Goal: Task Accomplishment & Management: Manage account settings

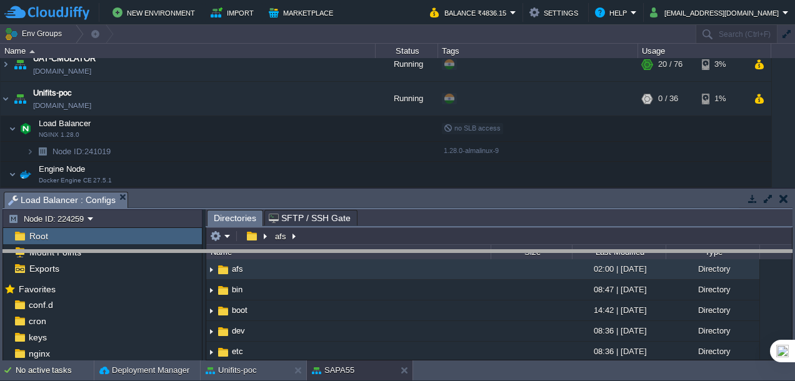
drag, startPoint x: 0, startPoint y: 0, endPoint x: 265, endPoint y: 254, distance: 366.7
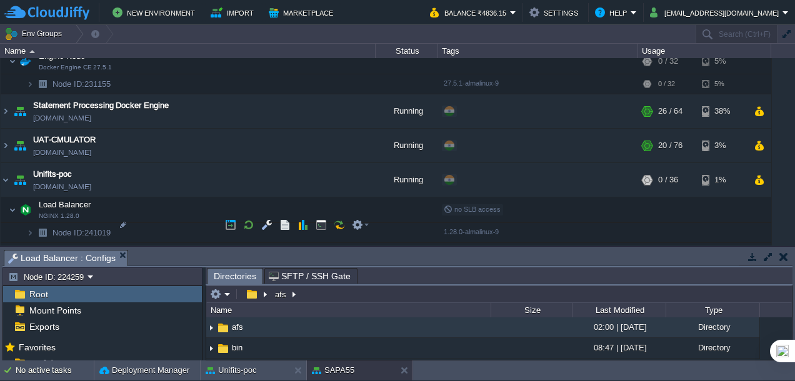
scroll to position [820, 0]
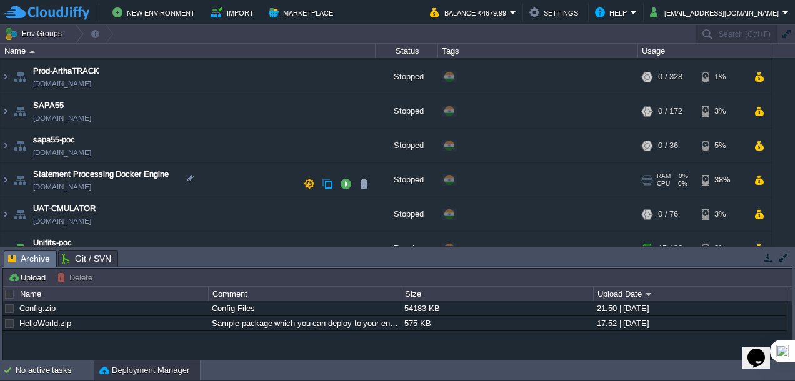
scroll to position [460, 0]
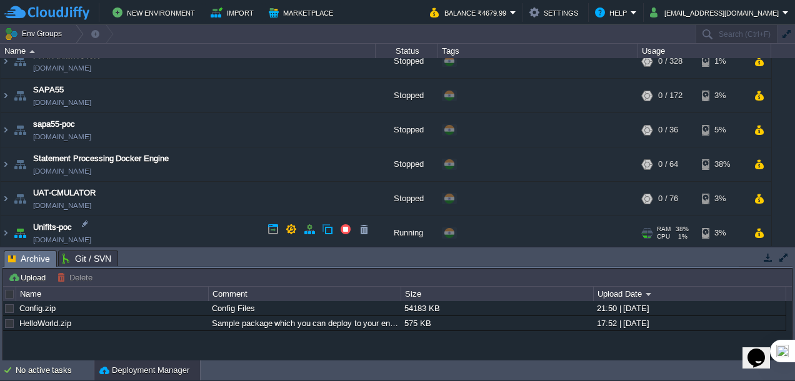
click at [11, 232] on img at bounding box center [19, 233] width 17 height 34
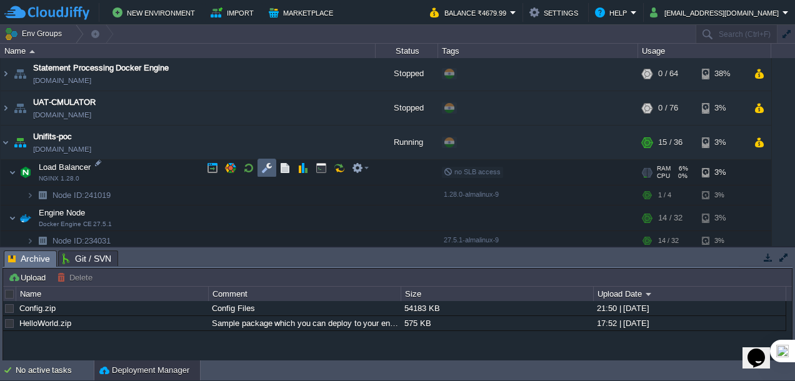
click at [267, 170] on button "button" at bounding box center [266, 167] width 11 height 11
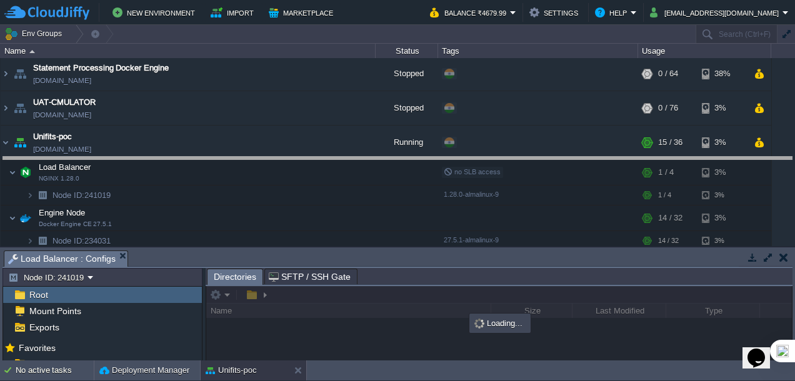
drag, startPoint x: 297, startPoint y: 252, endPoint x: 289, endPoint y: 156, distance: 96.5
click at [289, 156] on body "New Environment Import Marketplace Bonus ₹0.00 Upgrade Account Balance ₹4679.99…" at bounding box center [397, 190] width 795 height 381
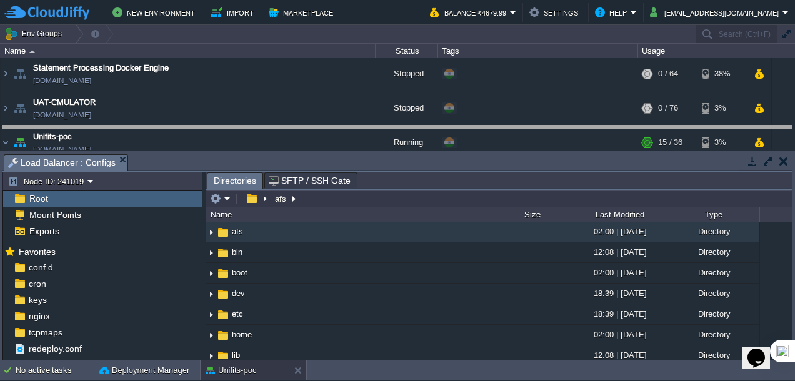
drag, startPoint x: 347, startPoint y: 162, endPoint x: 347, endPoint y: 140, distance: 22.5
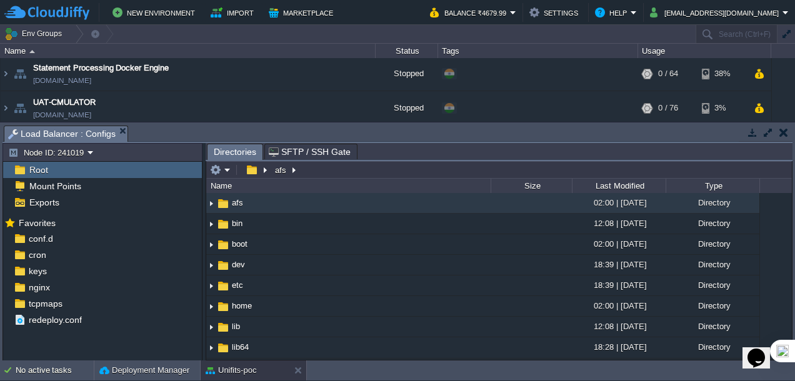
click at [304, 150] on span "SFTP / SSH Gate" at bounding box center [310, 151] width 82 height 15
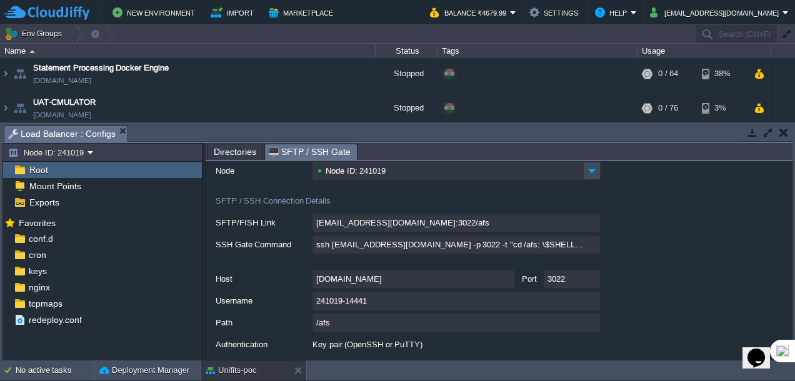
scroll to position [76, 0]
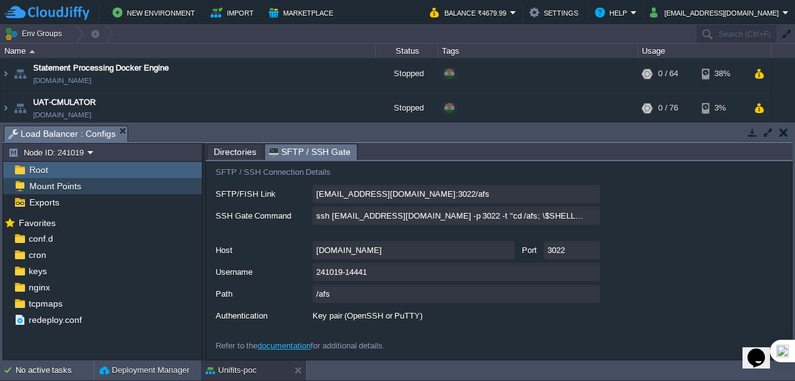
click at [64, 188] on span "Mount Points" at bounding box center [55, 186] width 56 height 11
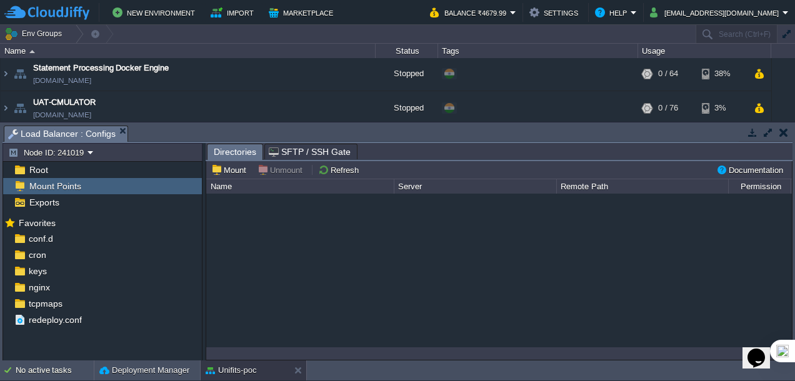
click at [66, 209] on div "Root Mount Points Exports" at bounding box center [102, 186] width 199 height 49
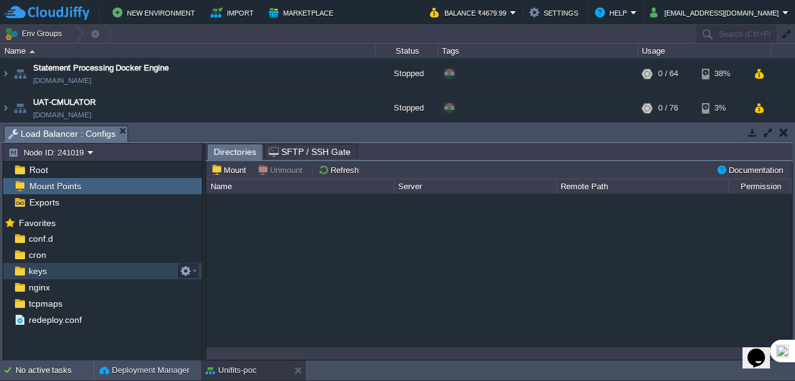
click at [57, 267] on div "keys" at bounding box center [102, 271] width 199 height 16
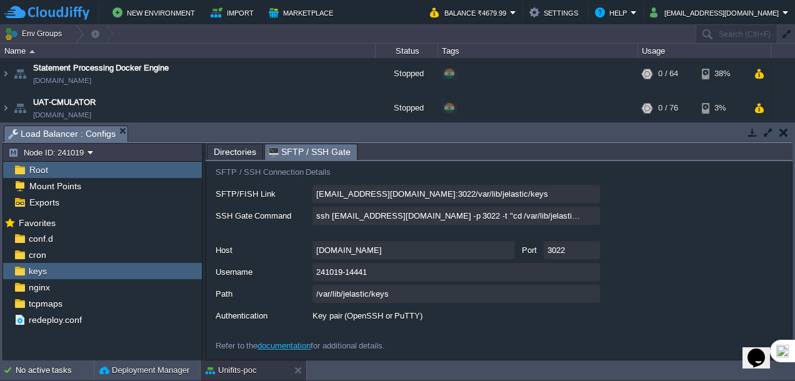
click at [319, 145] on span "SFTP / SSH Gate" at bounding box center [310, 152] width 82 height 16
click at [238, 145] on span "Directories" at bounding box center [235, 151] width 42 height 15
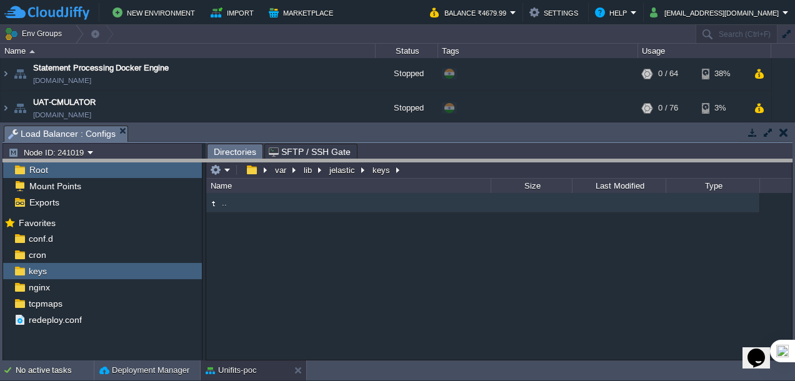
drag, startPoint x: 244, startPoint y: 127, endPoint x: 249, endPoint y: 161, distance: 34.2
click at [249, 161] on body "New Environment Import Marketplace Bonus ₹0.00 Upgrade Account Balance ₹4679.99…" at bounding box center [397, 190] width 795 height 381
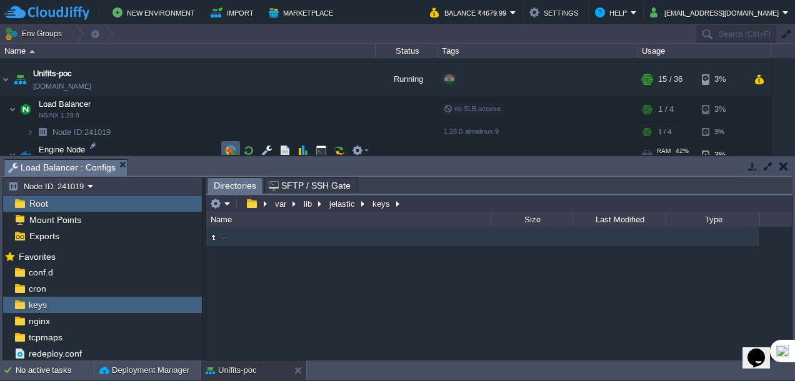
scroll to position [641, 0]
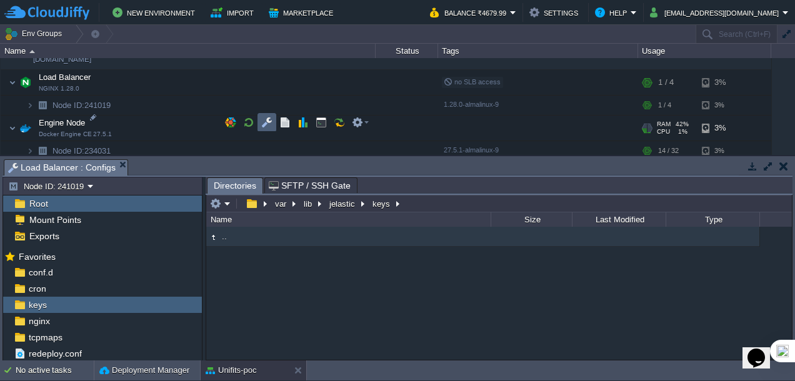
click at [257, 122] on td at bounding box center [266, 122] width 19 height 19
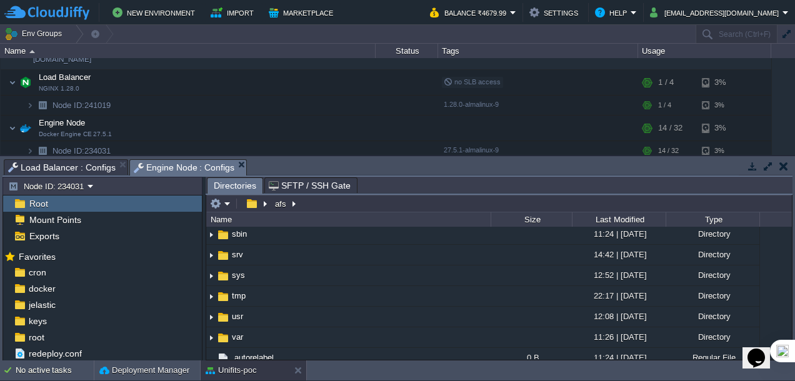
scroll to position [482, 0]
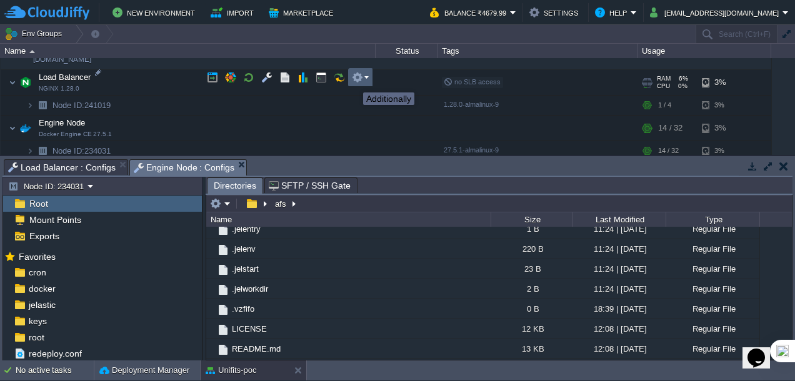
click at [356, 80] on button "button" at bounding box center [357, 77] width 11 height 11
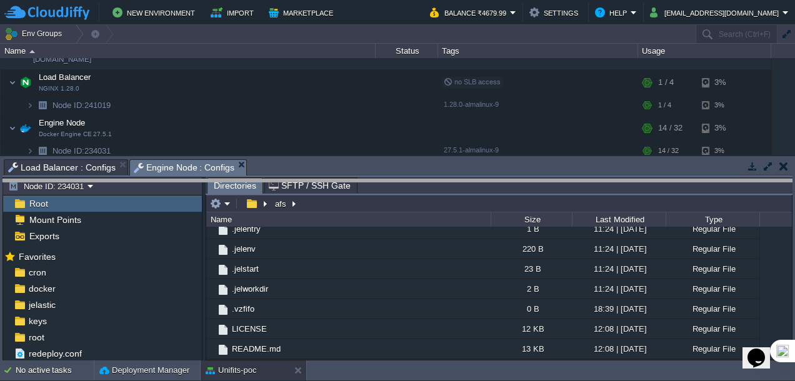
drag, startPoint x: 325, startPoint y: 164, endPoint x: 327, endPoint y: 184, distance: 20.8
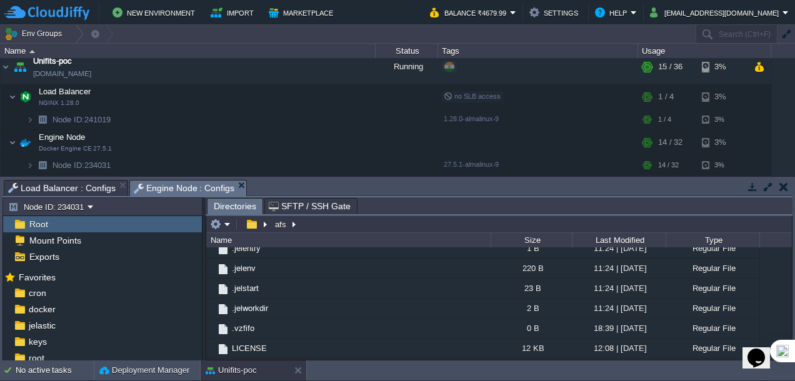
scroll to position [621, 0]
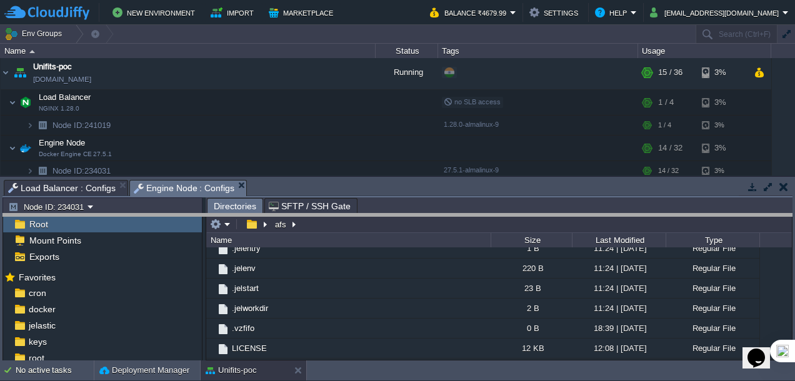
drag, startPoint x: 329, startPoint y: 180, endPoint x: 332, endPoint y: 214, distance: 33.9
click at [332, 214] on body "New Environment Import Marketplace Bonus ₹0.00 Upgrade Account Balance ₹4679.99…" at bounding box center [397, 190] width 795 height 381
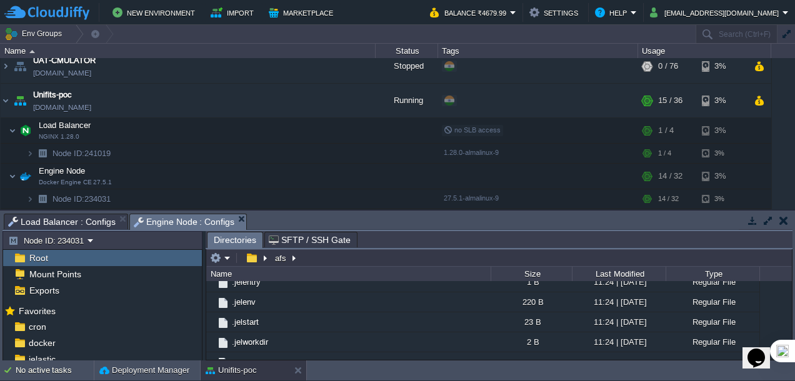
scroll to position [587, 0]
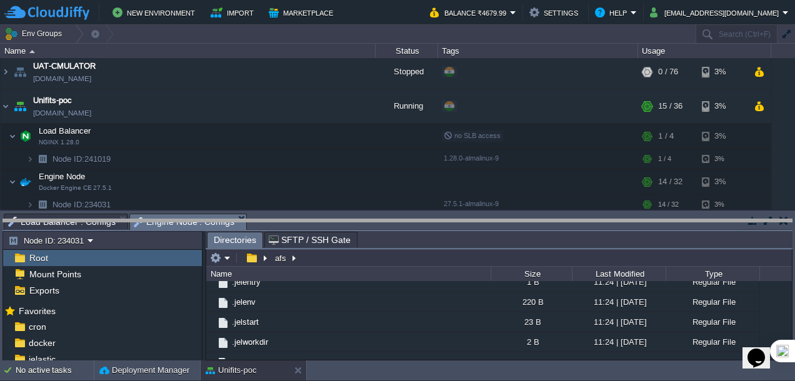
drag, startPoint x: 322, startPoint y: 221, endPoint x: 322, endPoint y: 234, distance: 13.1
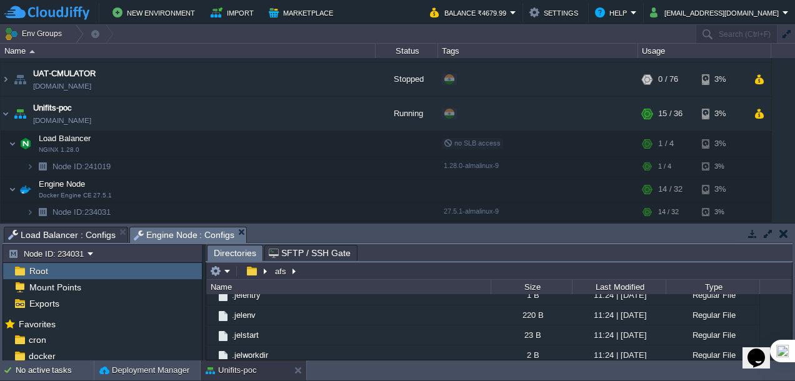
scroll to position [575, 0]
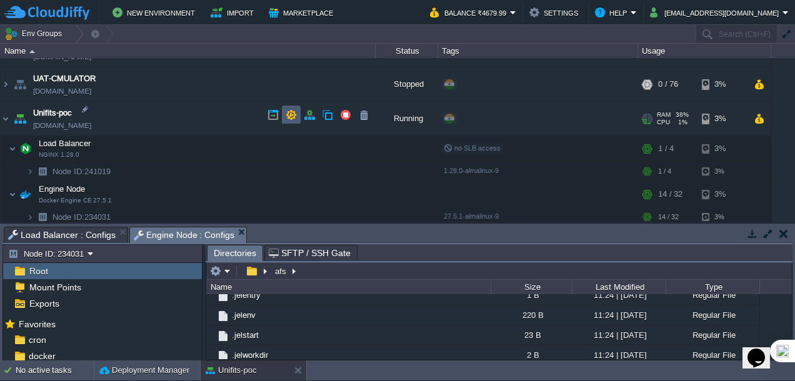
click at [289, 117] on button "button" at bounding box center [290, 114] width 11 height 11
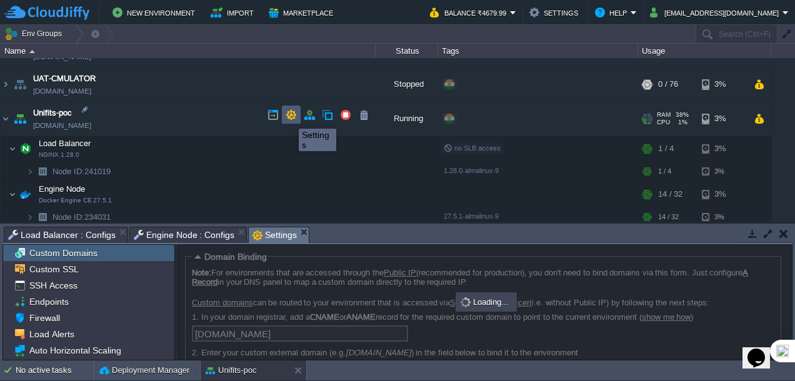
scroll to position [70, 0]
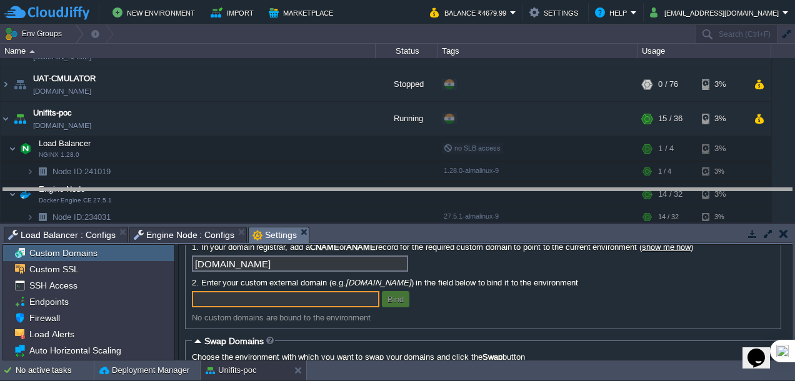
drag, startPoint x: 350, startPoint y: 232, endPoint x: 354, endPoint y: 186, distance: 46.4
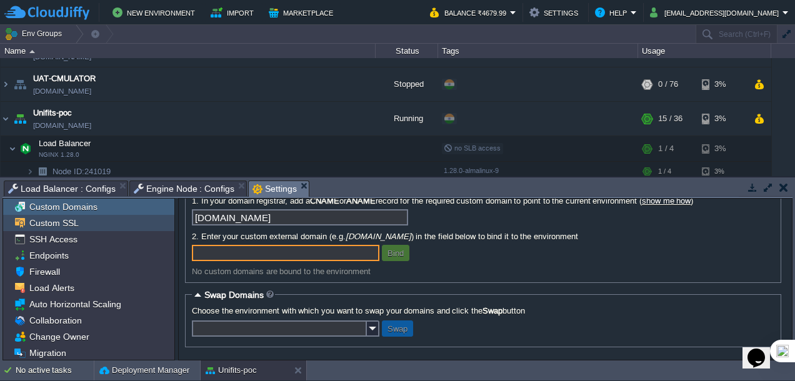
click at [52, 224] on span "Custom SSL" at bounding box center [54, 222] width 54 height 11
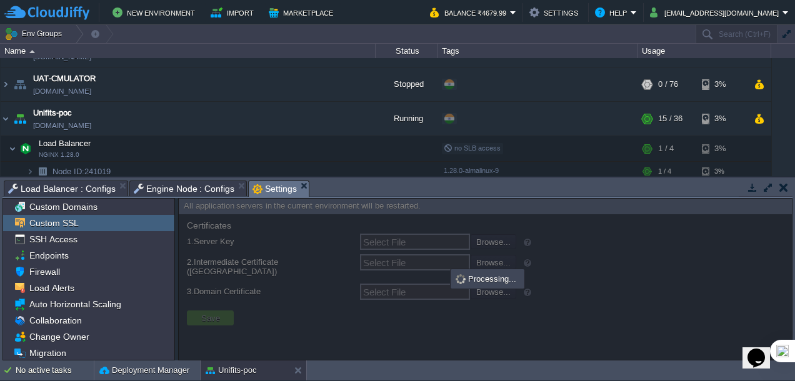
type input "Select File"
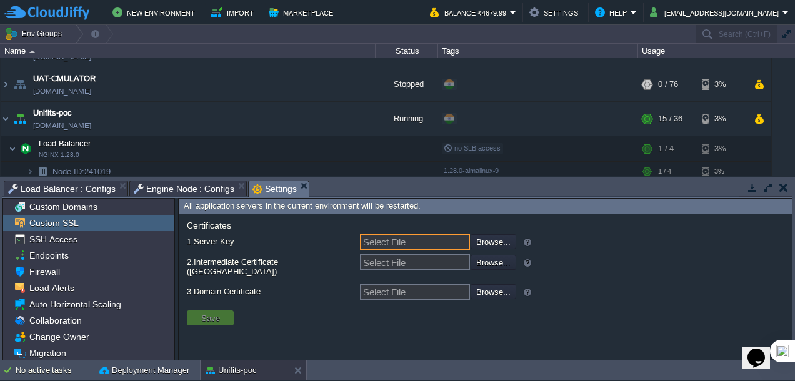
click at [440, 244] on input "Select File" at bounding box center [415, 242] width 110 height 16
click at [407, 241] on input "Select File" at bounding box center [415, 242] width 110 height 16
click at [400, 262] on input "Select File" at bounding box center [415, 262] width 110 height 16
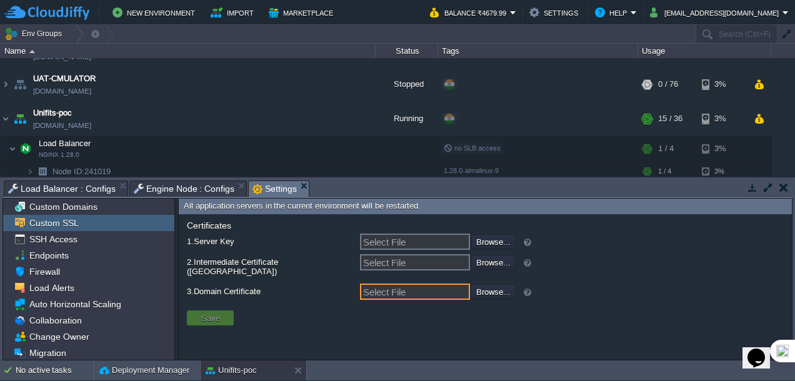
click at [415, 284] on input "Select File" at bounding box center [415, 292] width 110 height 16
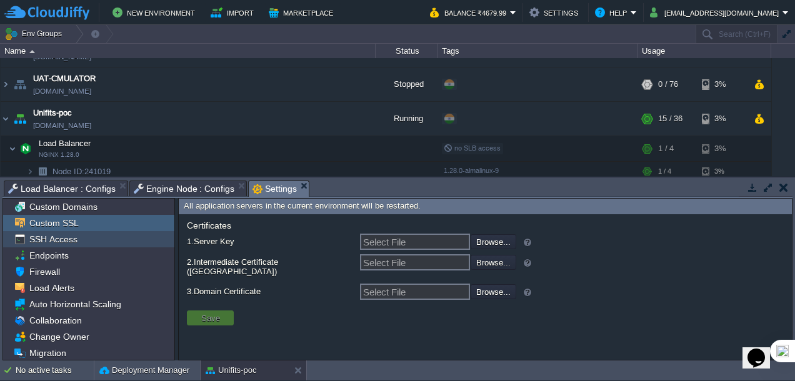
click at [41, 245] on div "SSH Access" at bounding box center [88, 239] width 171 height 16
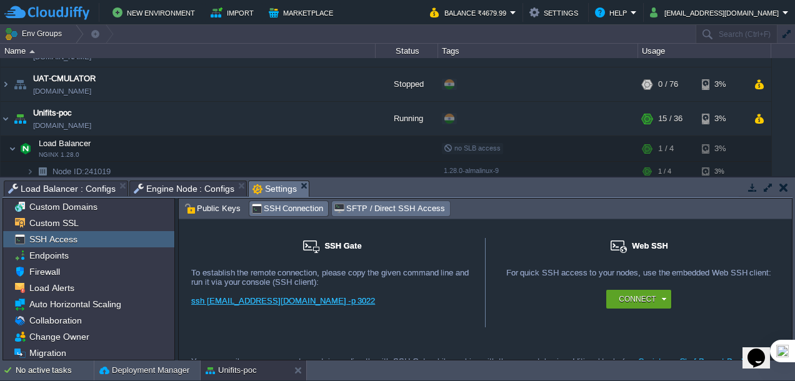
click at [370, 205] on span "SFTP / Direct SSH Access" at bounding box center [389, 209] width 111 height 14
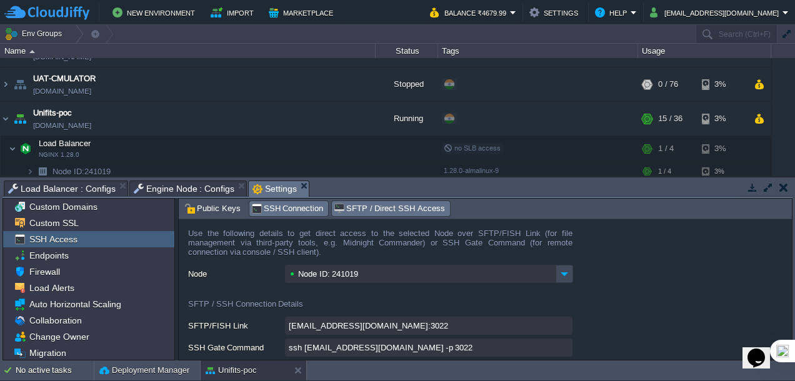
click at [270, 209] on span "SSH Connection" at bounding box center [287, 209] width 72 height 14
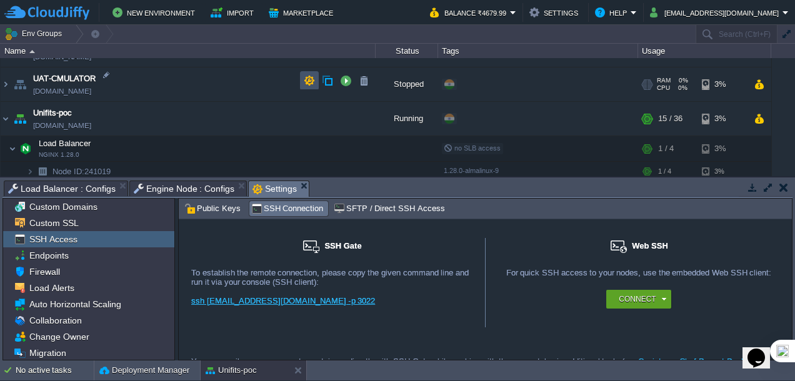
click at [307, 80] on button "button" at bounding box center [309, 80] width 11 height 11
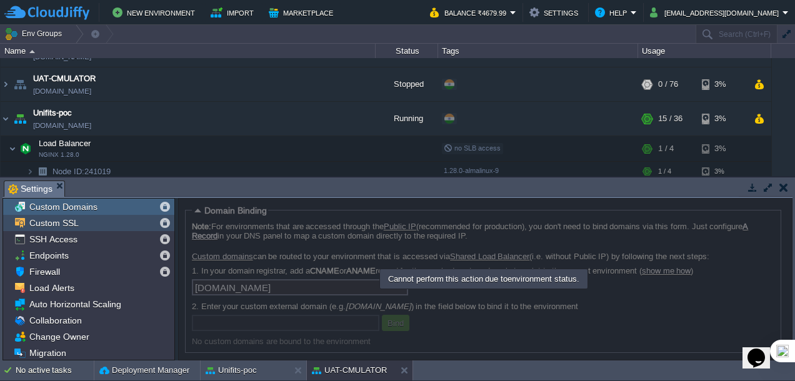
click at [57, 226] on span "Custom SSL" at bounding box center [54, 222] width 54 height 11
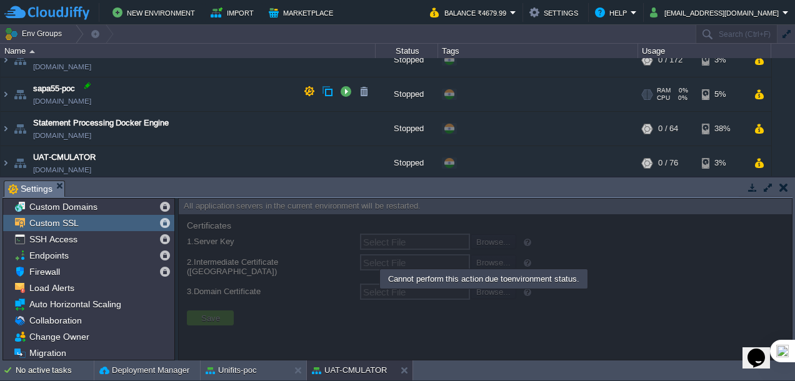
scroll to position [434, 0]
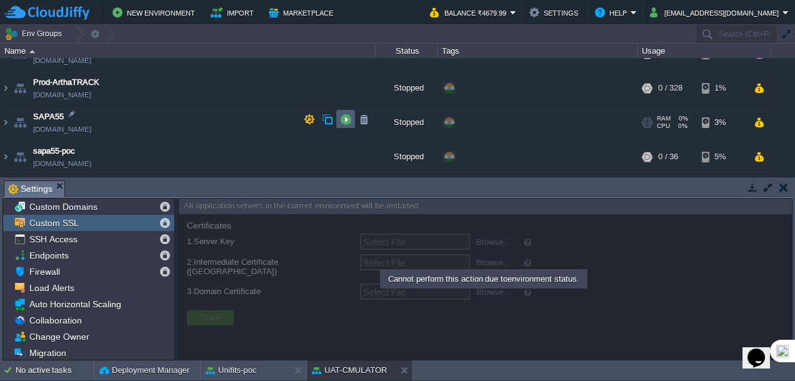
click at [344, 121] on button "button" at bounding box center [345, 119] width 11 height 11
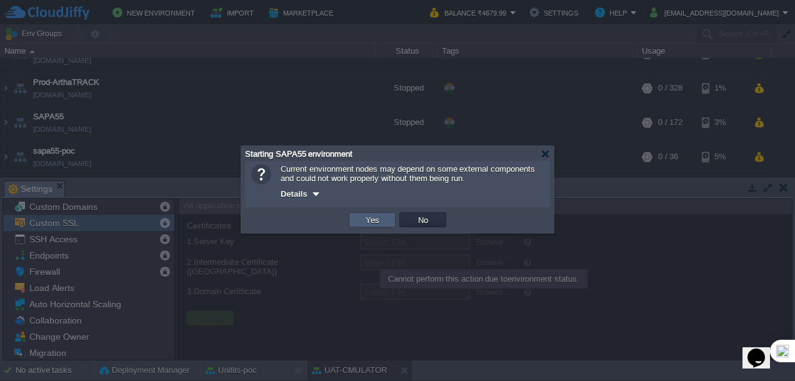
drag, startPoint x: 367, startPoint y: 220, endPoint x: 367, endPoint y: 210, distance: 10.0
click at [367, 220] on button "Yes" at bounding box center [372, 219] width 21 height 11
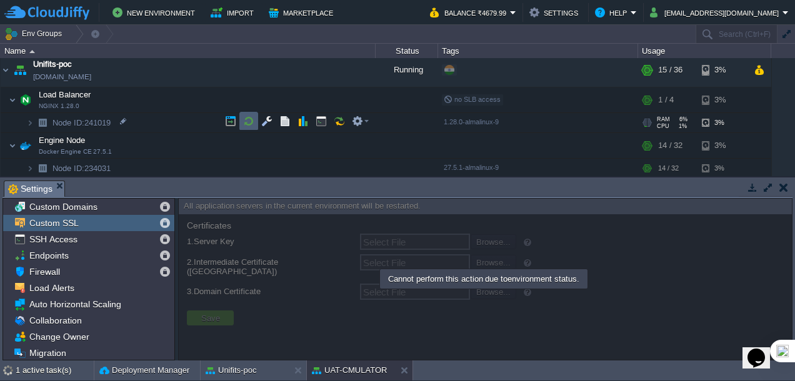
scroll to position [620, 0]
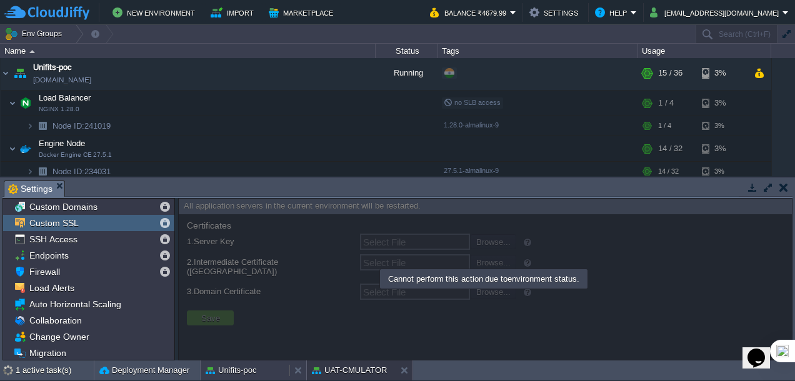
click at [242, 364] on button "Unifits-poc" at bounding box center [231, 370] width 51 height 12
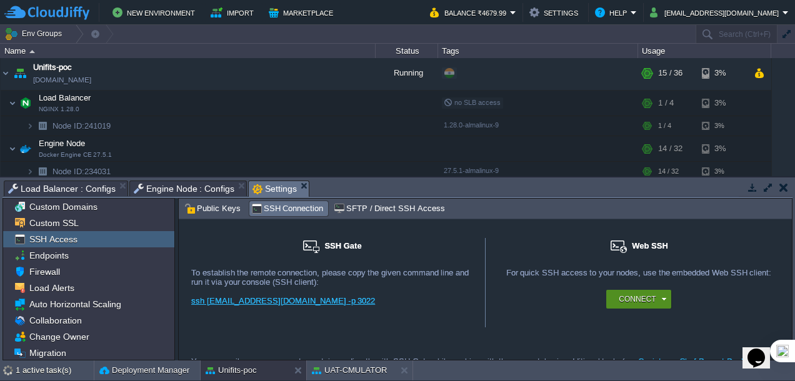
click at [660, 297] on div "Connect" at bounding box center [640, 299] width 50 height 19
click at [532, 305] on div "Connect" at bounding box center [638, 299] width 281 height 19
click at [375, 206] on span "SFTP / Direct SSH Access" at bounding box center [389, 209] width 111 height 14
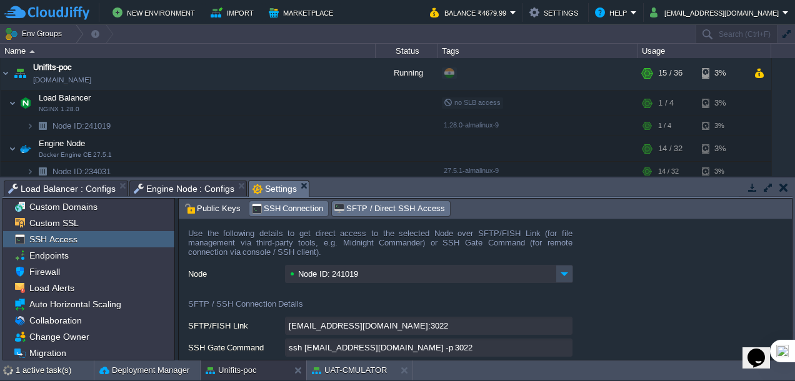
click at [290, 205] on span "SSH Connection" at bounding box center [287, 209] width 72 height 14
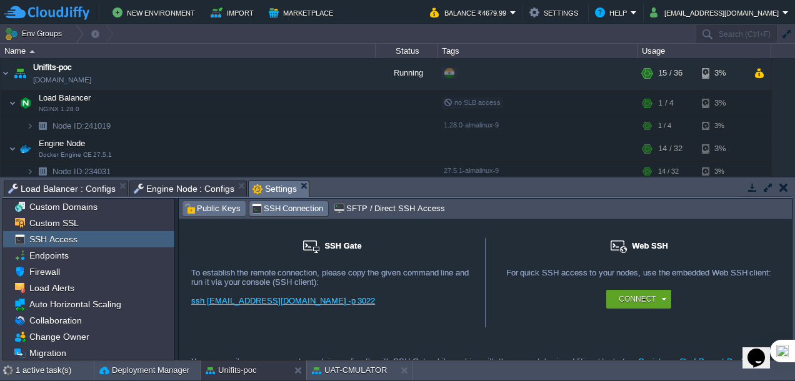
click at [209, 203] on span "Public Keys" at bounding box center [212, 209] width 56 height 14
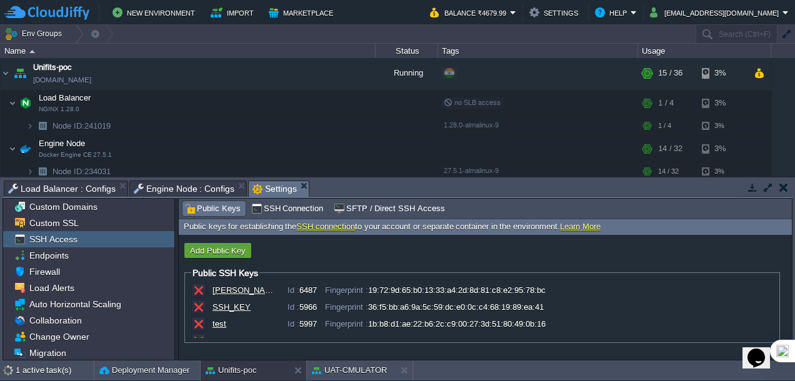
click at [340, 229] on link "SSH connection" at bounding box center [325, 226] width 59 height 9
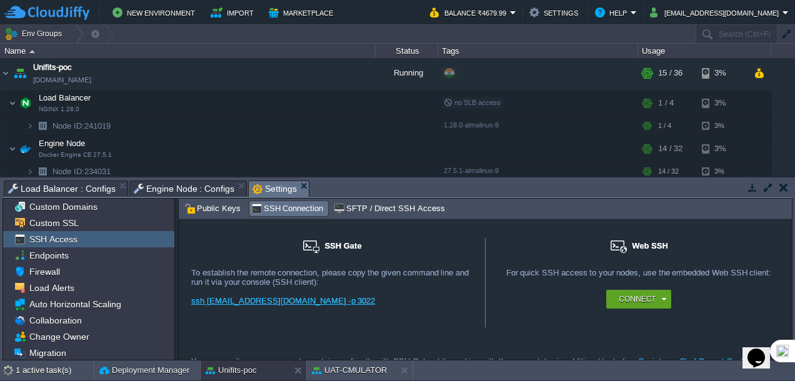
click at [307, 300] on link "ssh [EMAIL_ADDRESS][DOMAIN_NAME] -p 3022" at bounding box center [283, 300] width 184 height 9
click at [58, 260] on span "Endpoints" at bounding box center [49, 255] width 44 height 11
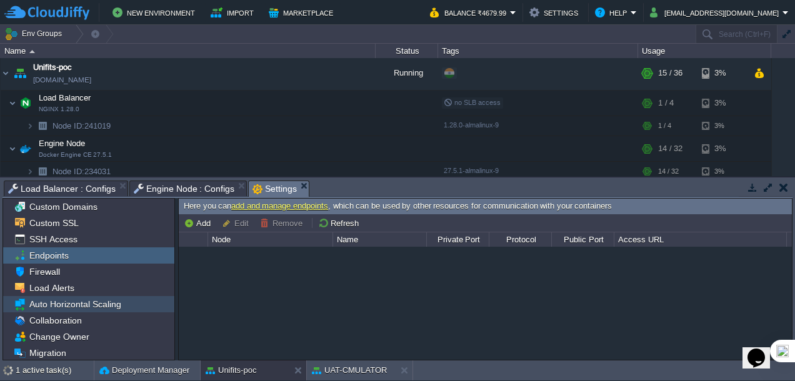
click at [84, 309] on span "Auto Horizontal Scaling" at bounding box center [75, 304] width 96 height 11
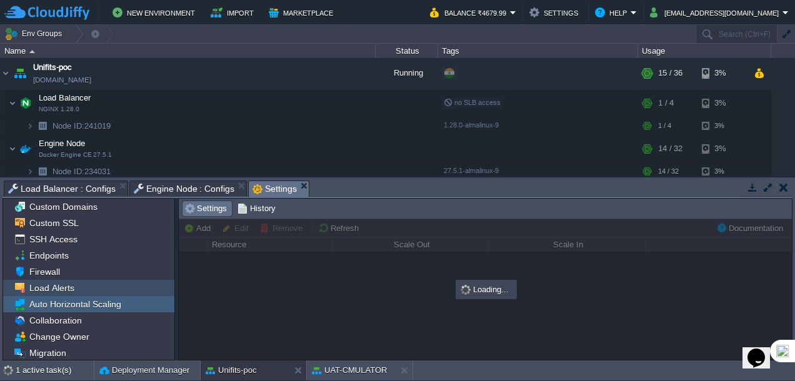
click at [65, 289] on span "Load Alerts" at bounding box center [51, 287] width 49 height 11
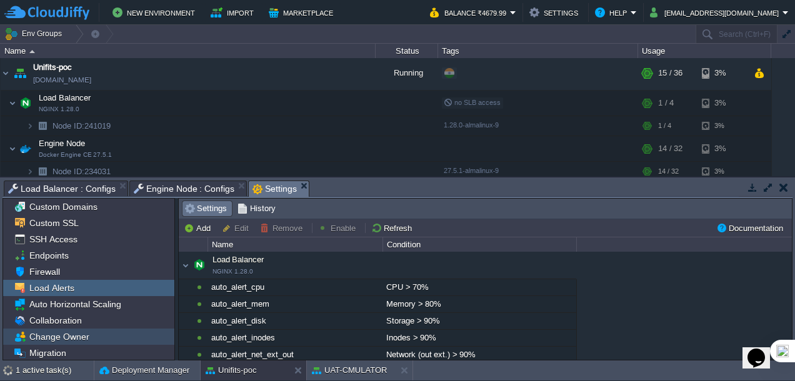
scroll to position [0, 0]
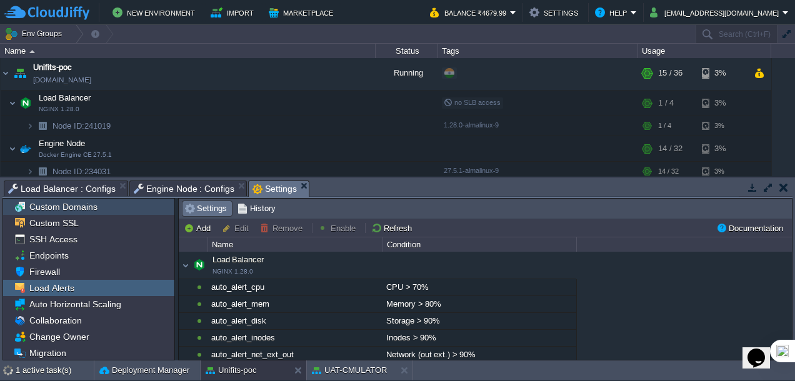
click at [74, 210] on span "Custom Domains" at bounding box center [63, 206] width 72 height 11
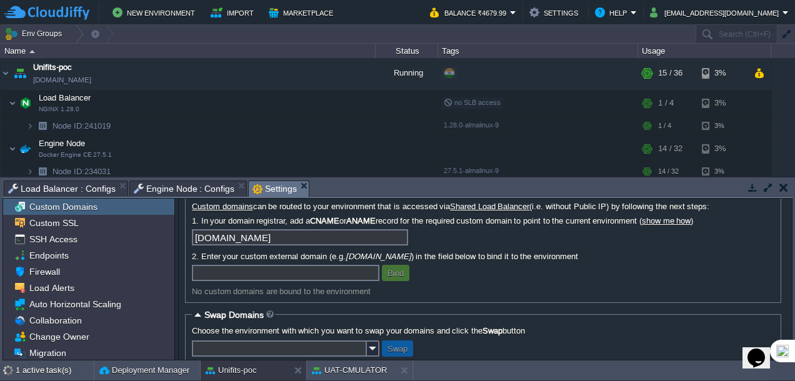
scroll to position [75, 0]
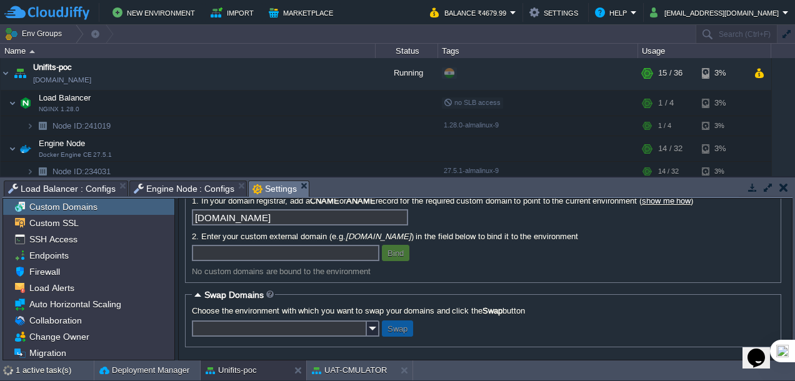
click at [176, 194] on span "Engine Node : Configs" at bounding box center [184, 188] width 101 height 15
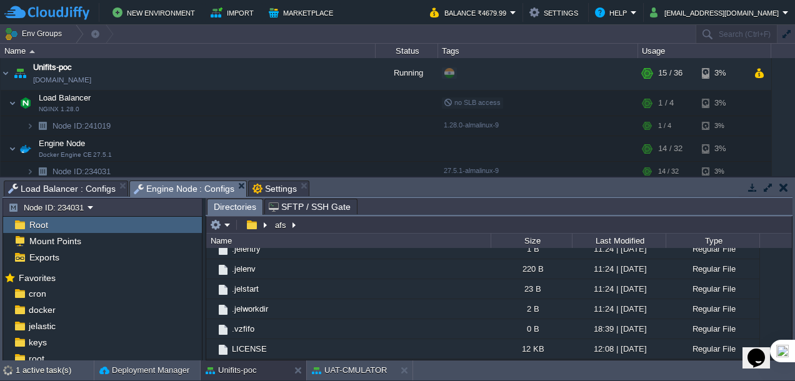
click at [257, 190] on span "Settings" at bounding box center [274, 188] width 44 height 15
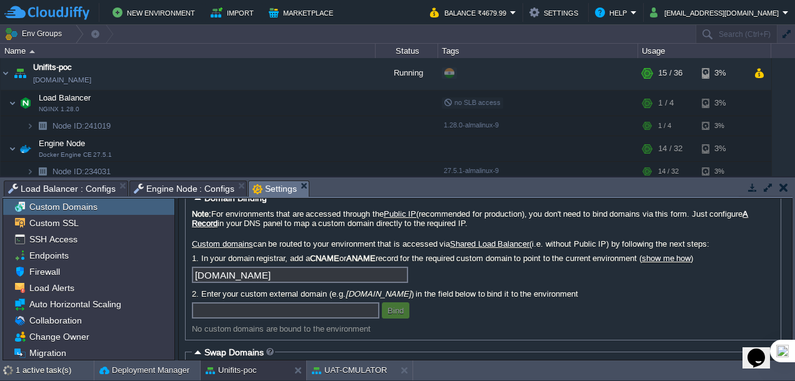
scroll to position [0, 0]
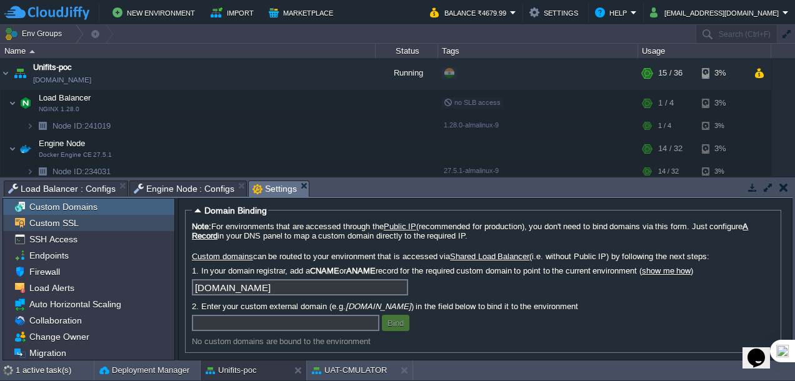
click at [54, 226] on span "Custom SSL" at bounding box center [54, 222] width 54 height 11
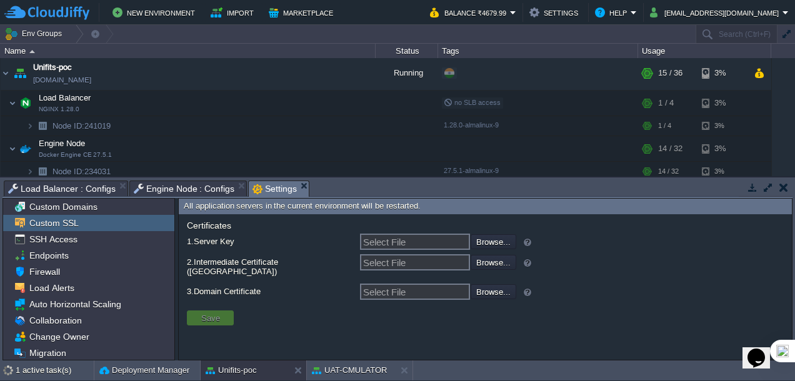
click at [405, 242] on input "Select File" at bounding box center [415, 242] width 110 height 16
click at [496, 244] on input "file" at bounding box center [437, 241] width 158 height 14
click at [334, 364] on button "UAT-CMULATOR" at bounding box center [349, 370] width 75 height 12
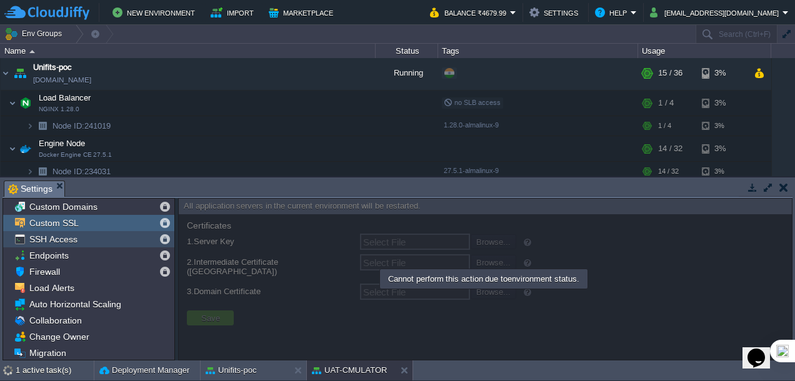
click at [66, 241] on span "SSH Access" at bounding box center [53, 239] width 52 height 11
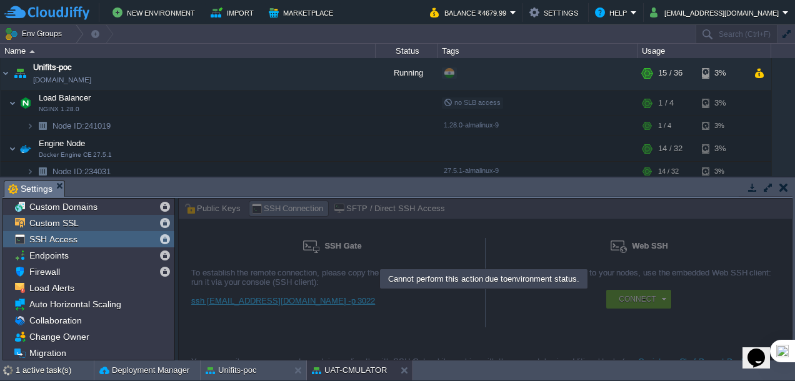
click at [62, 224] on span "Custom SSL" at bounding box center [54, 222] width 54 height 11
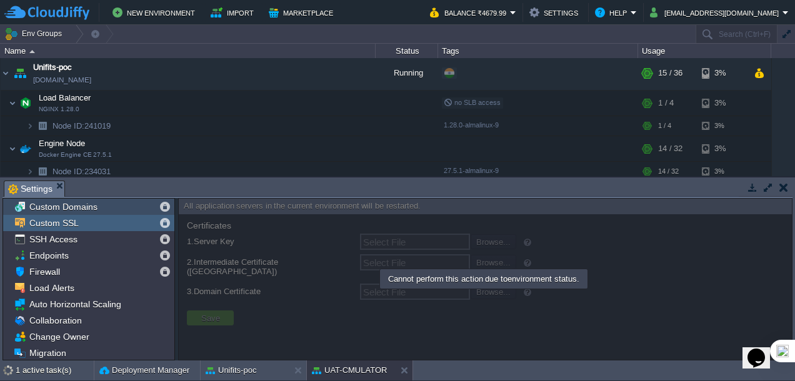
click at [92, 209] on span "Custom Domains" at bounding box center [63, 206] width 72 height 11
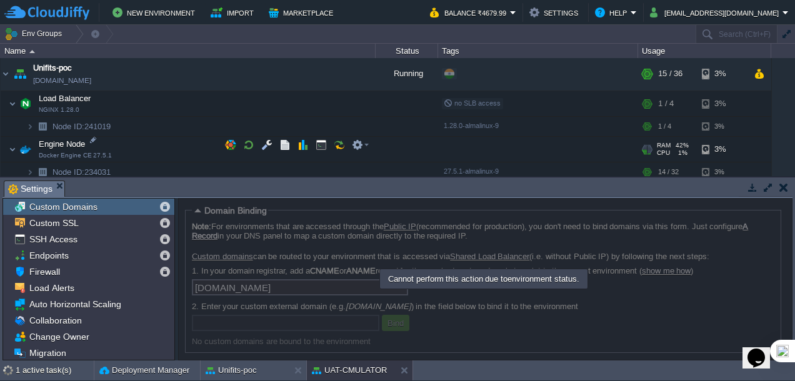
scroll to position [620, 0]
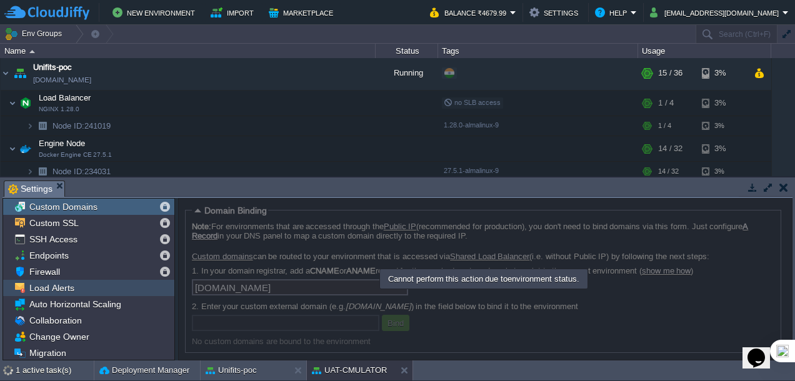
click at [50, 291] on span "Load Alerts" at bounding box center [51, 287] width 49 height 11
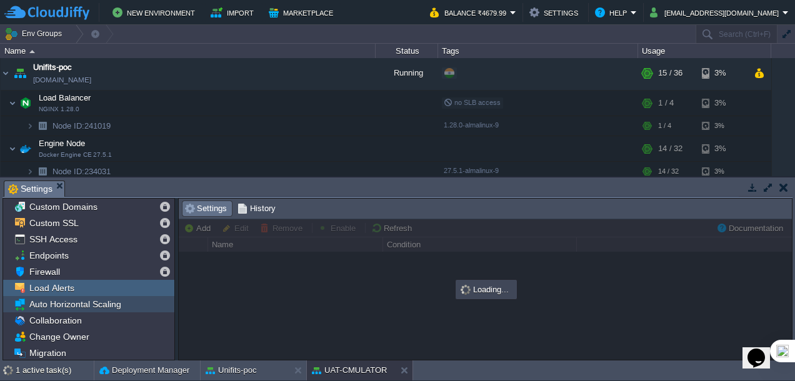
click at [49, 304] on span "Auto Horizontal Scaling" at bounding box center [75, 304] width 96 height 11
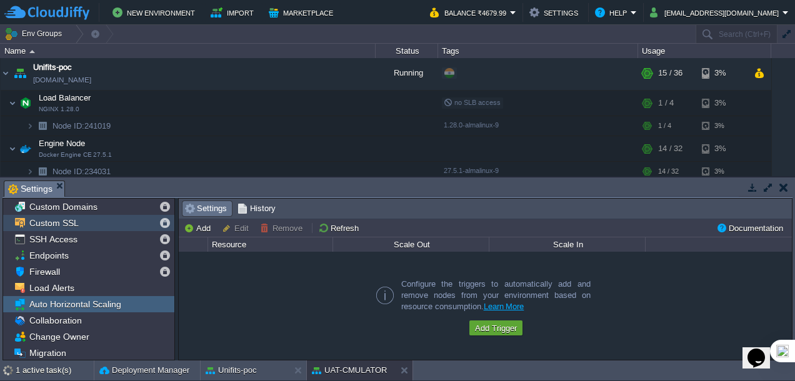
click at [50, 219] on span "Custom SSL" at bounding box center [54, 222] width 54 height 11
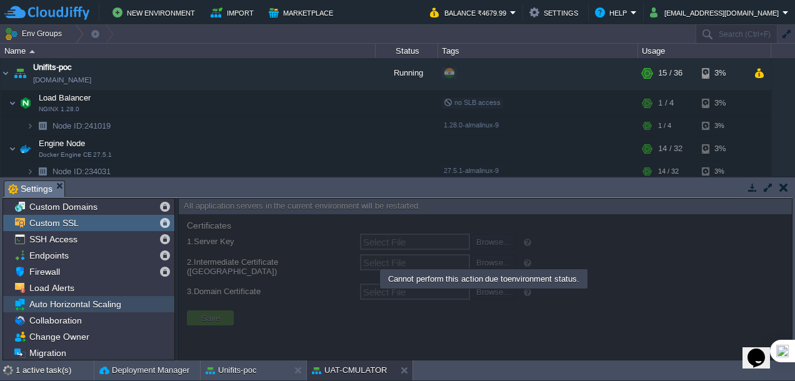
click at [56, 306] on span "Auto Horizontal Scaling" at bounding box center [75, 304] width 96 height 11
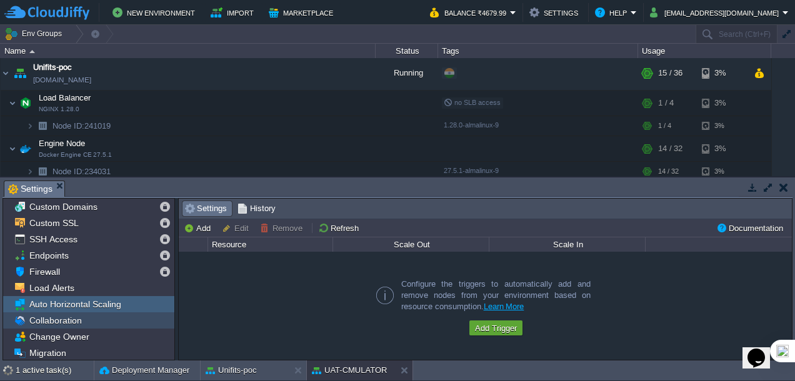
click at [57, 319] on span "Collaboration" at bounding box center [55, 320] width 57 height 11
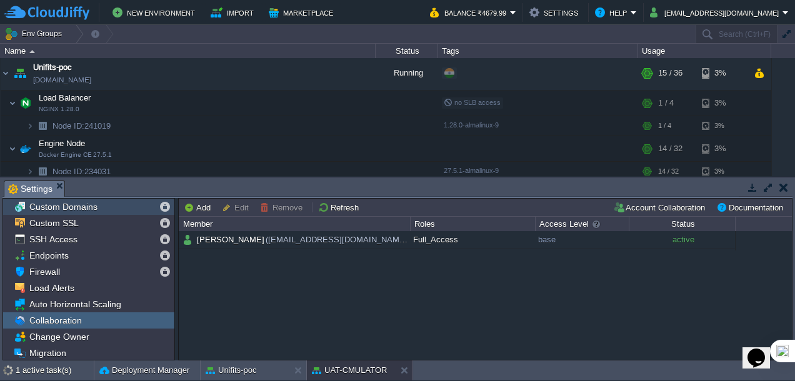
click at [74, 212] on span "Custom Domains" at bounding box center [63, 206] width 72 height 11
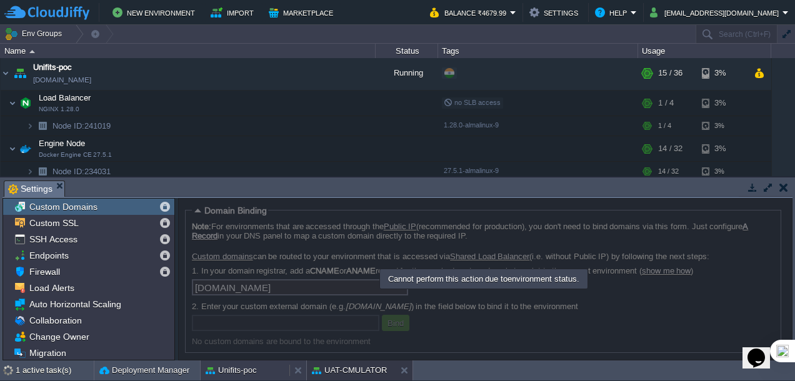
click at [249, 370] on button "Unifits-poc" at bounding box center [231, 370] width 51 height 12
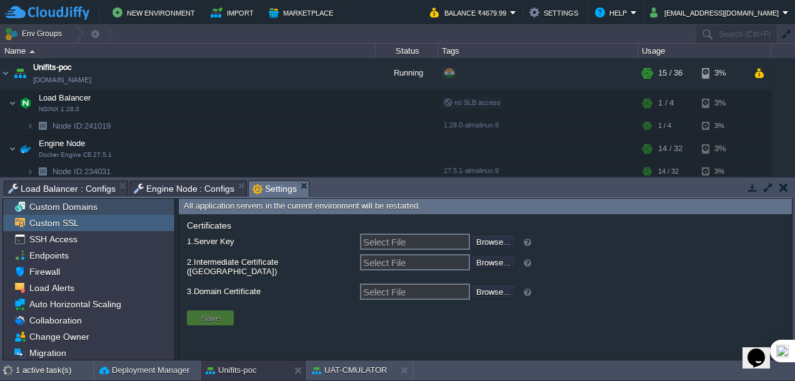
click at [112, 210] on div "Custom Domains" at bounding box center [88, 207] width 171 height 16
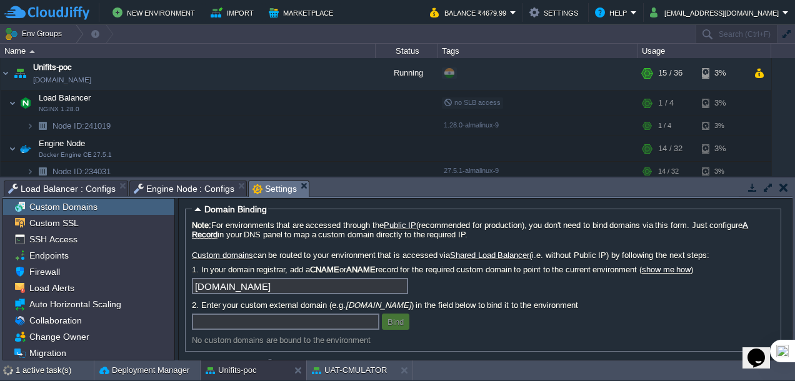
scroll to position [0, 0]
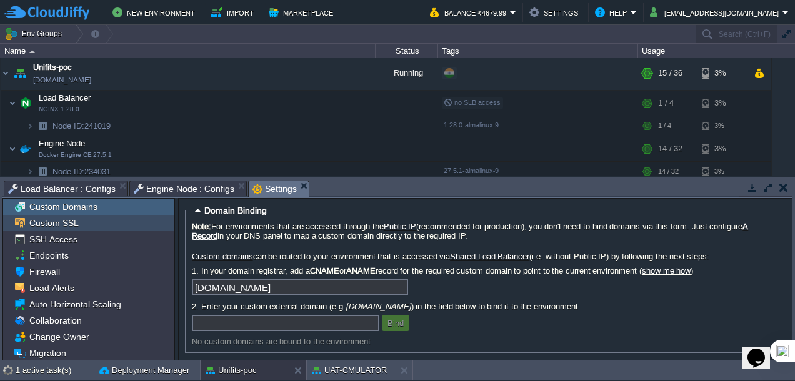
click at [54, 220] on span "Custom SSL" at bounding box center [54, 222] width 54 height 11
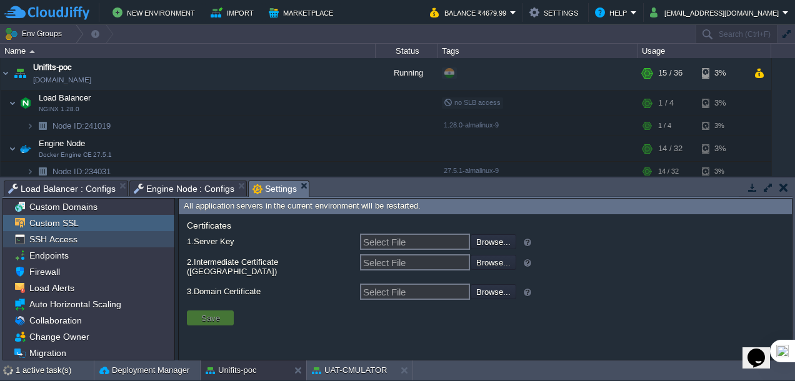
click at [82, 239] on div "SSH Access" at bounding box center [88, 239] width 171 height 16
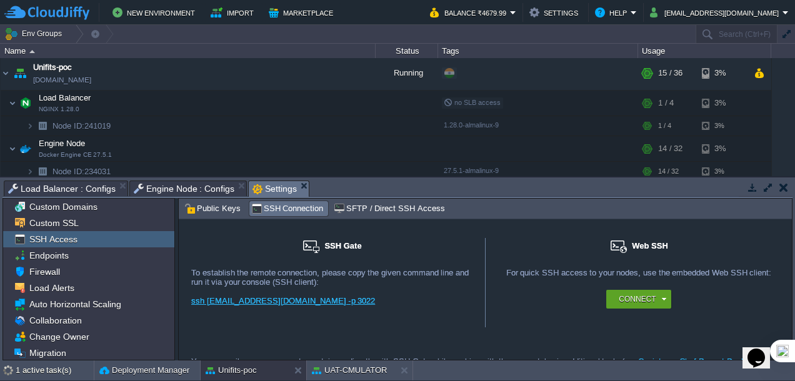
click at [255, 298] on link "ssh [EMAIL_ADDRESS][DOMAIN_NAME] -p 3022" at bounding box center [283, 300] width 184 height 9
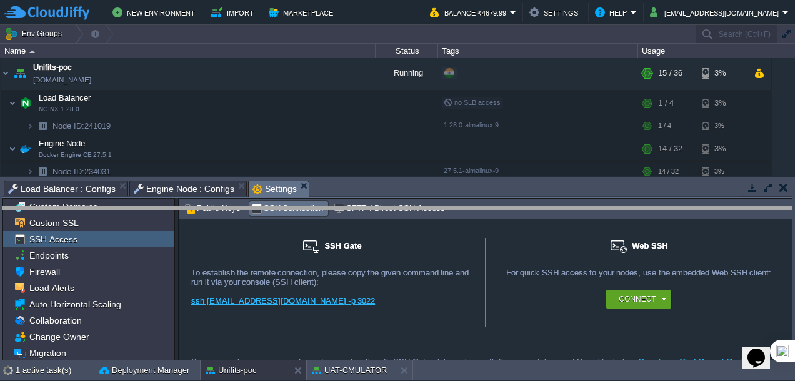
click at [492, 207] on body "New Environment Import Marketplace Bonus ₹0.00 Upgrade Account Balance ₹4679.99…" at bounding box center [397, 190] width 795 height 381
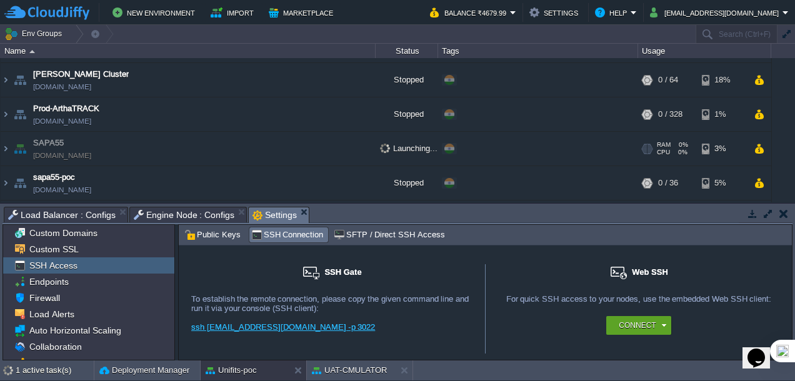
scroll to position [407, 0]
click at [661, 324] on div "Connect" at bounding box center [640, 325] width 50 height 19
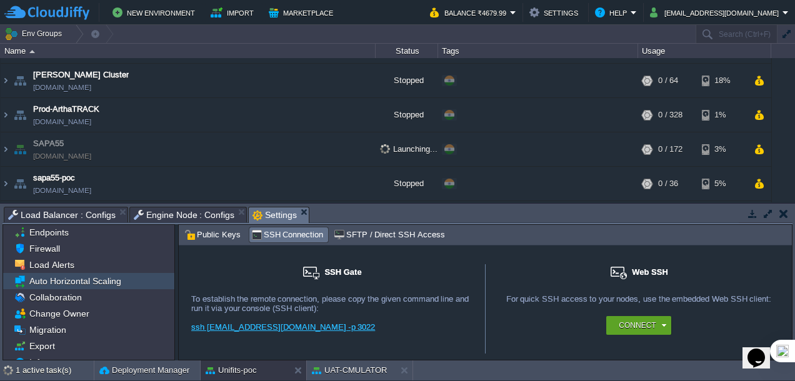
scroll to position [61, 0]
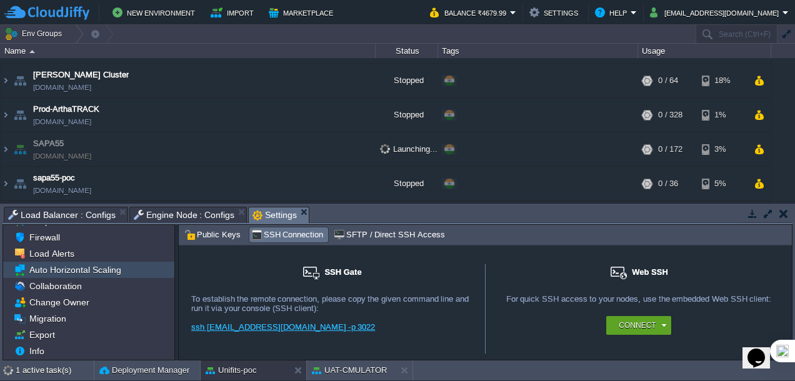
click at [66, 270] on span "Auto Horizontal Scaling" at bounding box center [75, 269] width 96 height 11
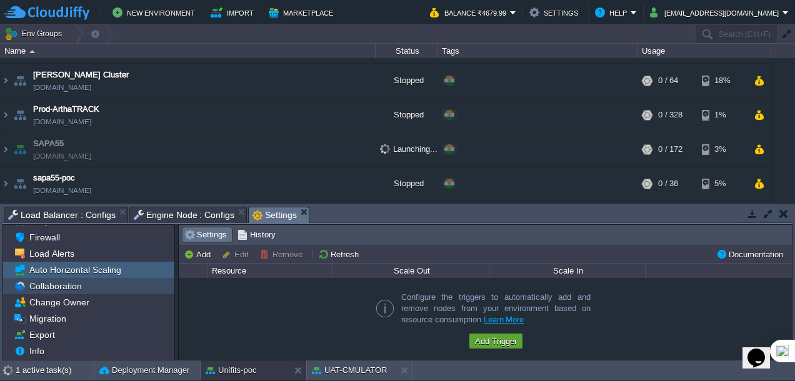
click at [72, 290] on span "Collaboration" at bounding box center [55, 285] width 57 height 11
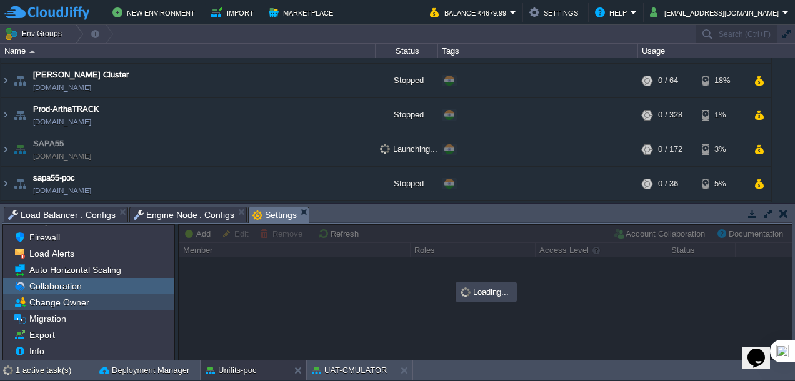
click at [65, 301] on span "Change Owner" at bounding box center [59, 302] width 64 height 11
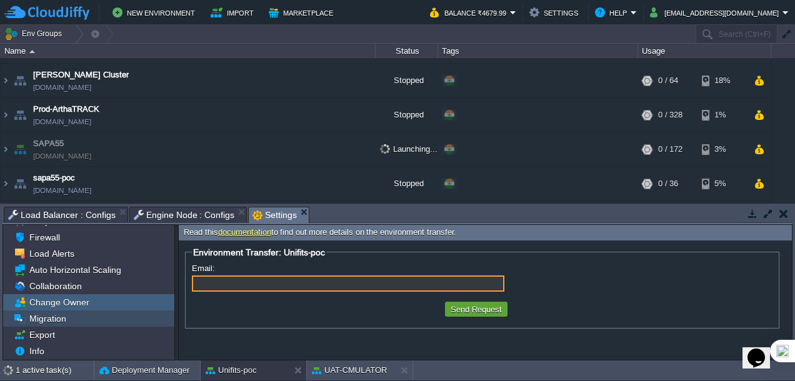
click at [51, 321] on span "Migration" at bounding box center [47, 318] width 41 height 11
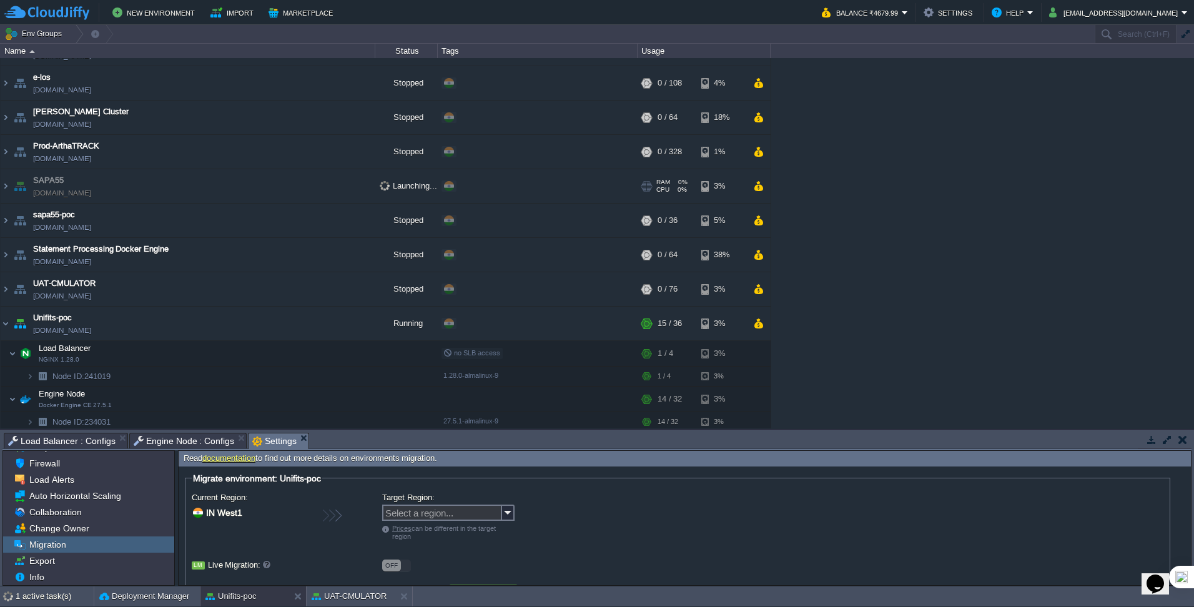
scroll to position [374, 0]
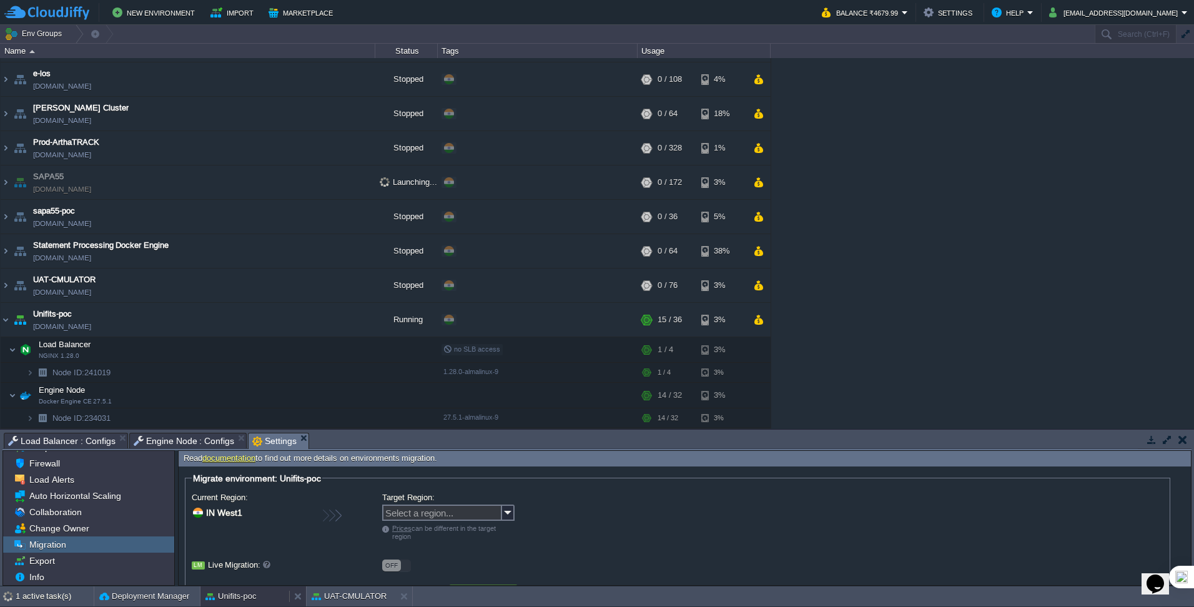
click at [244, 380] on button "Unifits-poc" at bounding box center [231, 596] width 51 height 12
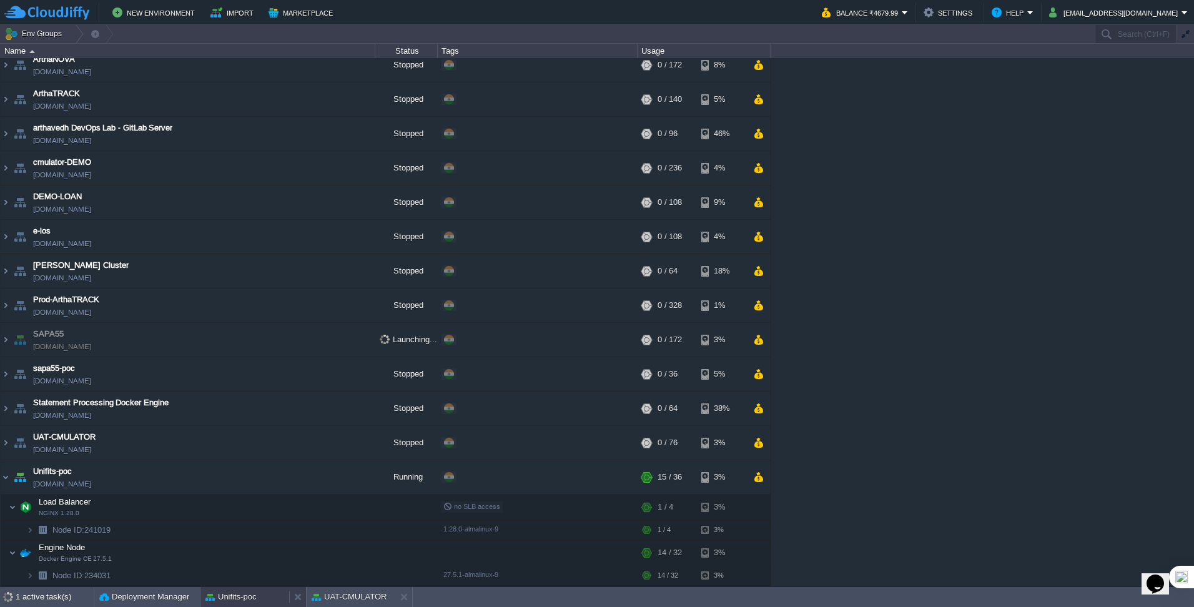
scroll to position [216, 0]
click at [283, 380] on button "button" at bounding box center [287, 477] width 11 height 11
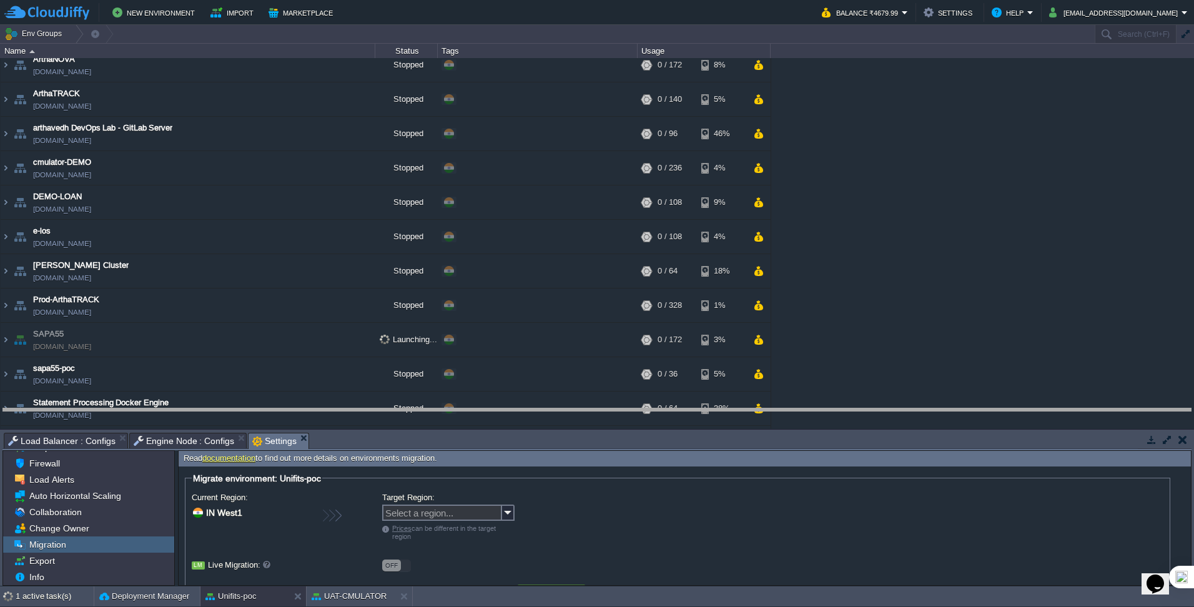
drag, startPoint x: 351, startPoint y: 440, endPoint x: 354, endPoint y: 412, distance: 28.2
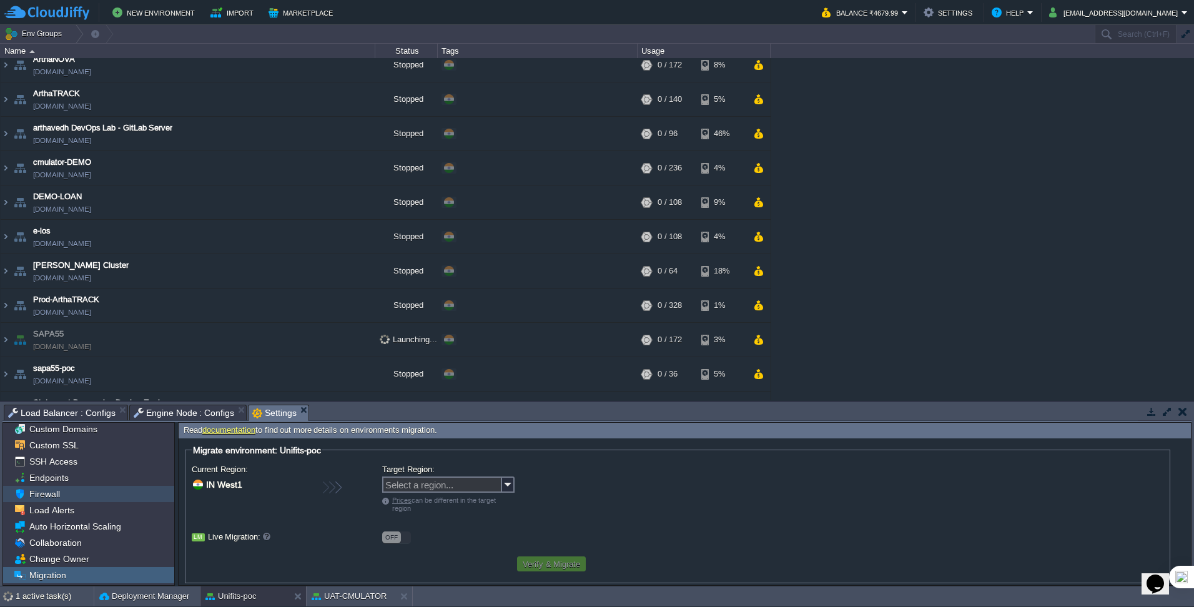
scroll to position [0, 0]
click at [54, 380] on span "Custom SSL" at bounding box center [54, 447] width 54 height 11
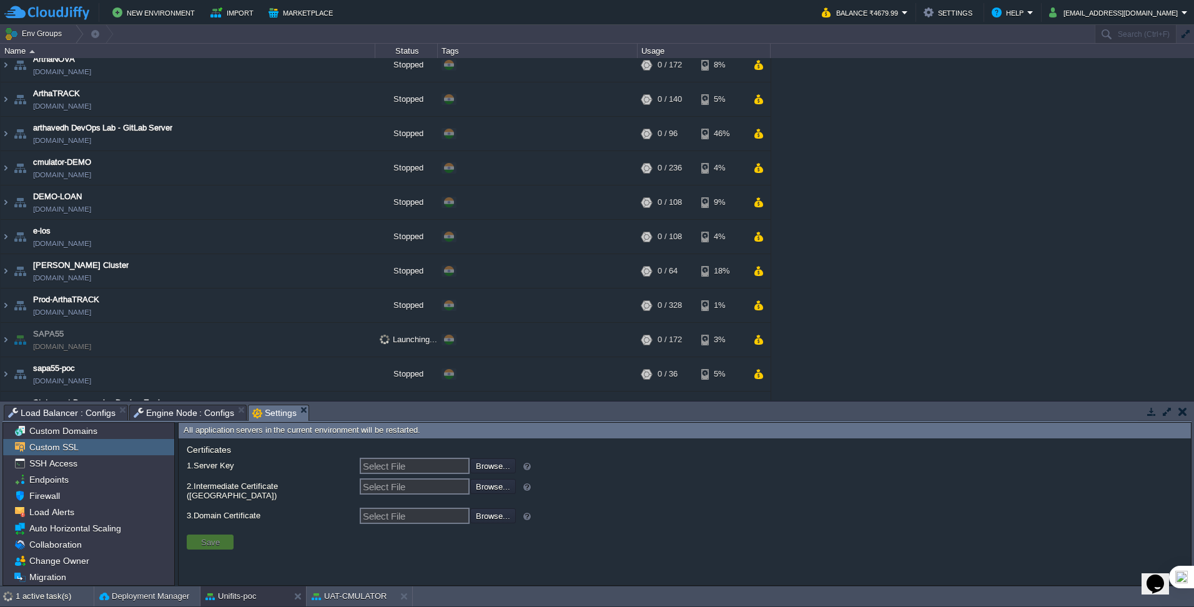
click at [418, 380] on input "Select File" at bounding box center [415, 466] width 110 height 16
click at [492, 380] on input "file" at bounding box center [437, 466] width 158 height 14
click at [495, 380] on input "file" at bounding box center [437, 516] width 158 height 14
click at [74, 380] on span "Custom Domains" at bounding box center [63, 430] width 72 height 11
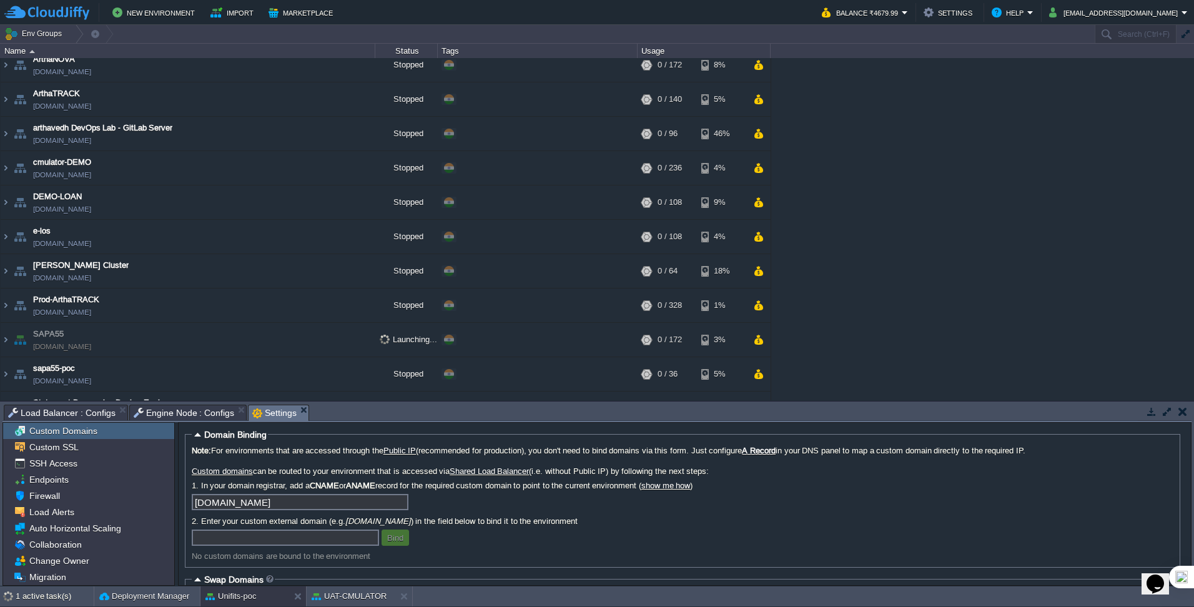
click at [224, 380] on link "Custom domains" at bounding box center [222, 471] width 61 height 9
click at [404, 380] on link "Public IP" at bounding box center [400, 450] width 33 height 9
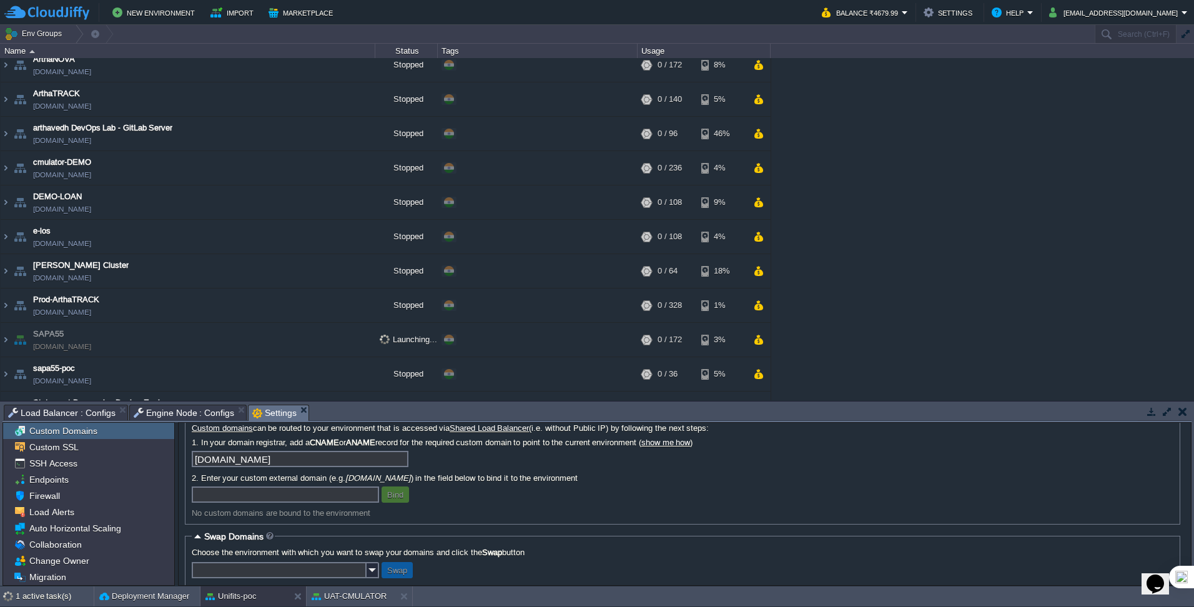
scroll to position [64, 0]
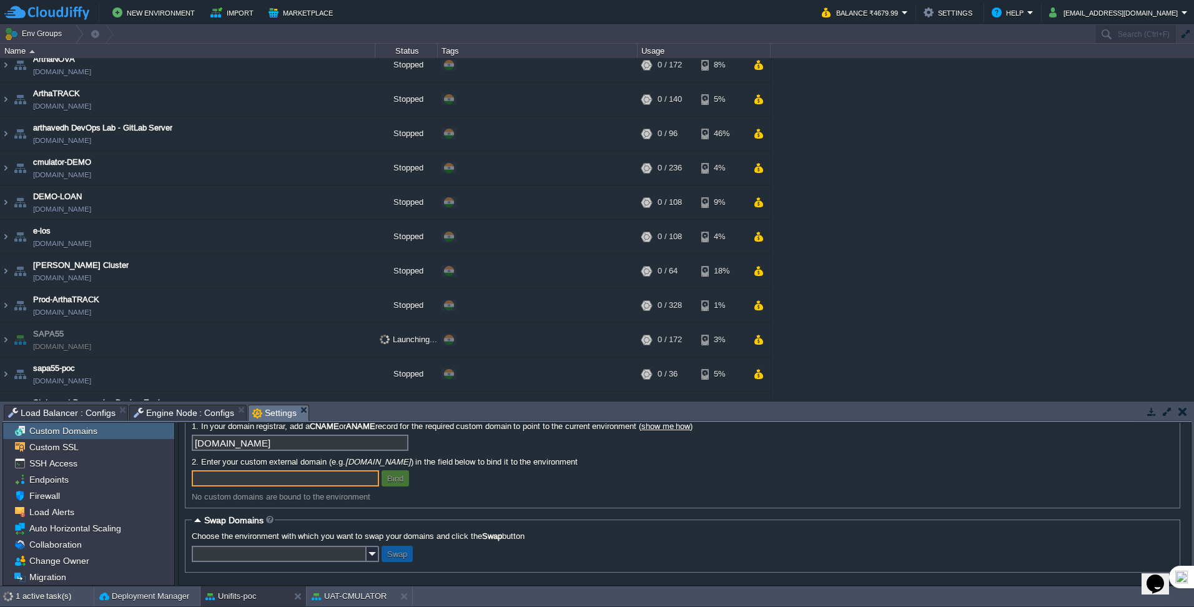
click at [264, 380] on input "text" at bounding box center [285, 478] width 187 height 16
click at [359, 380] on input "text" at bounding box center [279, 554] width 175 height 16
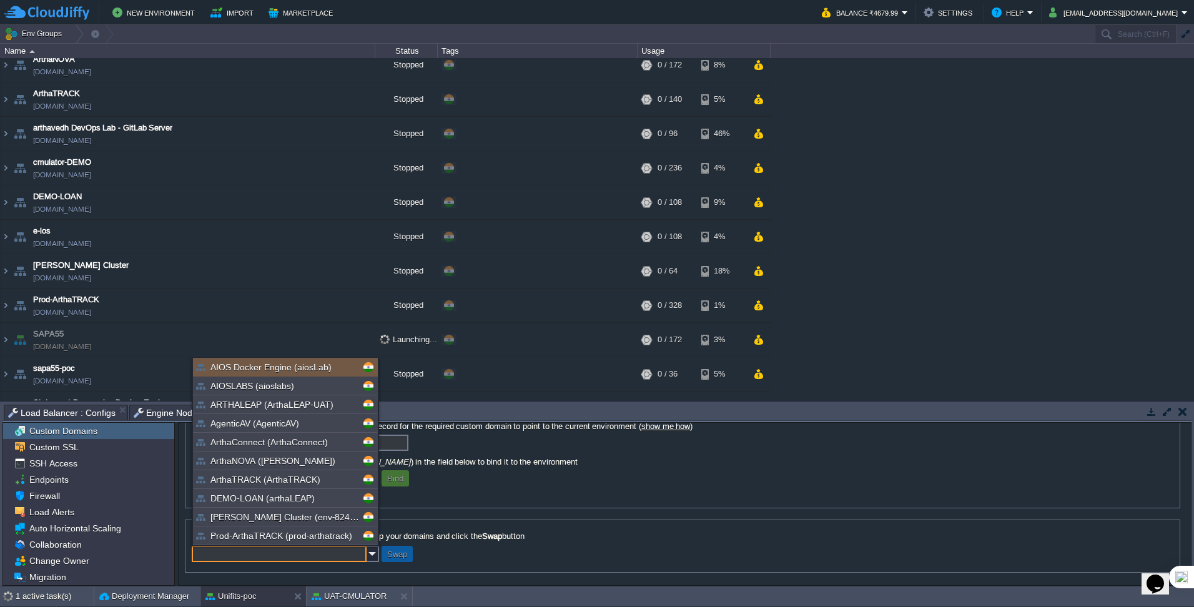
click at [365, 380] on input "text" at bounding box center [279, 554] width 175 height 16
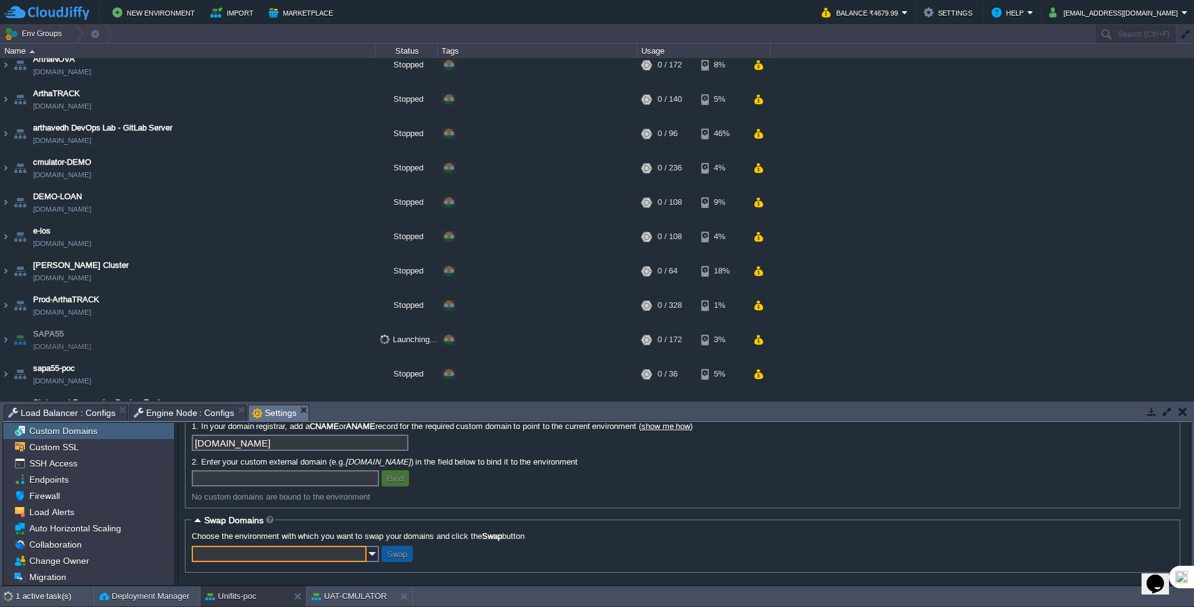
click at [362, 380] on input "text" at bounding box center [285, 478] width 187 height 16
click at [310, 380] on input "text" at bounding box center [285, 478] width 187 height 16
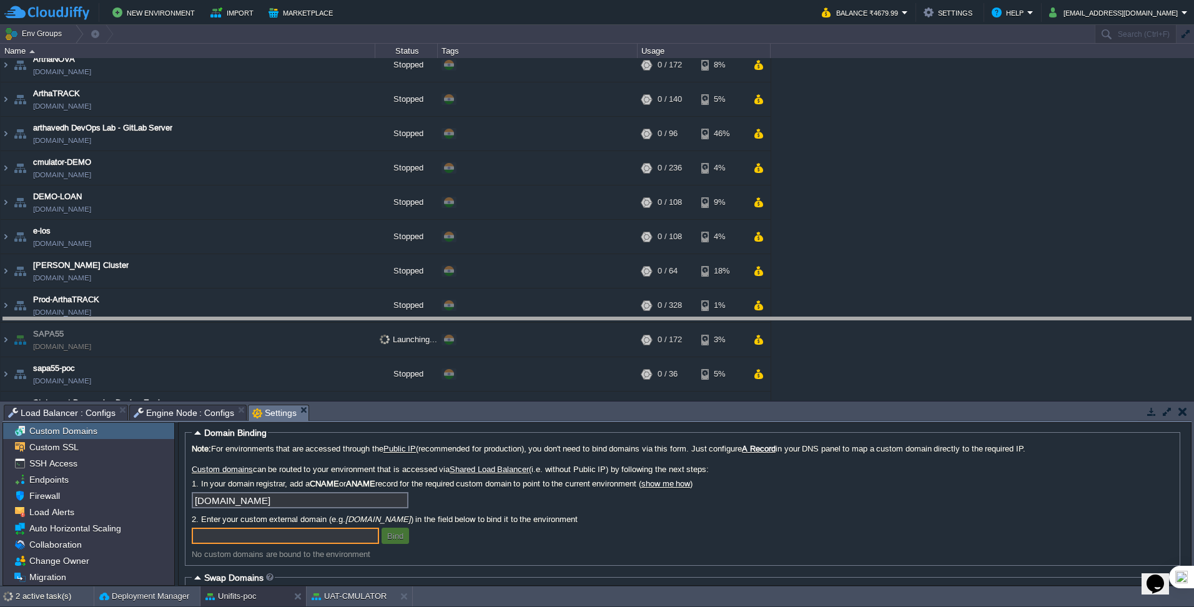
drag, startPoint x: 645, startPoint y: 409, endPoint x: 655, endPoint y: 320, distance: 88.7
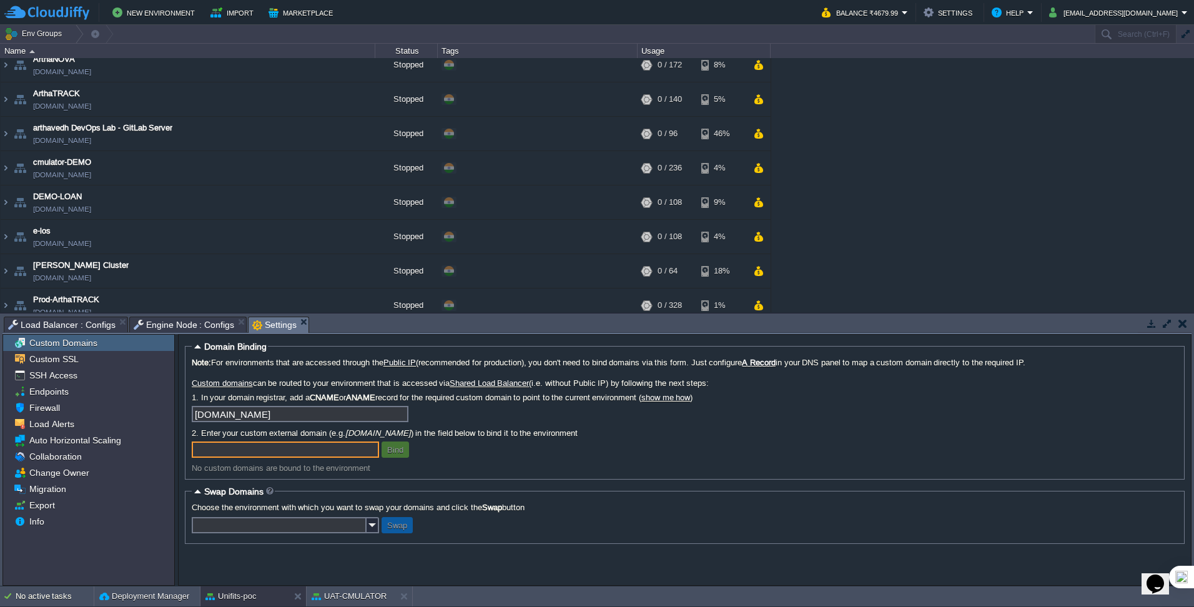
scroll to position [404, 0]
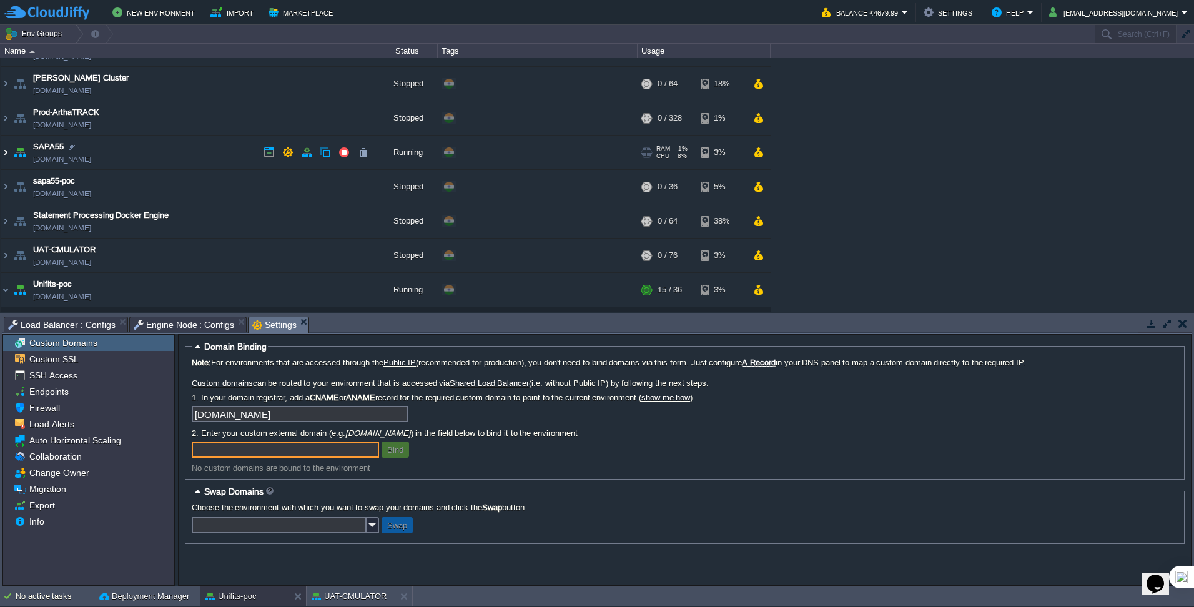
click at [7, 155] on img at bounding box center [6, 153] width 10 height 34
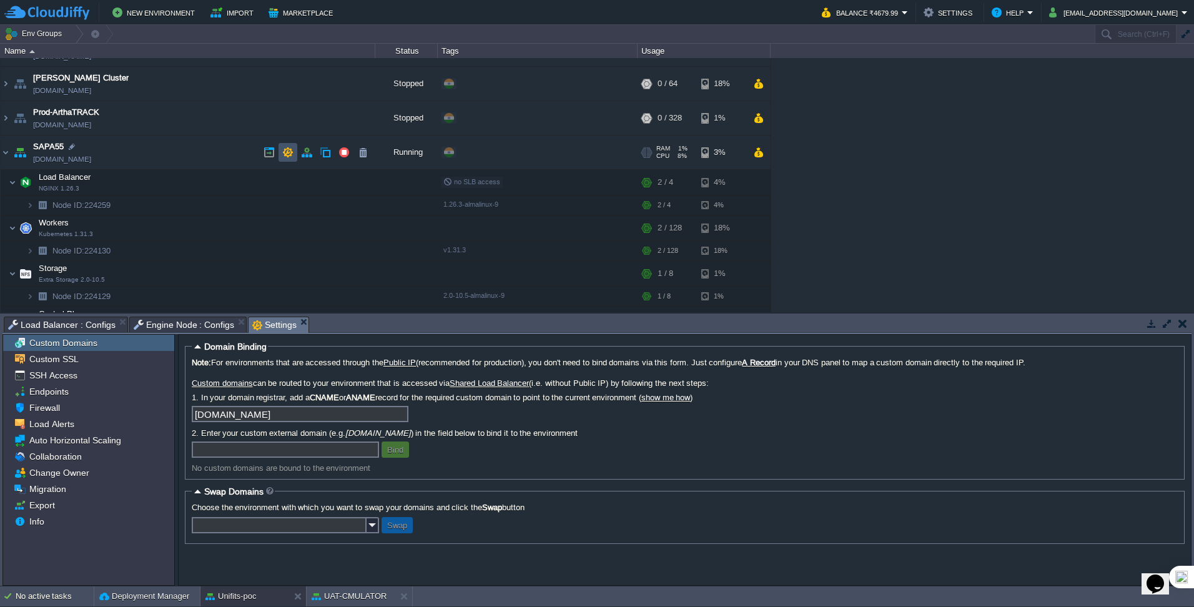
click at [286, 155] on button "button" at bounding box center [287, 152] width 11 height 11
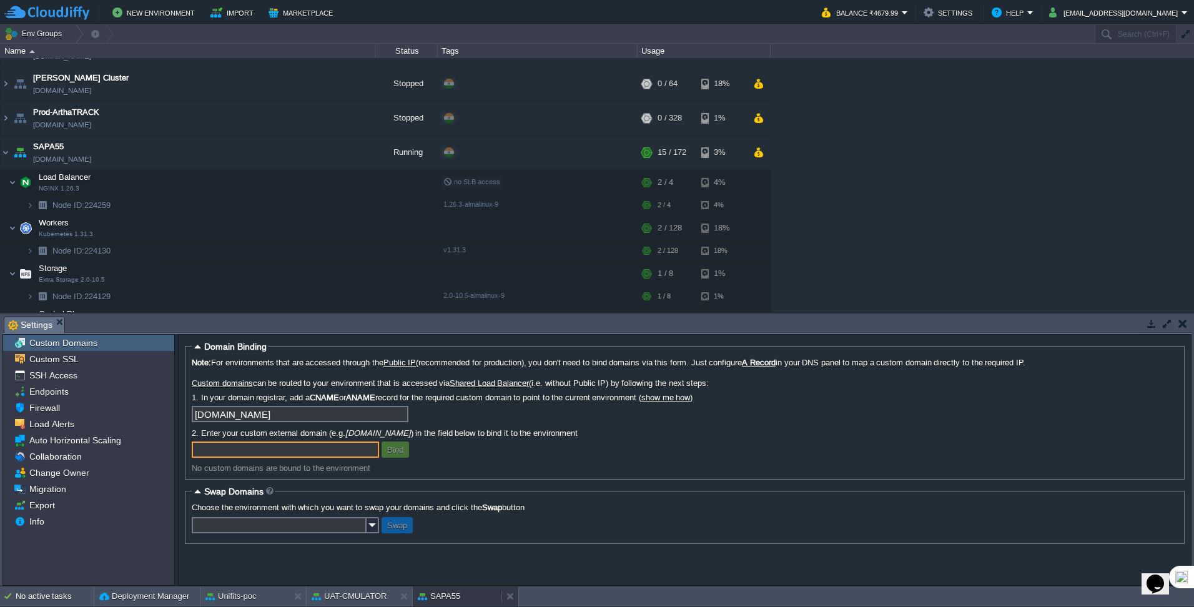
click at [446, 380] on button "SAPA55" at bounding box center [439, 596] width 42 height 12
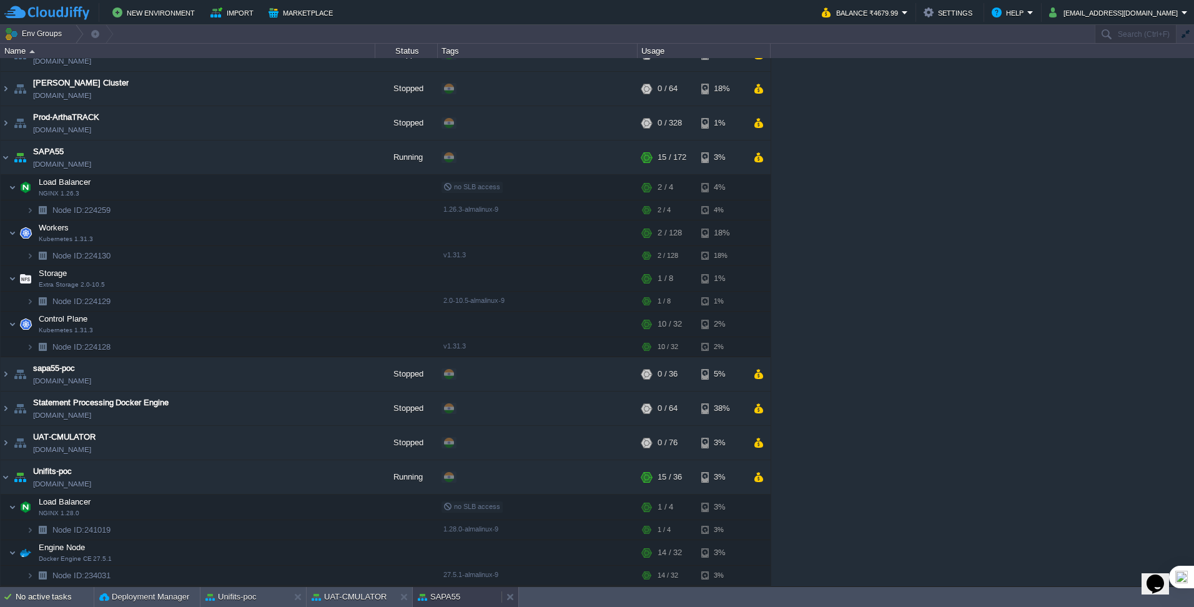
scroll to position [399, 0]
click at [451, 380] on button "SAPA55" at bounding box center [439, 597] width 42 height 12
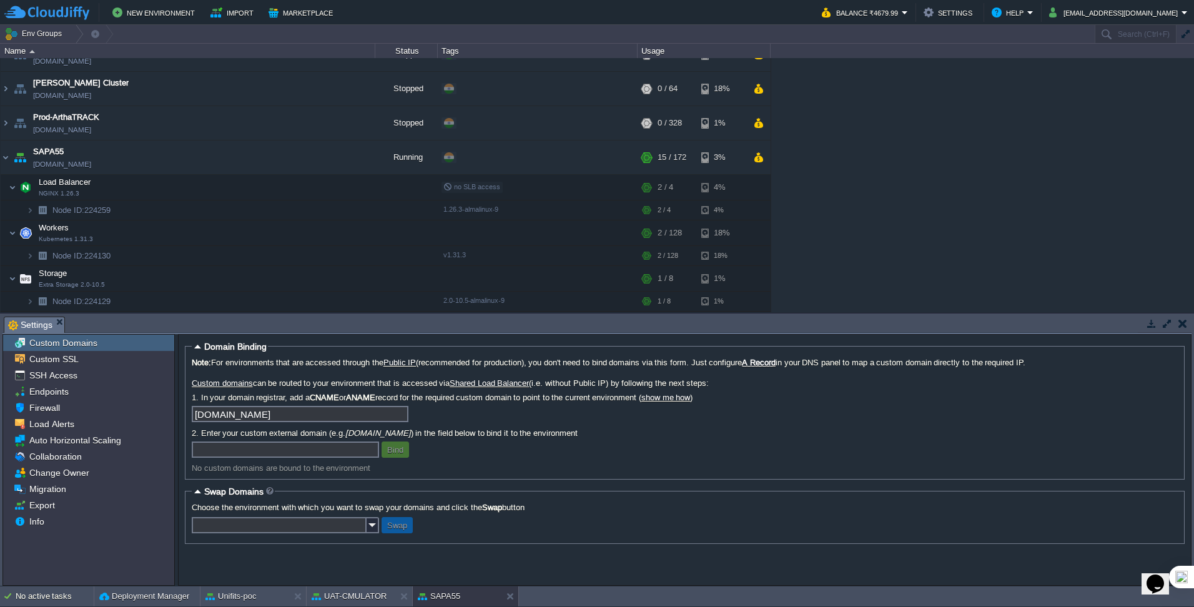
click at [64, 357] on span "Custom SSL" at bounding box center [54, 359] width 54 height 11
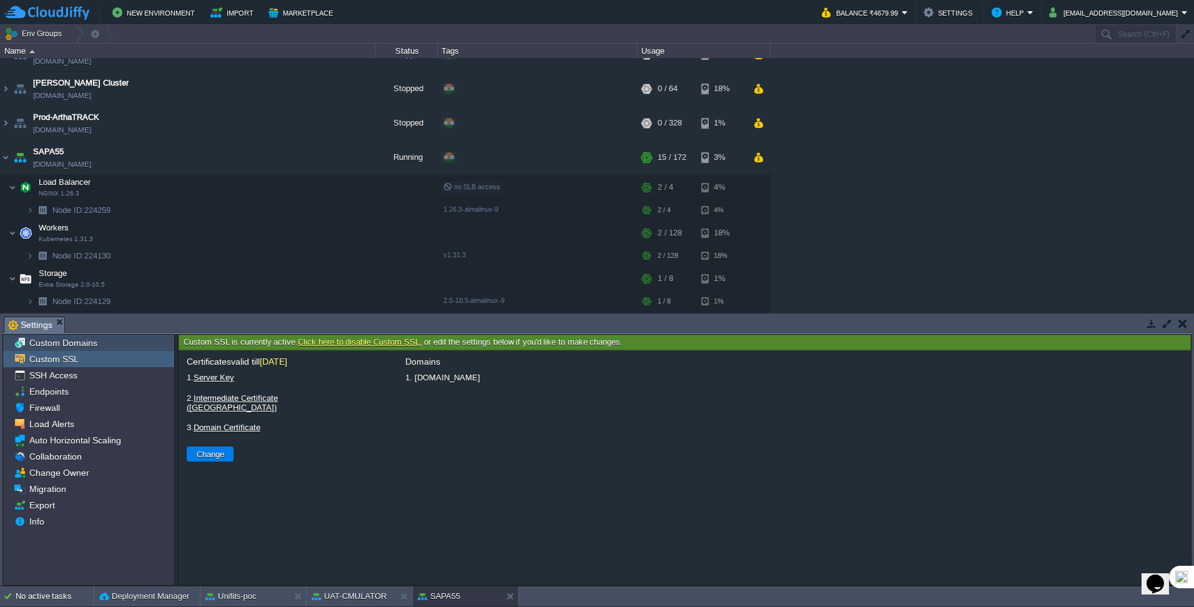
click at [80, 350] on div "Custom Domains" at bounding box center [88, 343] width 171 height 16
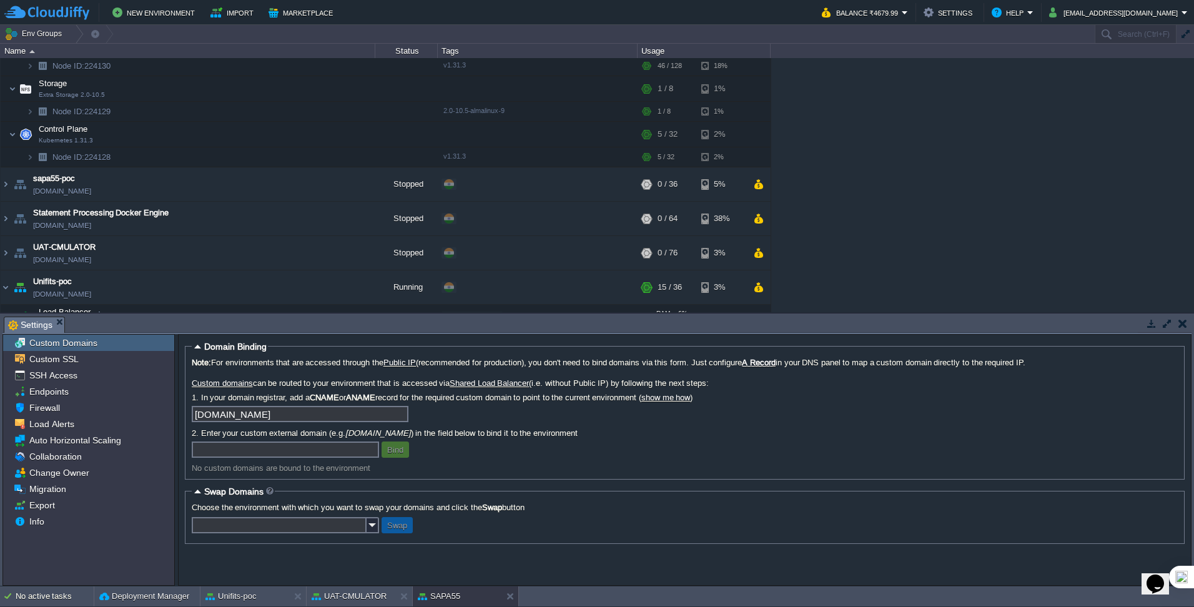
scroll to position [672, 0]
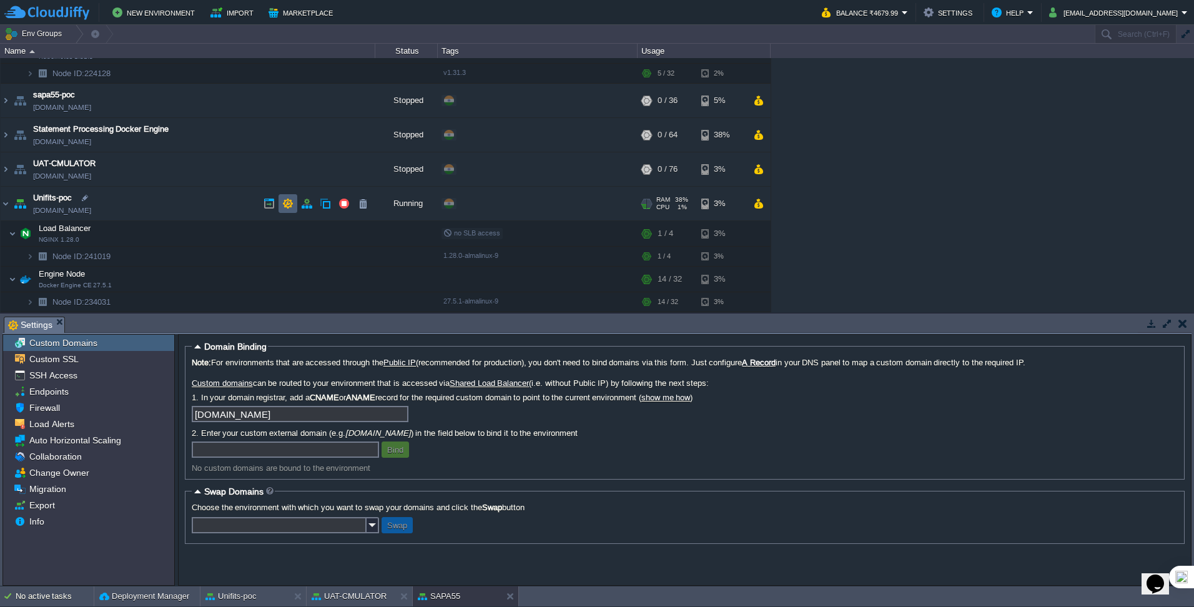
click at [292, 204] on button "button" at bounding box center [287, 203] width 11 height 11
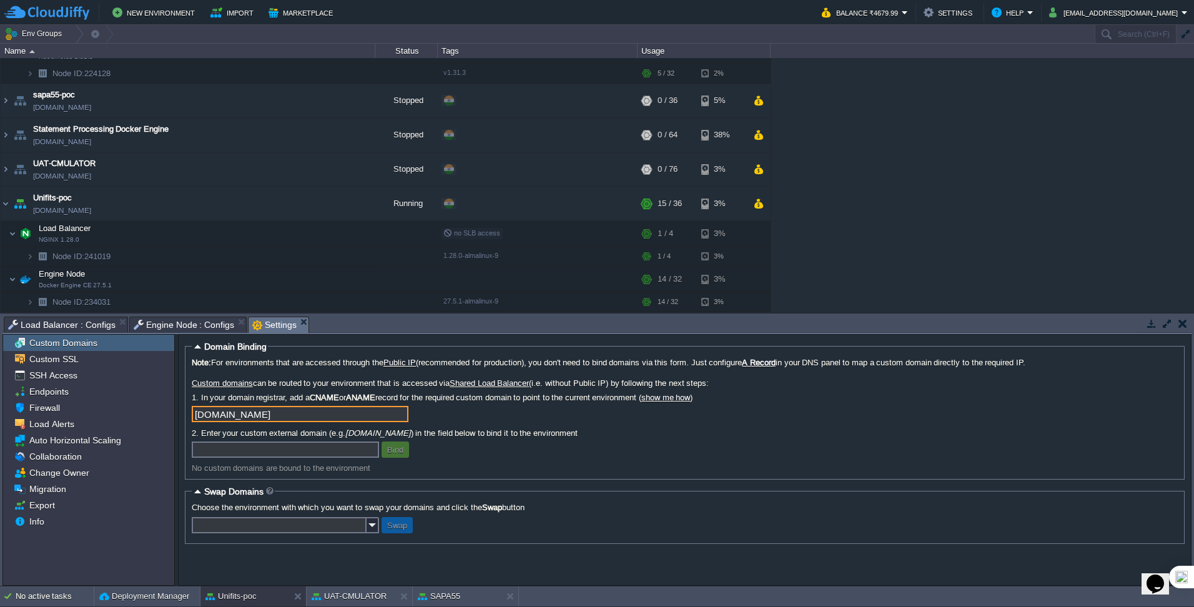
click at [314, 380] on input "[DOMAIN_NAME]" at bounding box center [300, 414] width 217 height 16
click at [534, 380] on div "[DOMAIN_NAME]" at bounding box center [685, 416] width 986 height 20
click at [311, 380] on input "text" at bounding box center [285, 450] width 187 height 16
click at [287, 380] on input "text" at bounding box center [279, 525] width 175 height 16
click at [516, 380] on fieldset "Swap Domains Choose the environment with which you want to swap your domains an…" at bounding box center [685, 515] width 1000 height 58
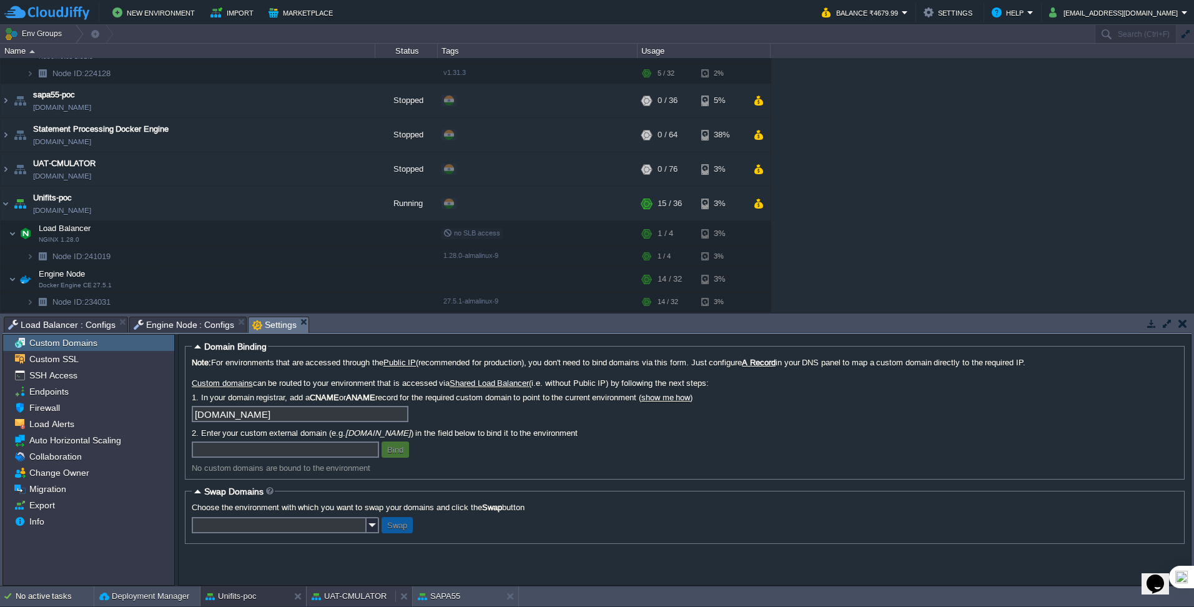
click at [354, 380] on div "UAT-CMULATOR" at bounding box center [351, 597] width 89 height 20
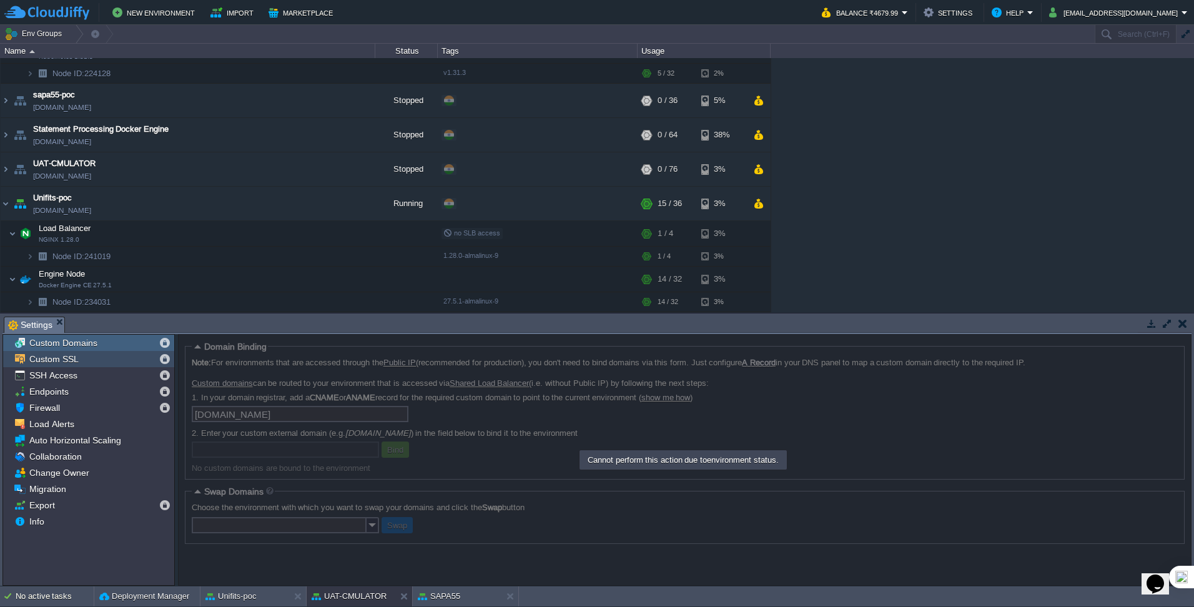
click at [81, 364] on div "Custom SSL" at bounding box center [88, 359] width 171 height 16
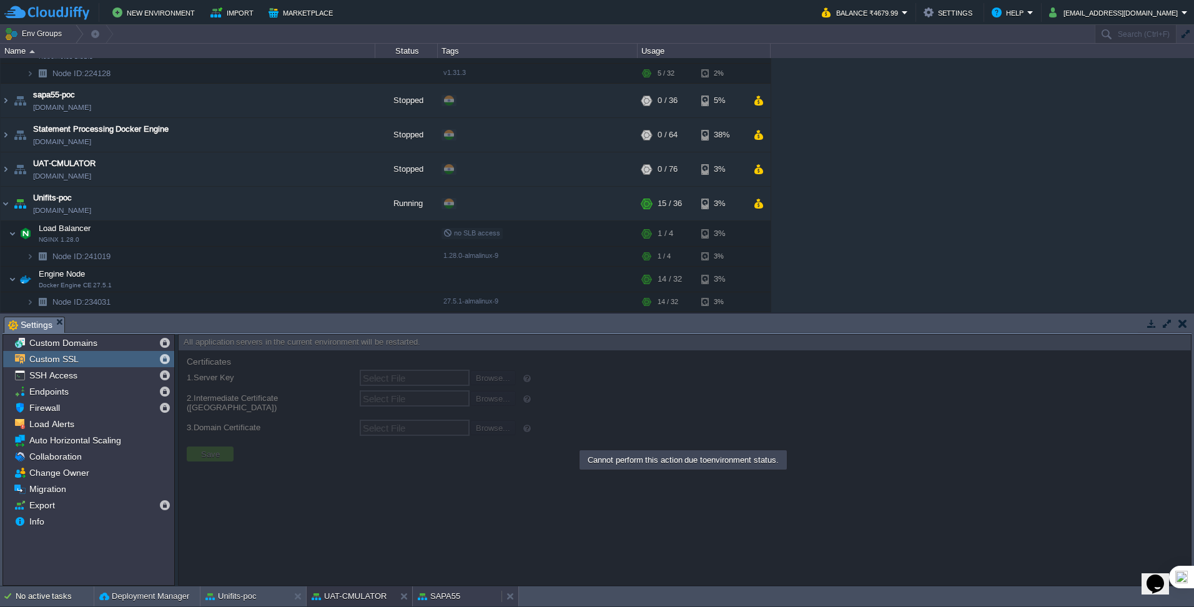
click at [462, 380] on div "SAPA55" at bounding box center [457, 597] width 89 height 20
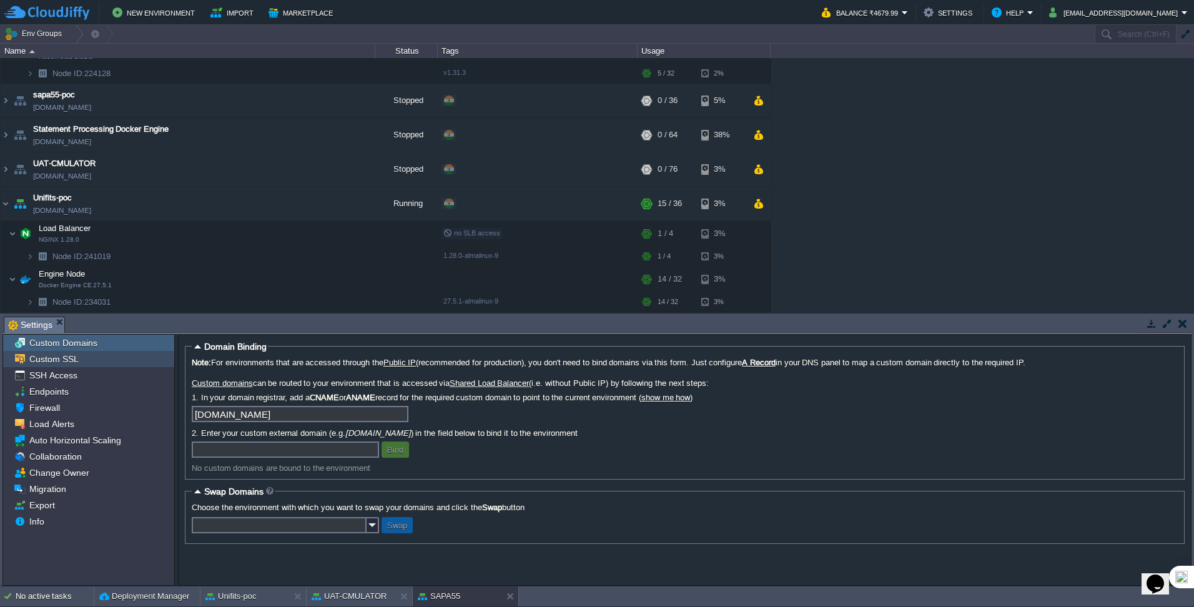
click at [68, 360] on span "Custom SSL" at bounding box center [54, 359] width 54 height 11
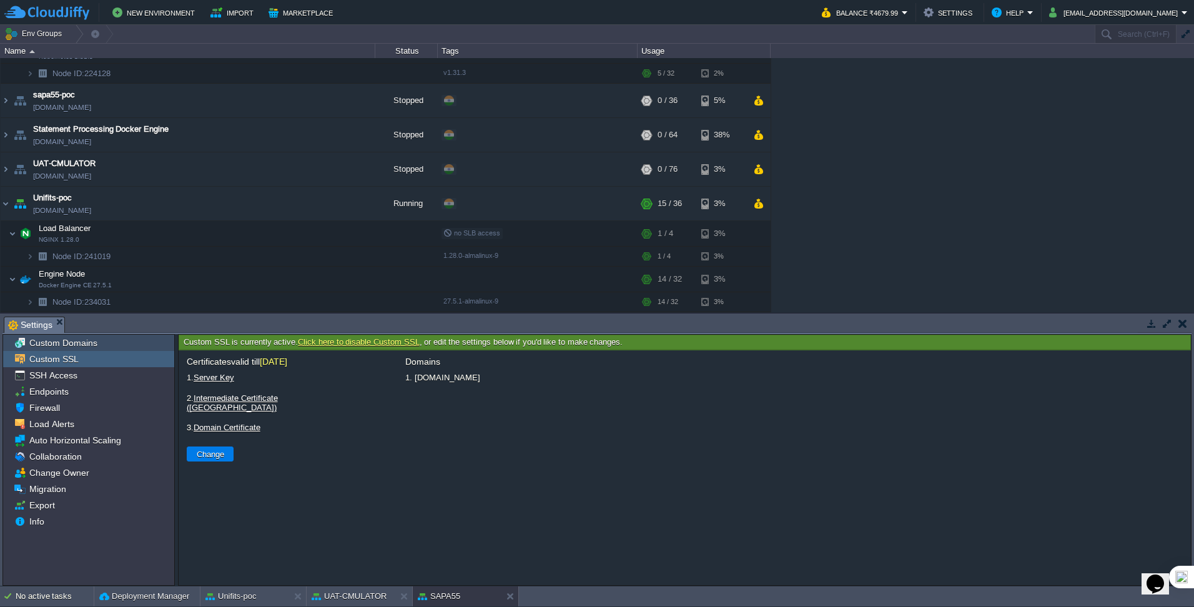
click at [71, 347] on span "Custom Domains" at bounding box center [63, 342] width 72 height 11
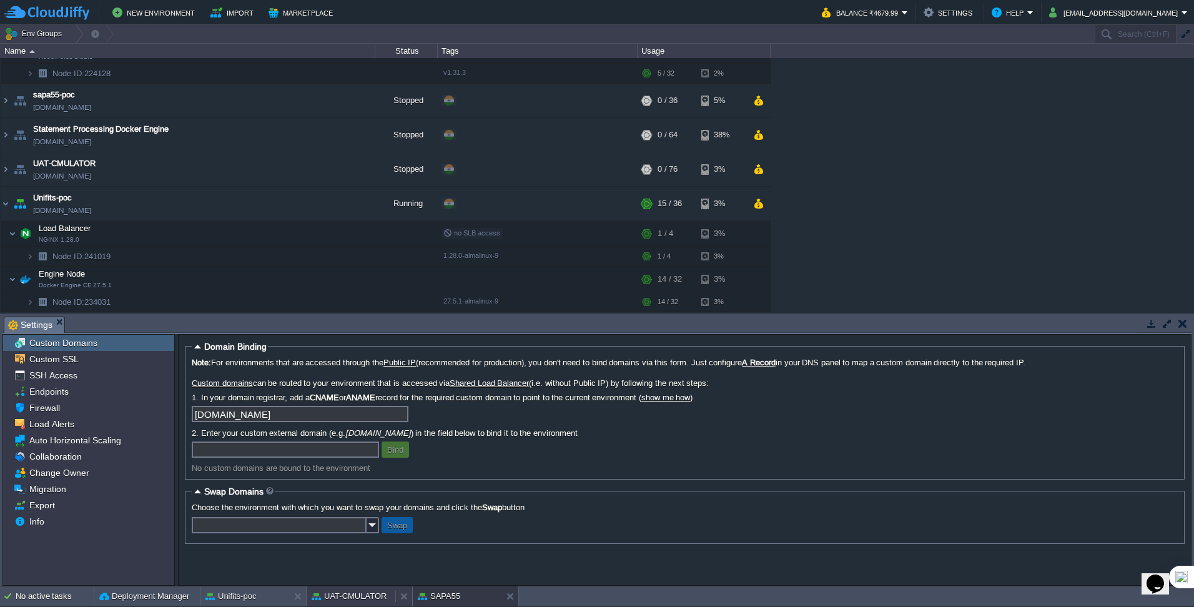
click at [355, 380] on button "UAT-CMULATOR" at bounding box center [349, 596] width 75 height 12
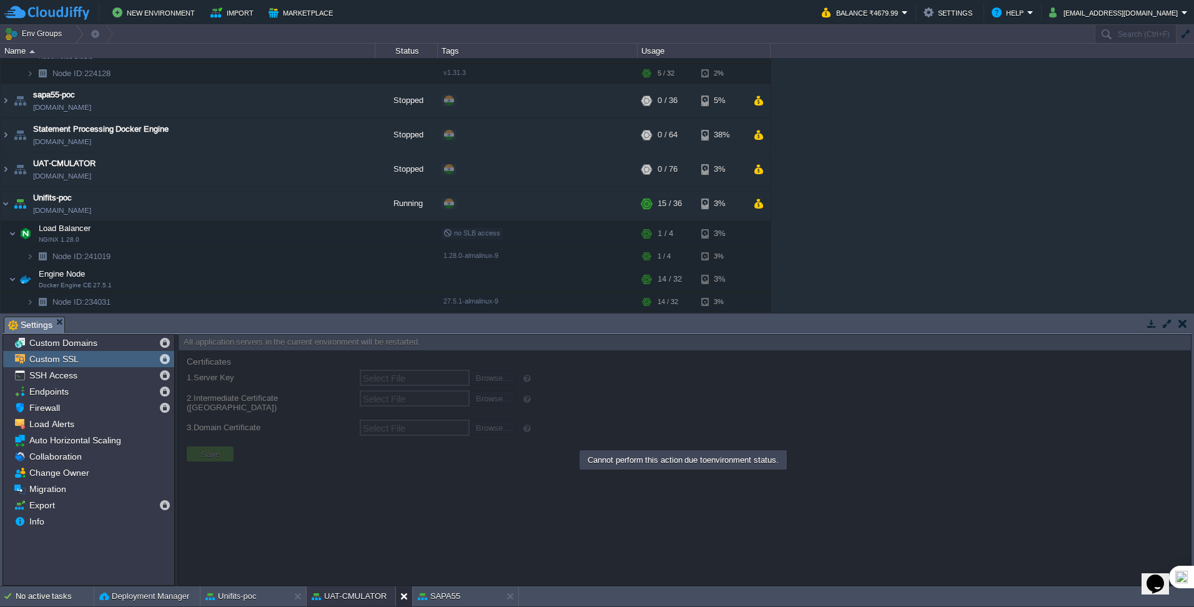
click at [405, 380] on button at bounding box center [406, 596] width 12 height 12
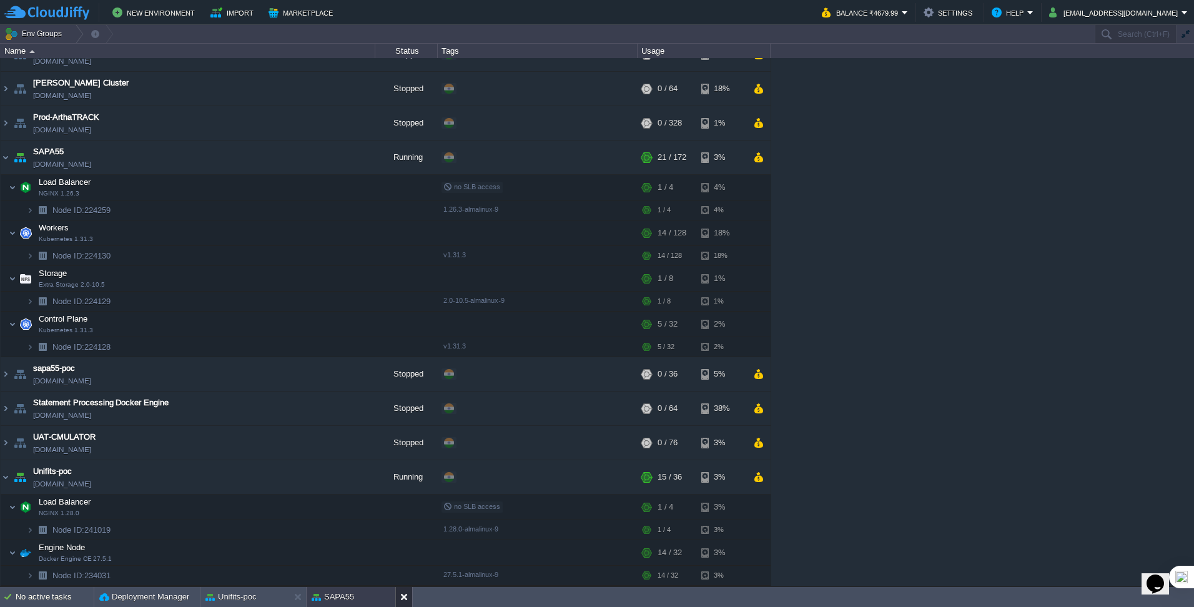
scroll to position [399, 0]
click at [244, 380] on button "Unifits-poc" at bounding box center [231, 597] width 51 height 12
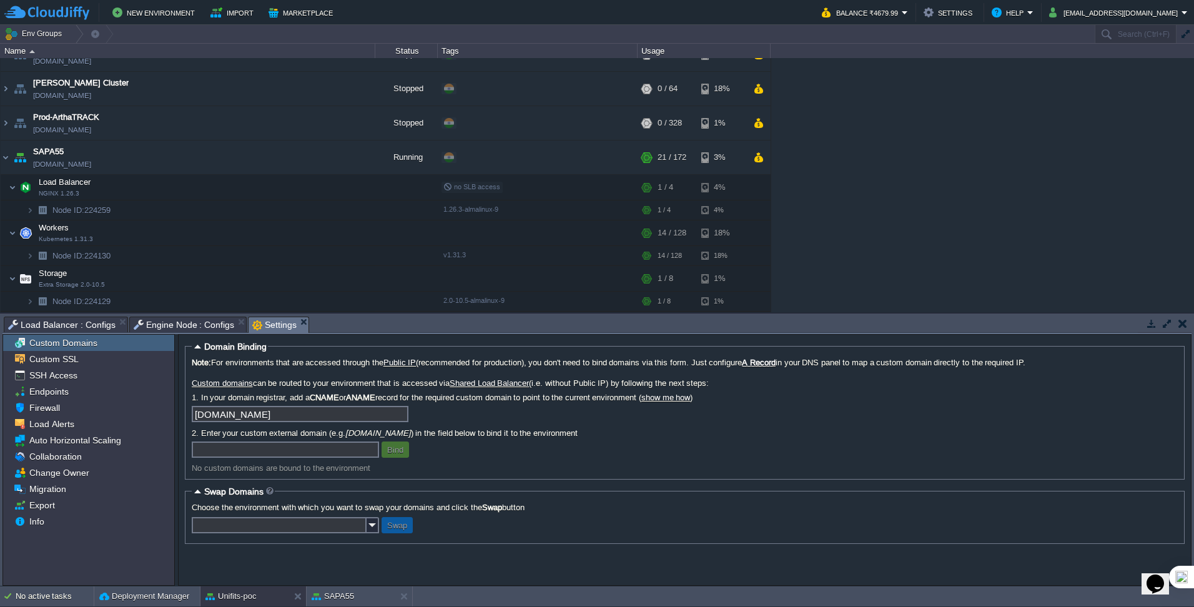
click at [325, 380] on input "[DOMAIN_NAME]" at bounding box center [300, 414] width 217 height 16
click at [519, 380] on div "Note: For environments that are accessed through the Public IP (recommended for…" at bounding box center [685, 415] width 986 height 115
click at [67, 357] on span "Custom SSL" at bounding box center [54, 359] width 54 height 11
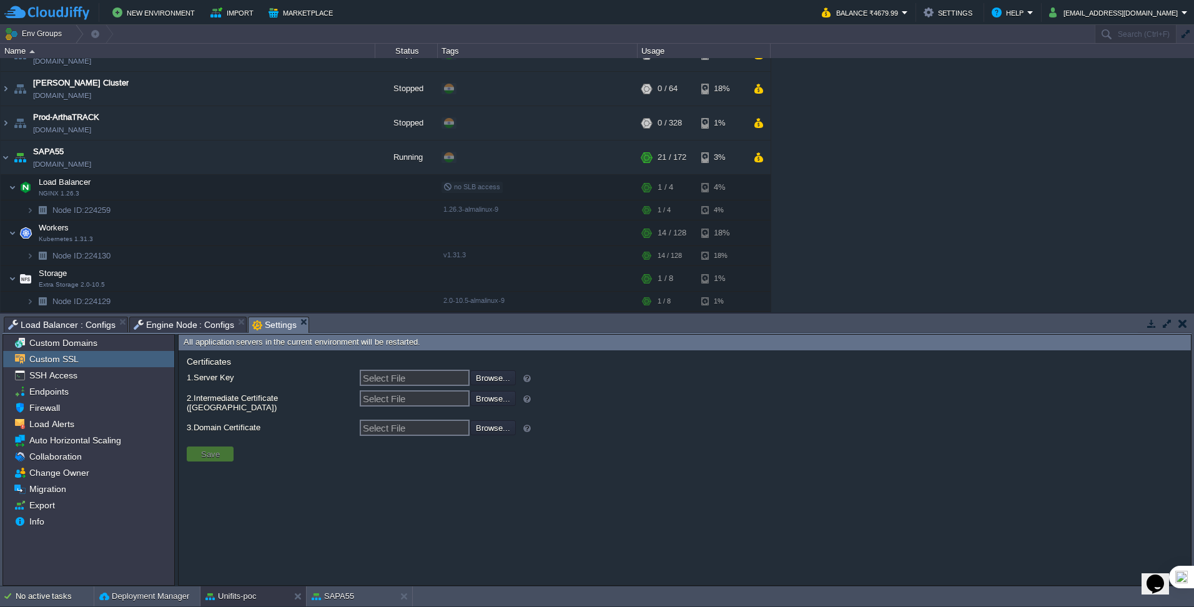
click at [417, 377] on input "Select File" at bounding box center [415, 378] width 110 height 16
click at [426, 380] on div "Certificates valid till 1. Server Key Select File Browse... 2. Intermediate Cer…" at bounding box center [360, 399] width 350 height 84
click at [510, 380] on td "Browse..." at bounding box center [493, 398] width 46 height 15
click at [500, 380] on input "file" at bounding box center [437, 427] width 158 height 14
click at [496, 380] on input "file" at bounding box center [437, 377] width 158 height 14
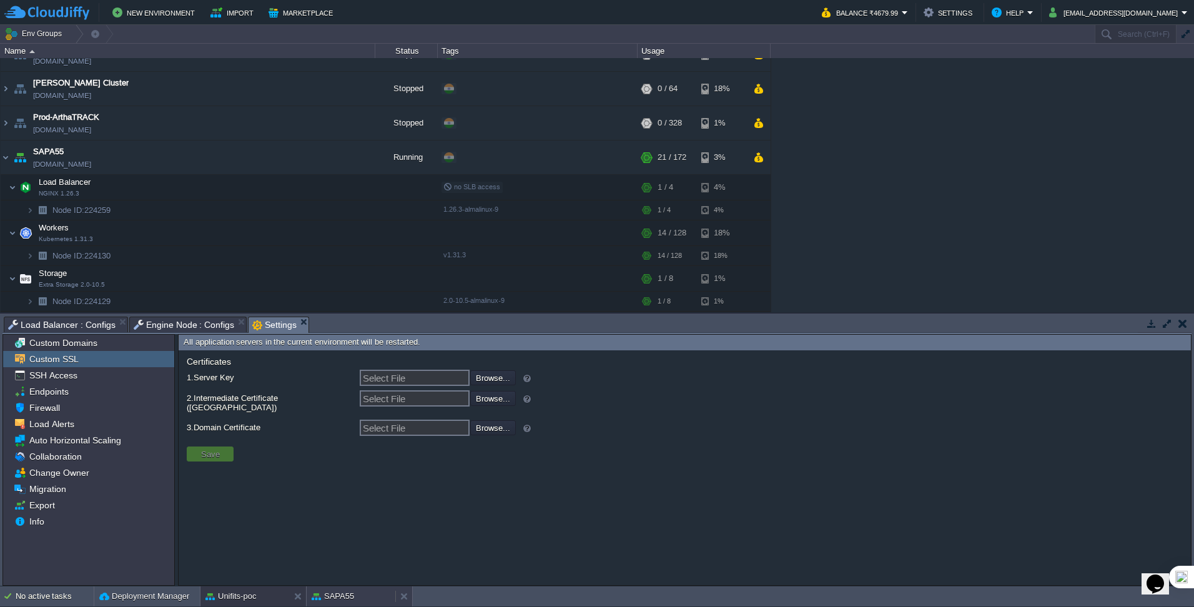
click at [351, 380] on button "SAPA55" at bounding box center [333, 596] width 42 height 12
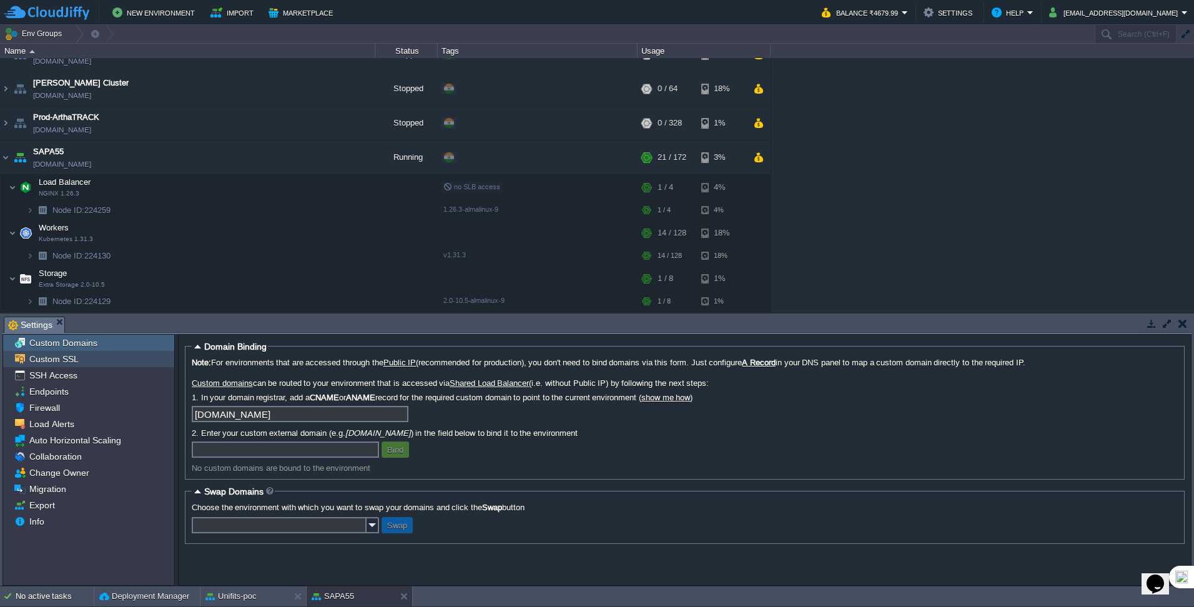
click at [72, 362] on span "Custom SSL" at bounding box center [54, 359] width 54 height 11
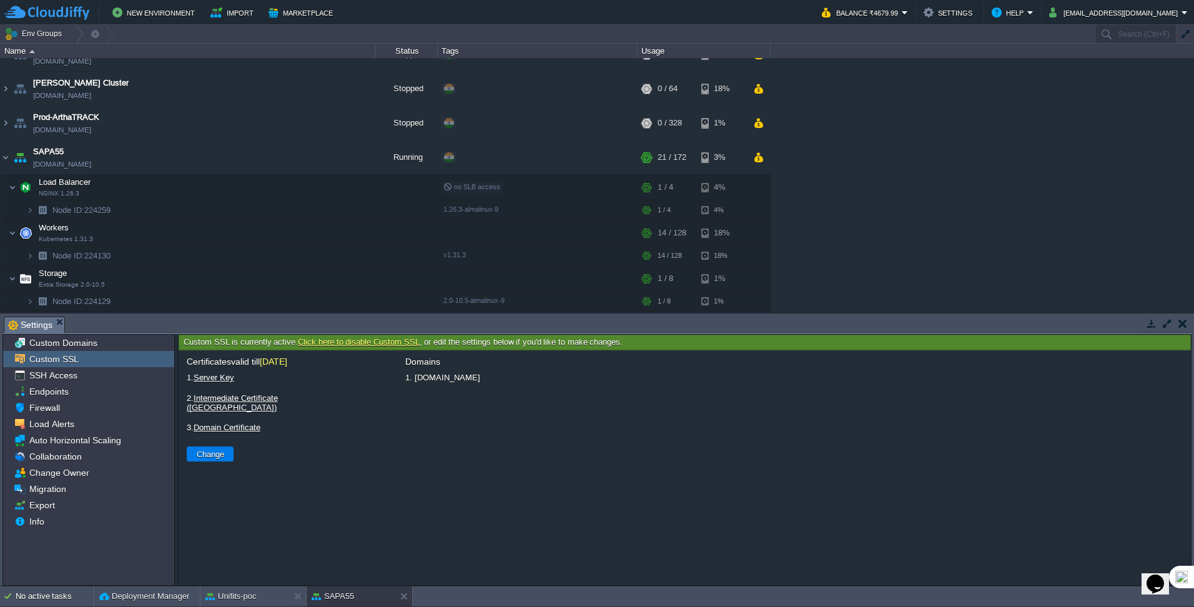
click at [216, 380] on link "Server Key" at bounding box center [214, 377] width 41 height 9
click at [257, 380] on div "Unifits-poc" at bounding box center [245, 597] width 89 height 20
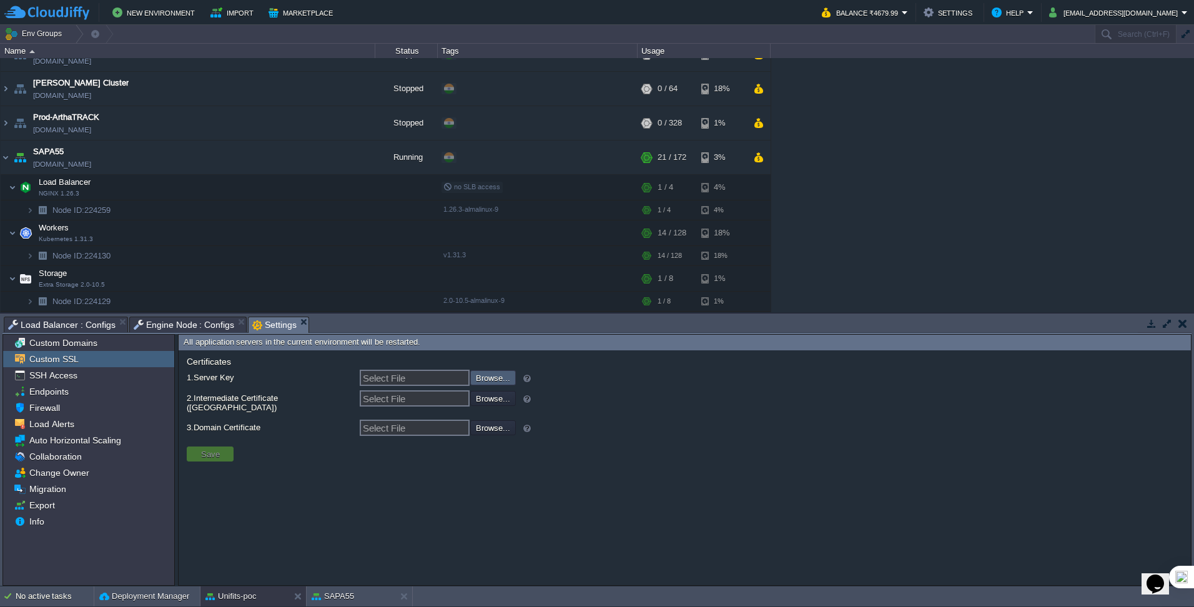
click at [480, 380] on input "file" at bounding box center [437, 377] width 158 height 14
type input "C:\fakepath\PrivateKey.ppk"
type input "PrivateKey.ppk"
click at [414, 380] on input "Select File" at bounding box center [415, 398] width 110 height 16
click at [479, 380] on input "file" at bounding box center [437, 398] width 158 height 14
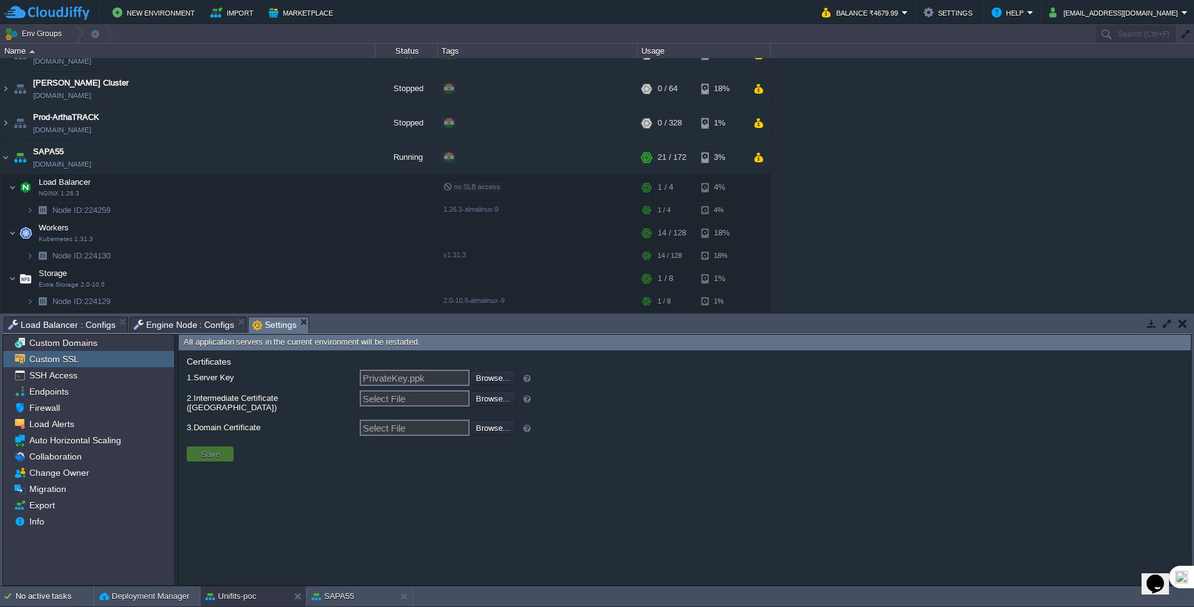
click at [186, 322] on span "Engine Node : Configs" at bounding box center [184, 324] width 101 height 15
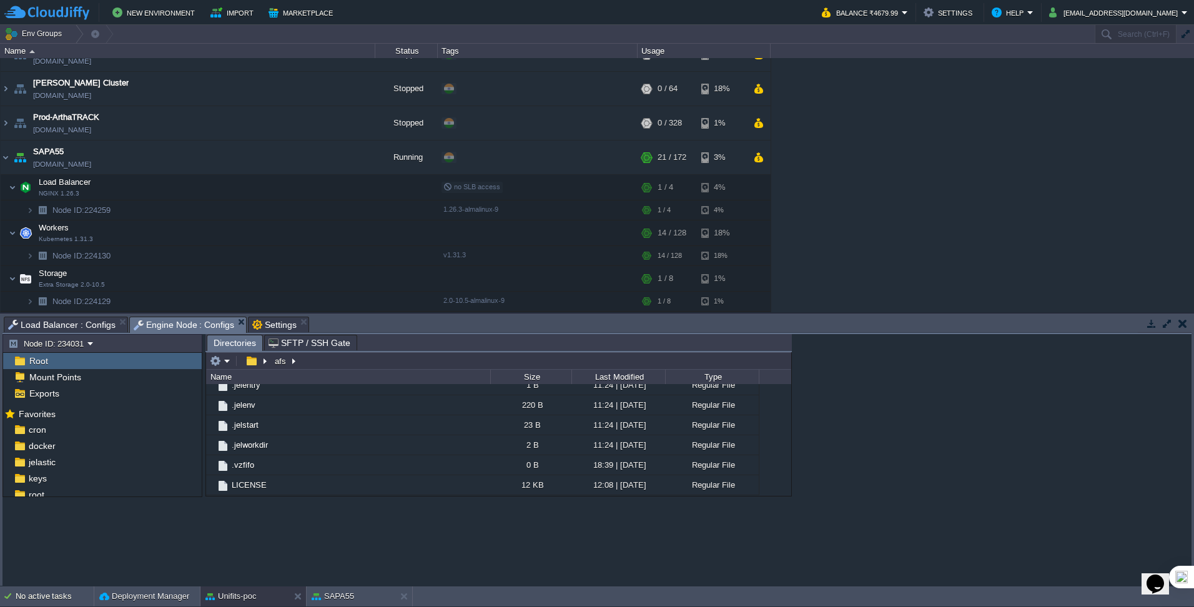
scroll to position [412, 0]
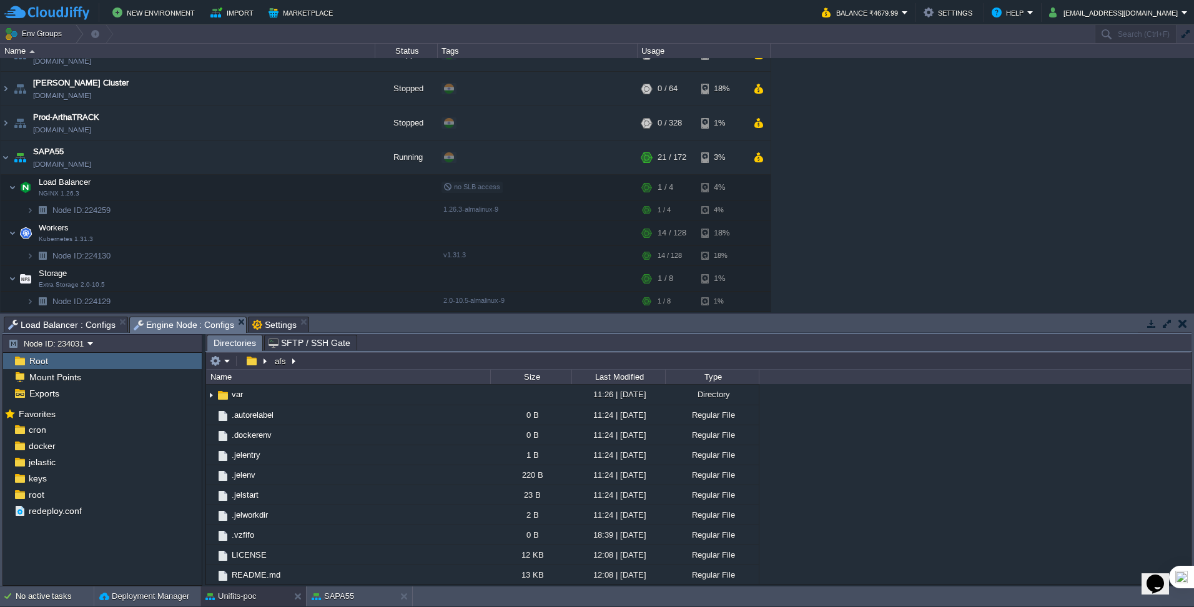
click at [271, 325] on span "Settings" at bounding box center [274, 324] width 44 height 15
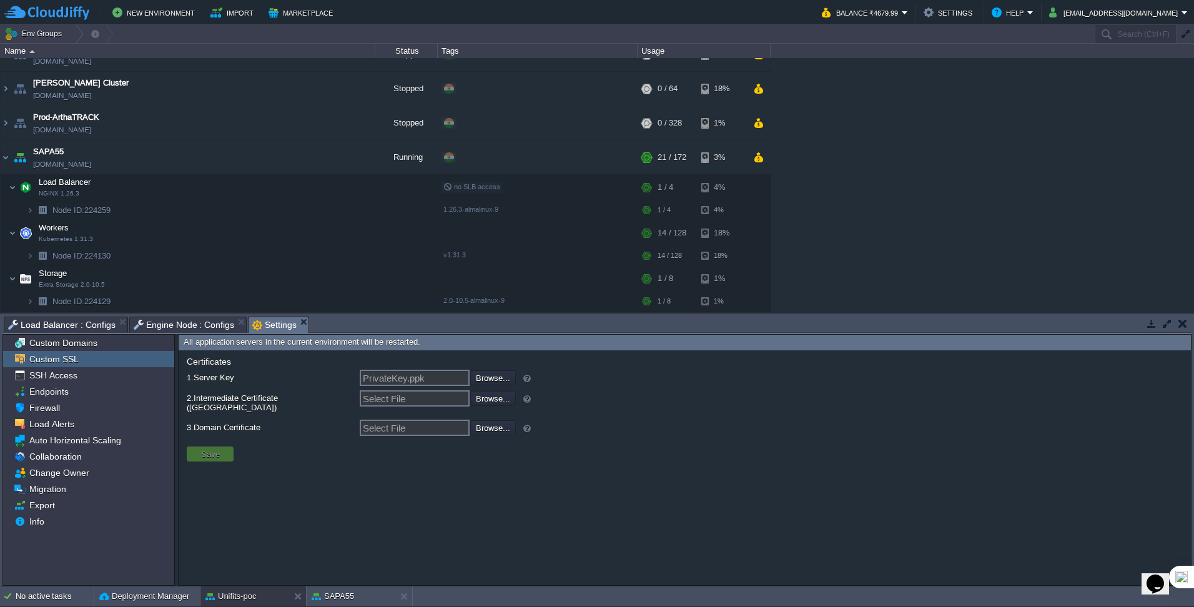
click at [189, 323] on span "Engine Node : Configs" at bounding box center [184, 324] width 101 height 15
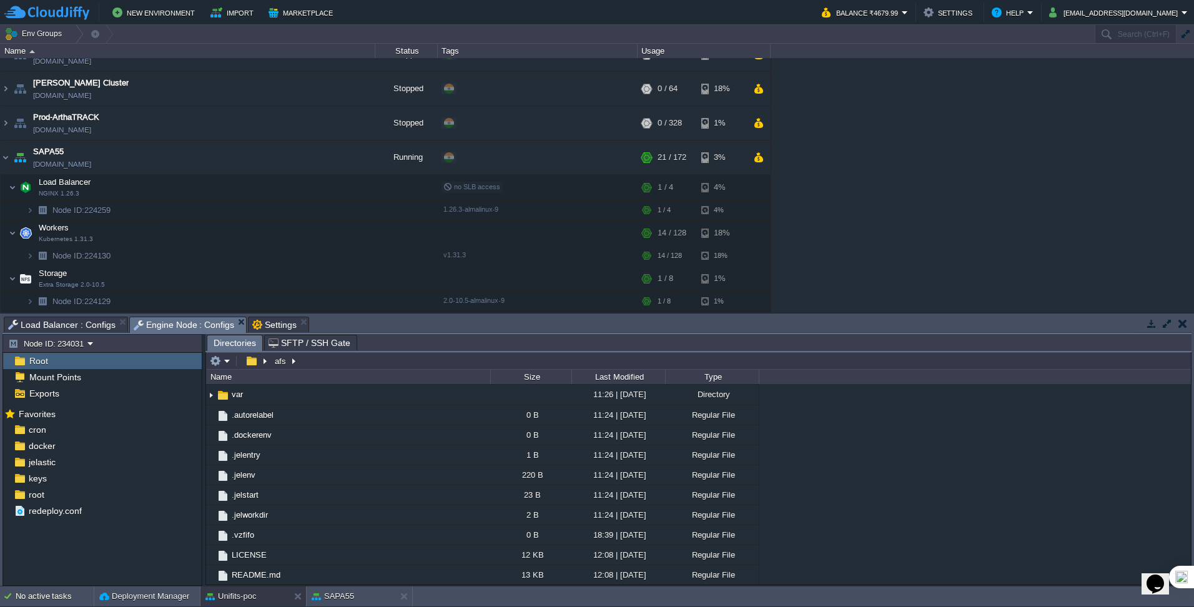
click at [74, 323] on span "Load Balancer : Configs" at bounding box center [61, 324] width 107 height 15
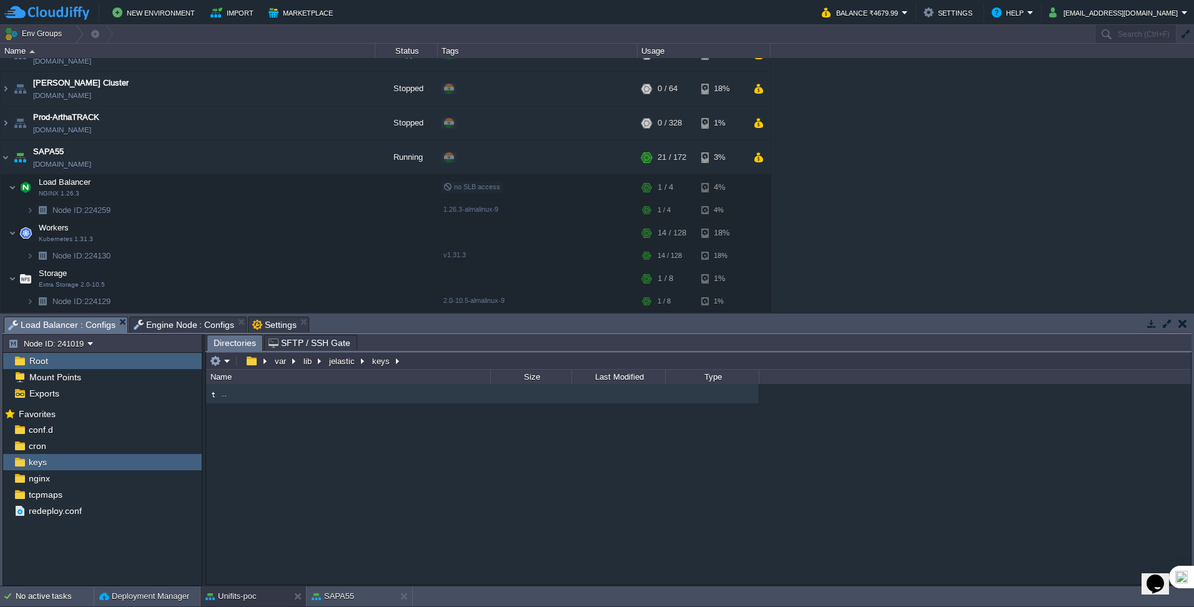
click at [177, 323] on span "Engine Node : Configs" at bounding box center [184, 324] width 101 height 15
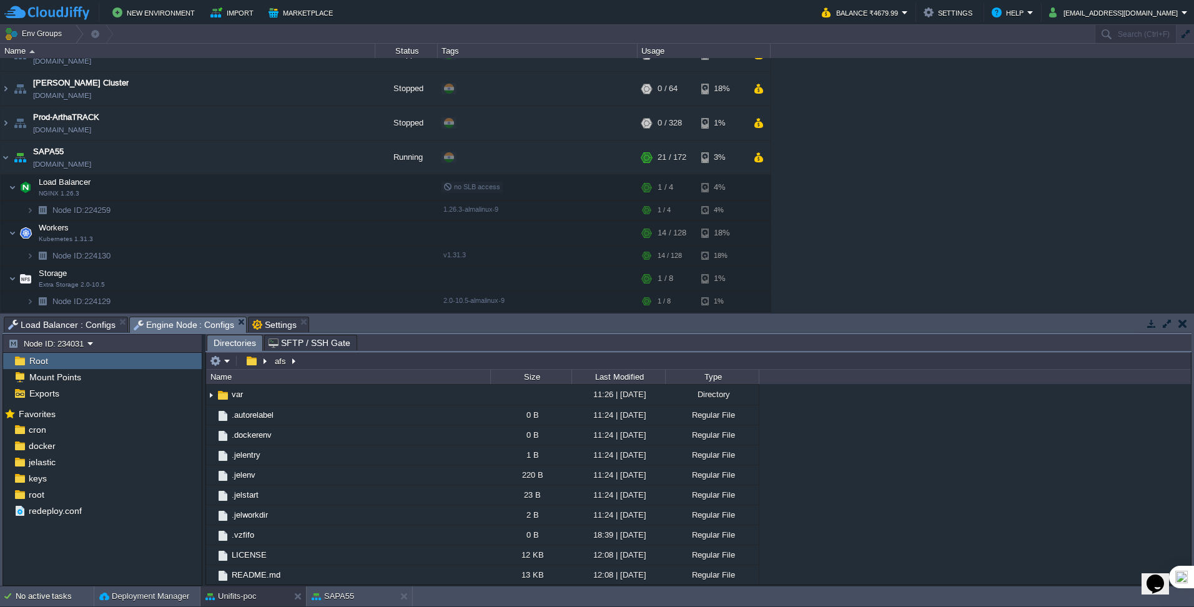
click at [248, 322] on div "Settings" at bounding box center [278, 325] width 61 height 16
click at [199, 322] on span "Engine Node : Configs" at bounding box center [184, 325] width 101 height 16
click at [342, 380] on button "SAPA55" at bounding box center [333, 596] width 42 height 12
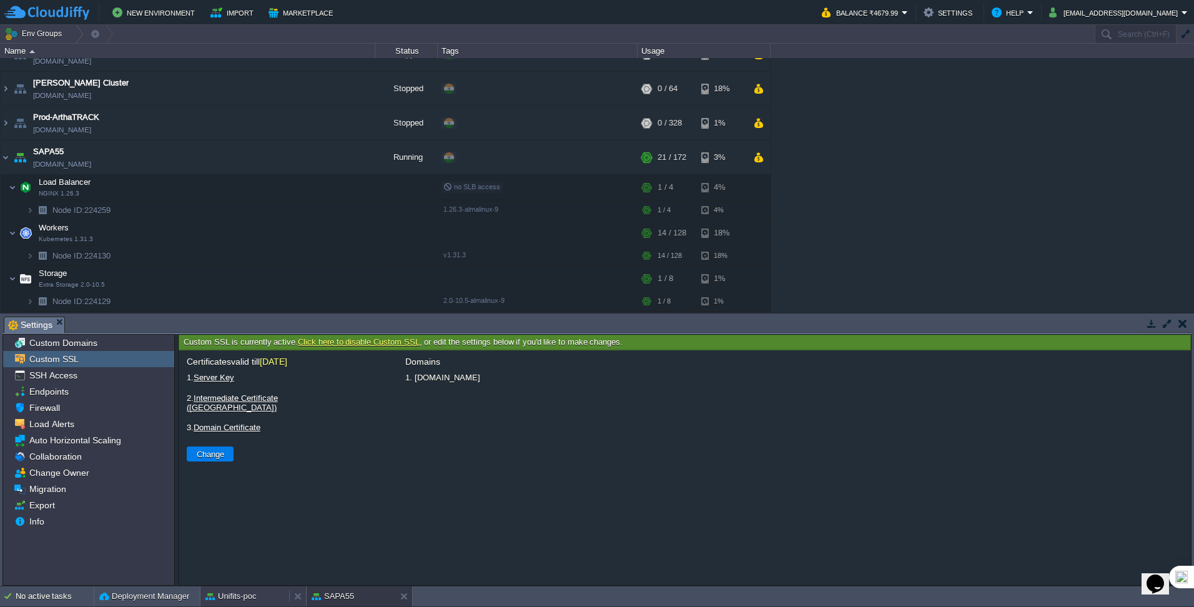
click at [254, 380] on button "Unifits-poc" at bounding box center [231, 596] width 51 height 12
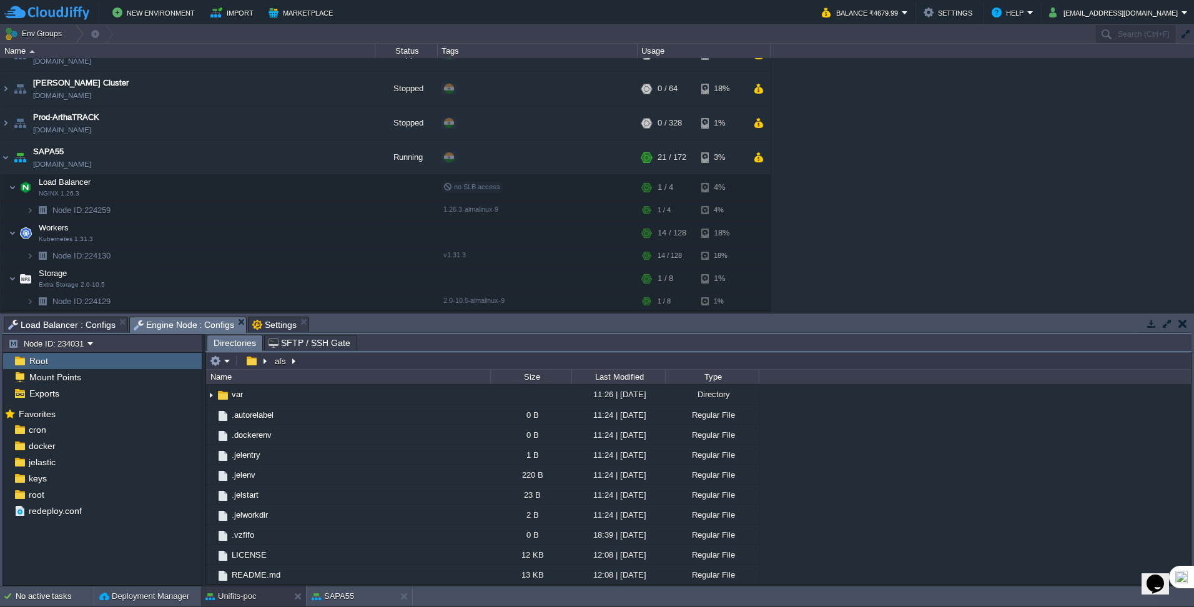
click at [274, 315] on div "Tasks Activity Log Archive Git / SVN Load Balancer : Configs Engine Node : Conf…" at bounding box center [597, 450] width 1194 height 272
click at [272, 320] on span "Settings" at bounding box center [274, 324] width 44 height 15
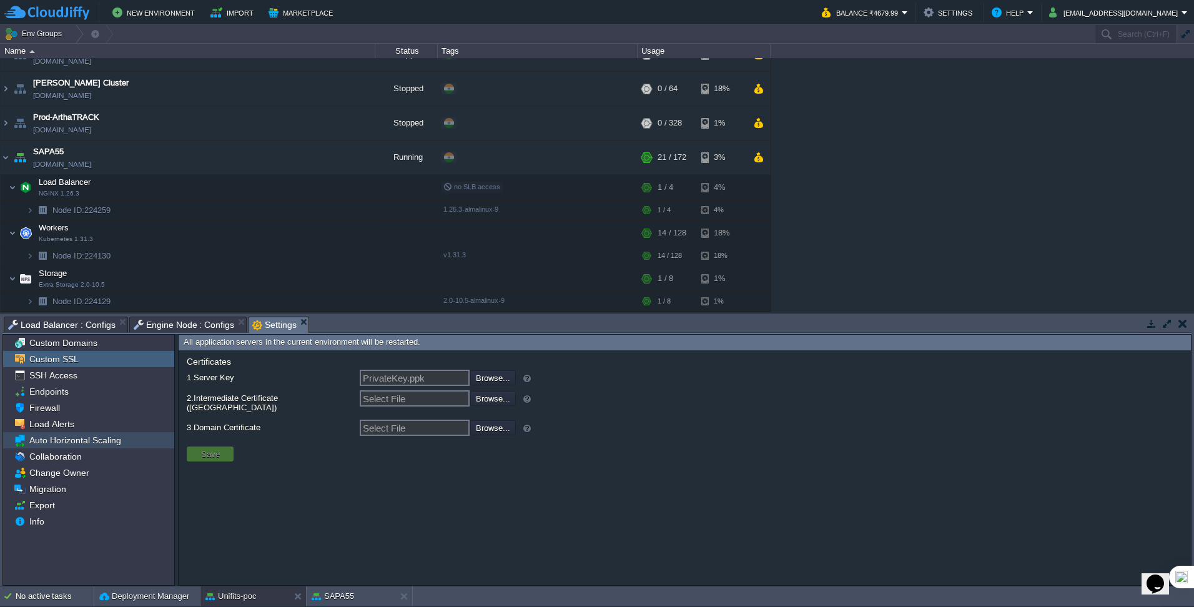
click at [82, 380] on span "Auto Horizontal Scaling" at bounding box center [75, 440] width 96 height 11
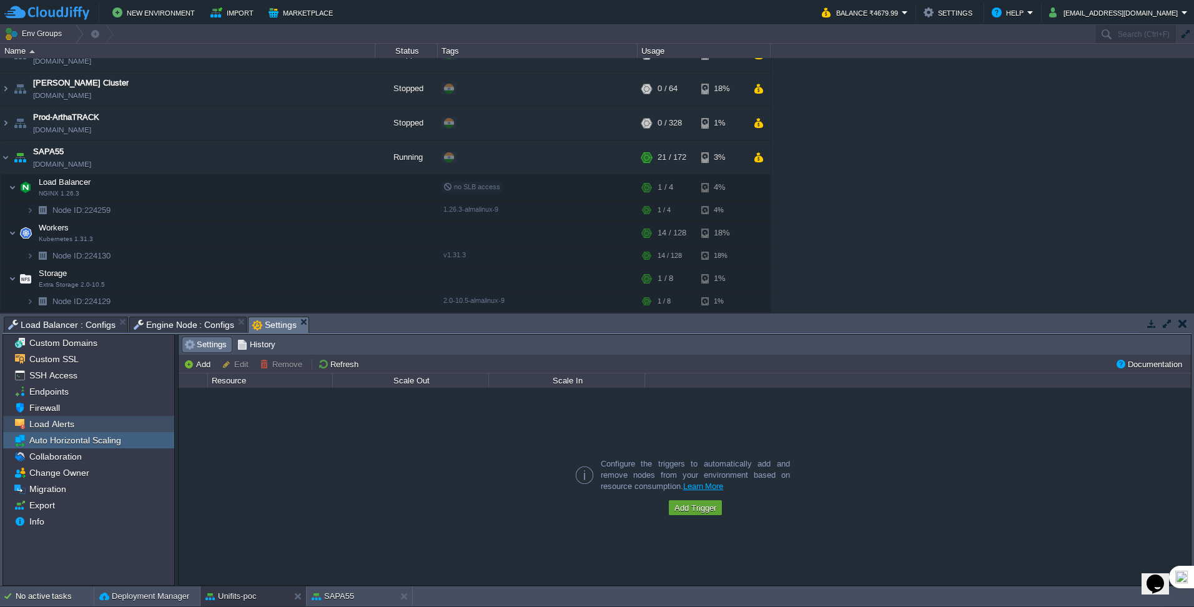
click at [58, 380] on span "Load Alerts" at bounding box center [51, 424] width 49 height 11
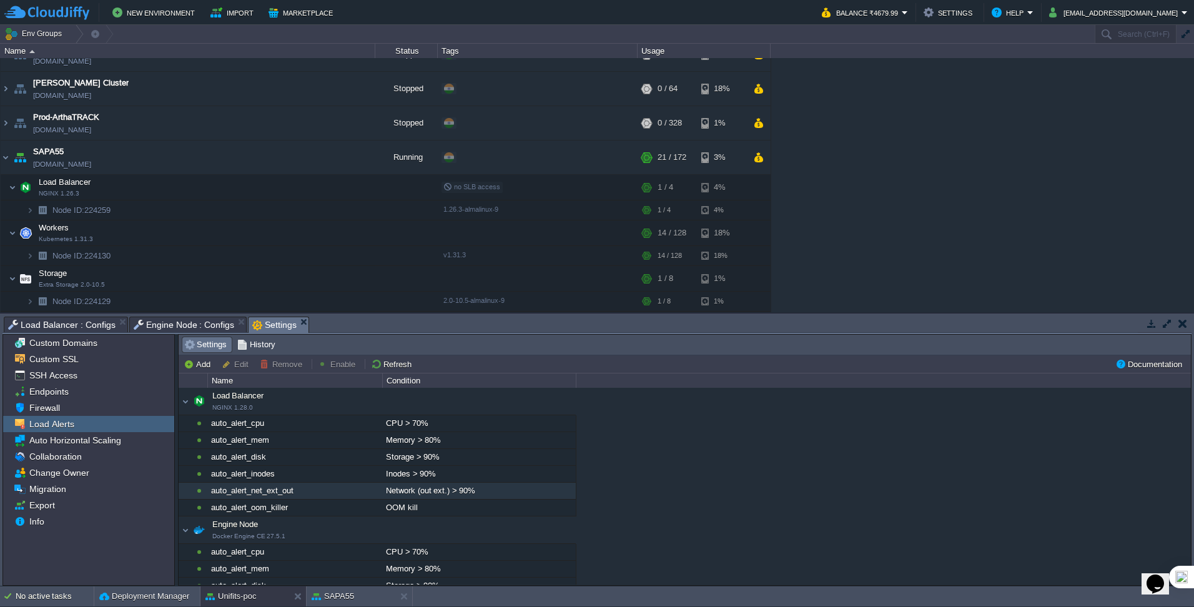
scroll to position [61, 0]
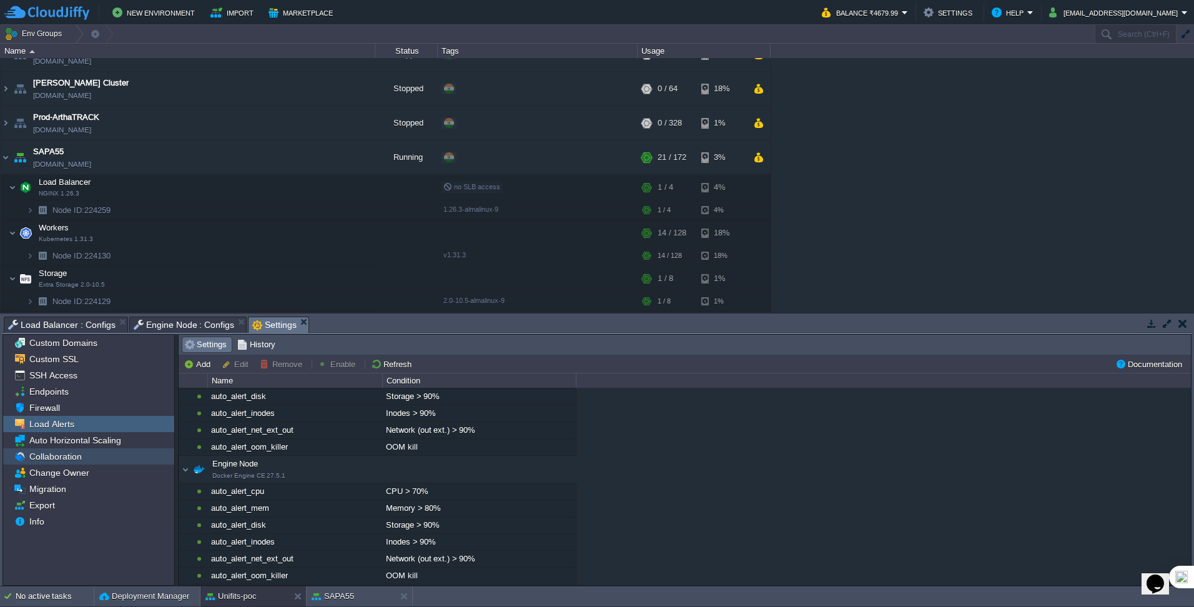
click at [97, 380] on div "Collaboration" at bounding box center [88, 457] width 171 height 16
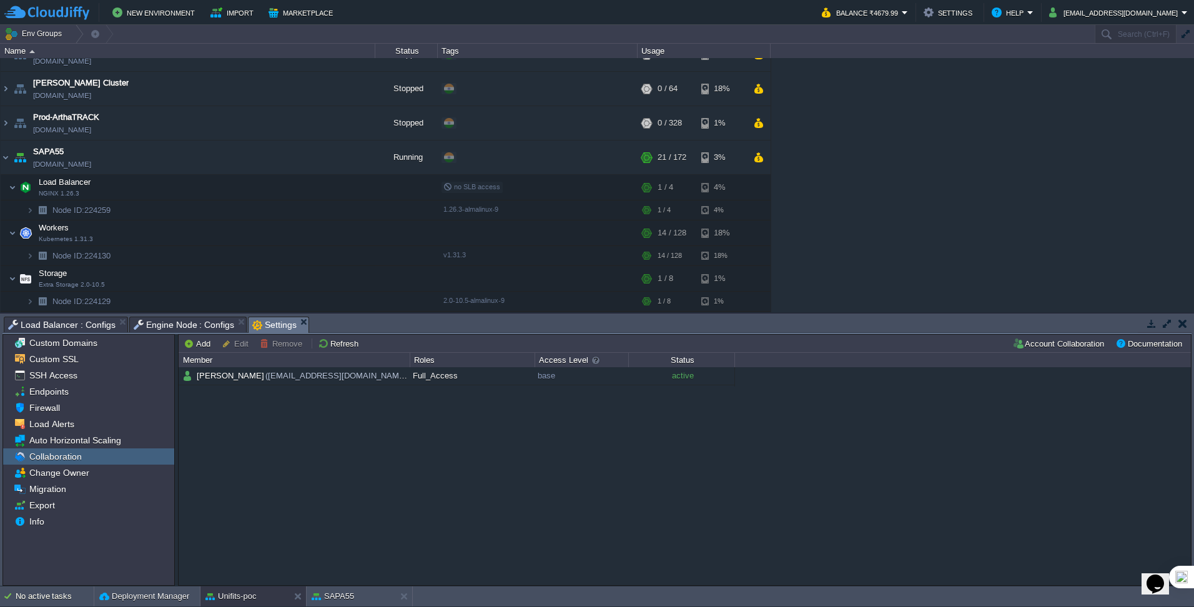
click at [96, 380] on div "Collaboration" at bounding box center [88, 457] width 171 height 16
click at [95, 380] on span "Auto Horizontal Scaling" at bounding box center [75, 440] width 96 height 11
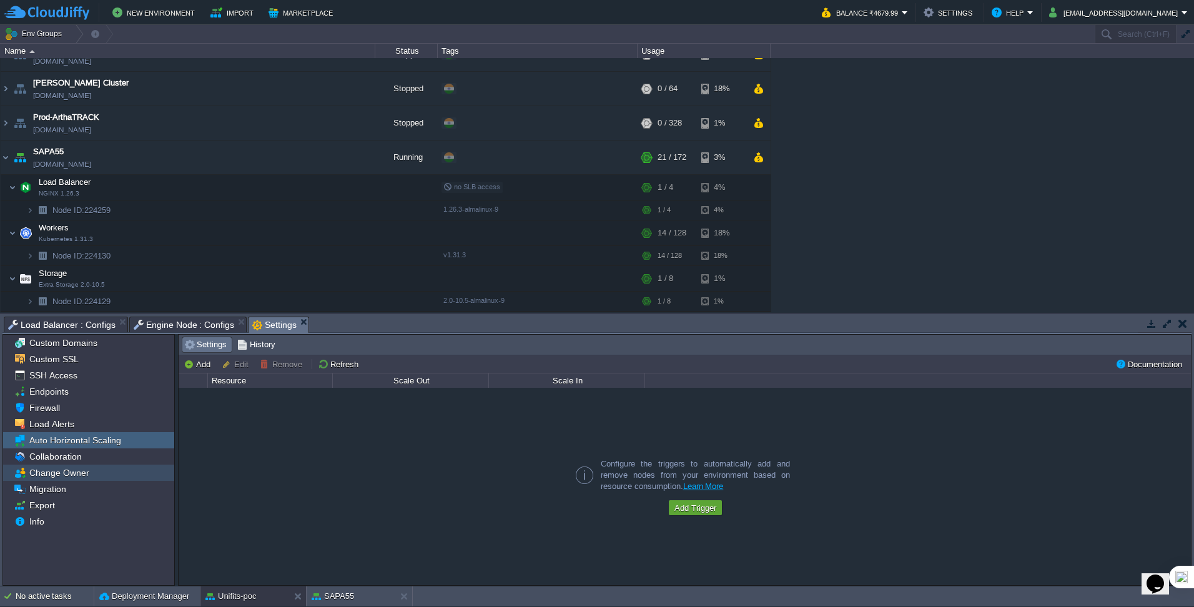
click at [70, 380] on span "Change Owner" at bounding box center [59, 472] width 64 height 11
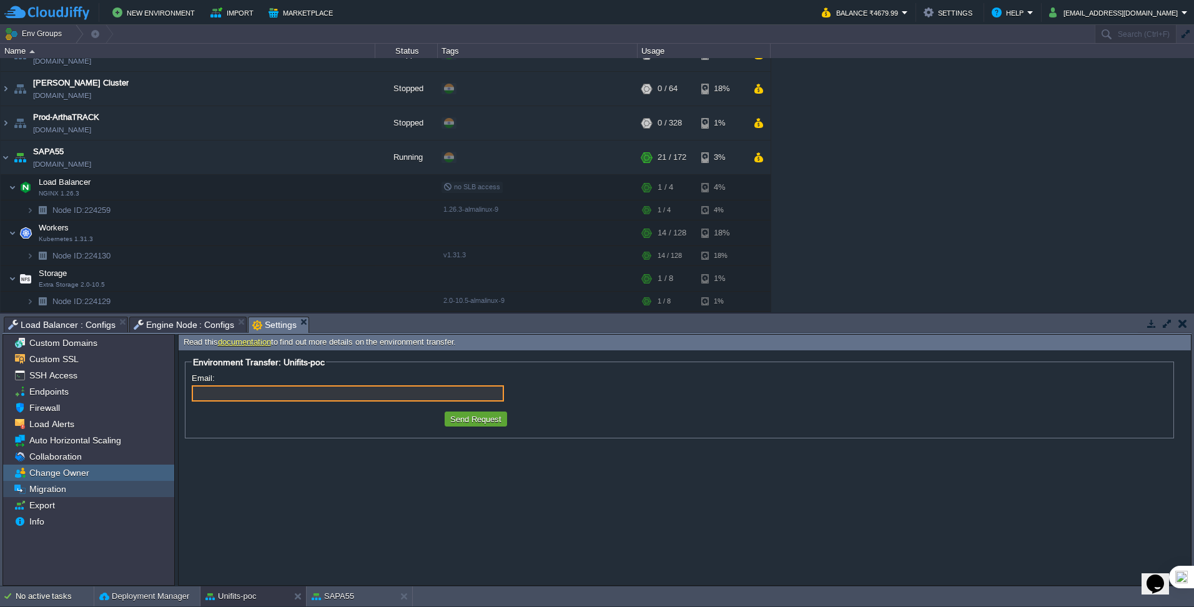
click at [37, 380] on span "Migration" at bounding box center [47, 489] width 41 height 11
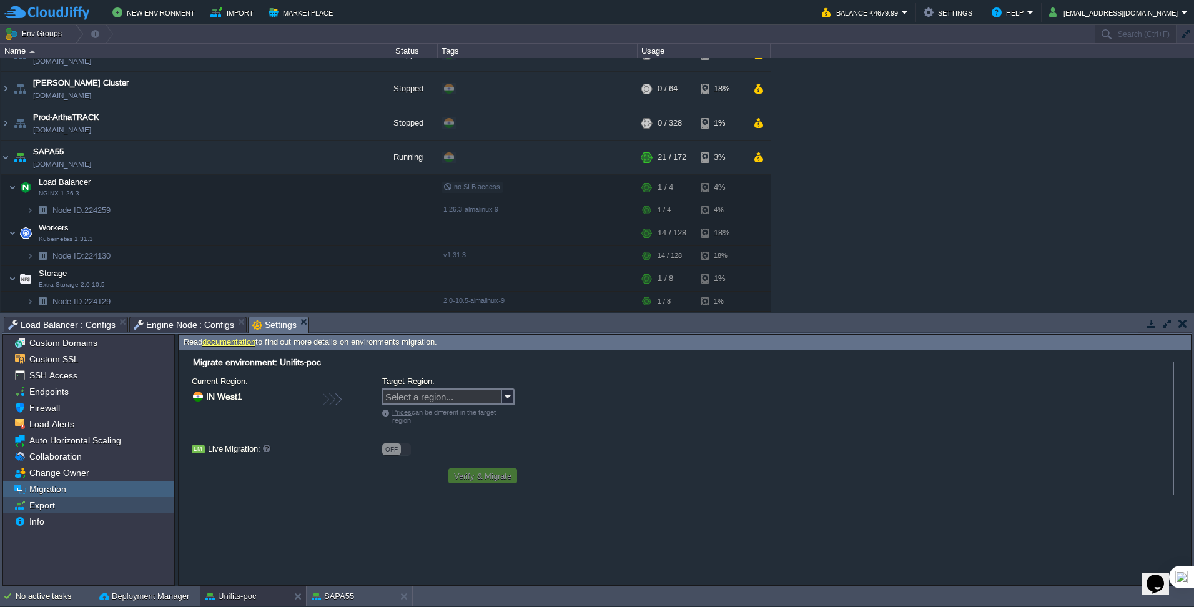
click at [56, 380] on span "Export" at bounding box center [42, 505] width 30 height 11
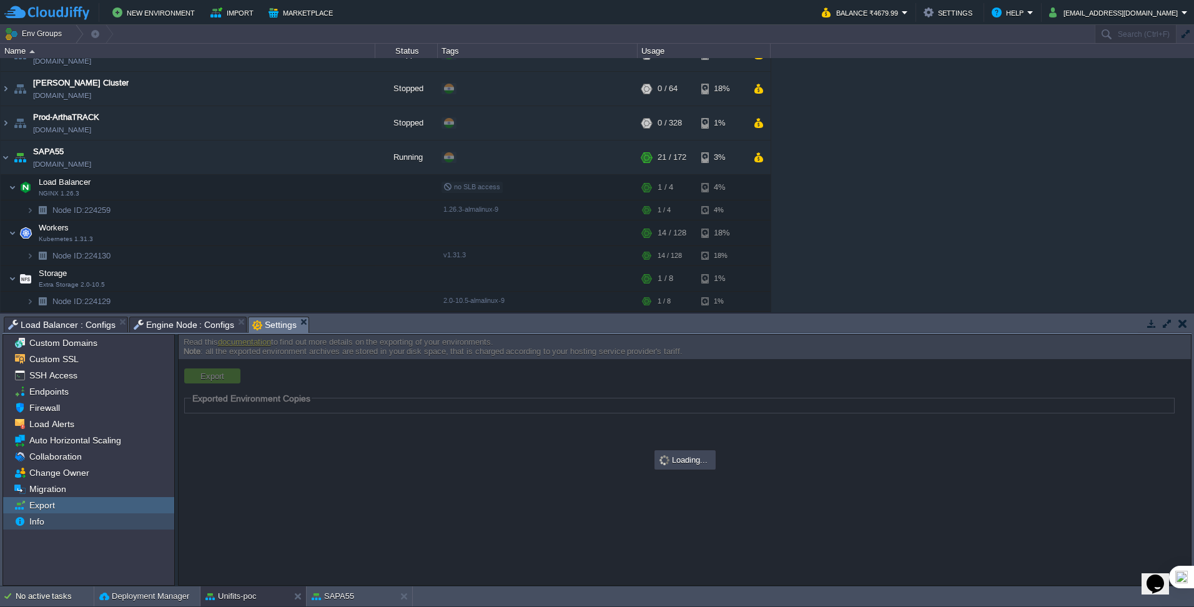
click at [56, 380] on div "Info" at bounding box center [88, 522] width 171 height 16
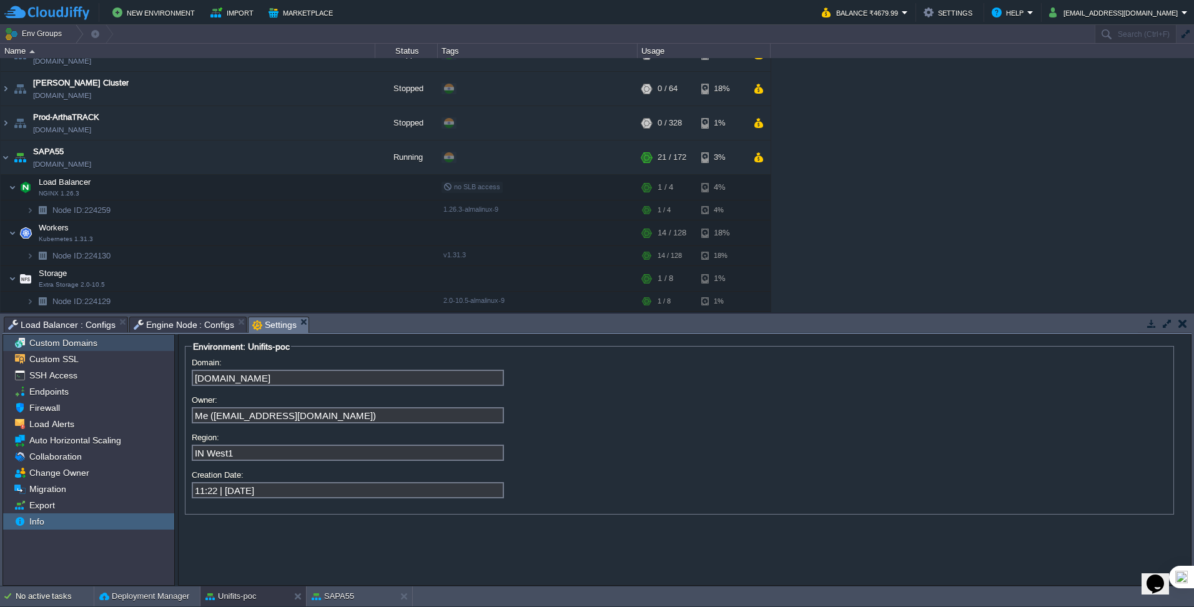
click at [61, 351] on div "Custom Domains" at bounding box center [88, 343] width 171 height 16
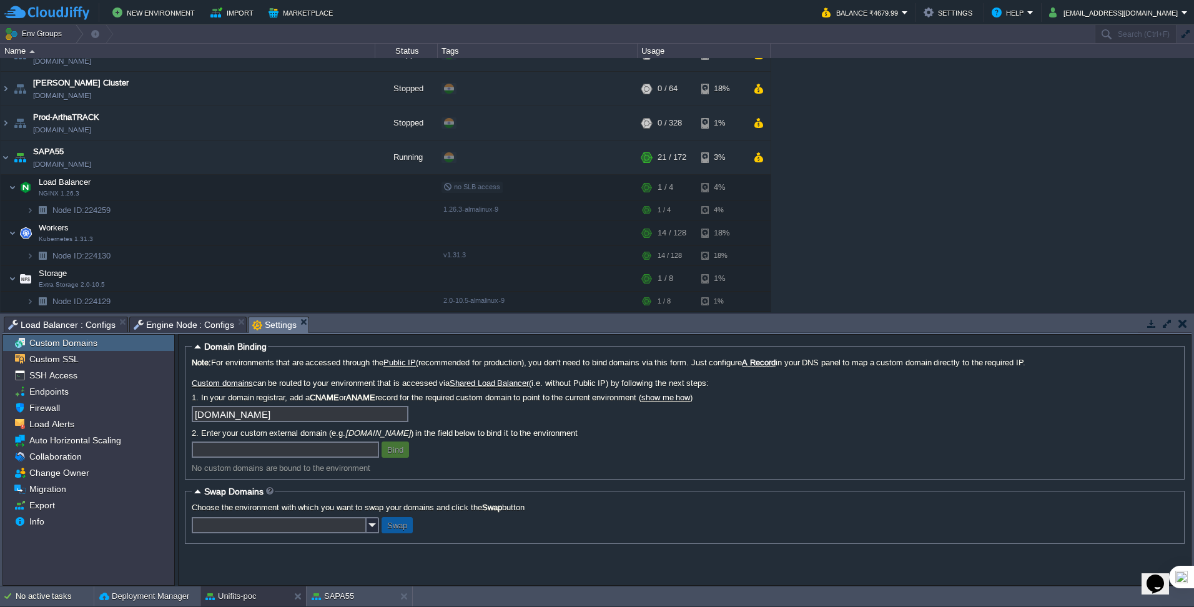
click at [241, 380] on input "text" at bounding box center [285, 450] width 187 height 16
click at [337, 157] on td at bounding box center [344, 157] width 19 height 19
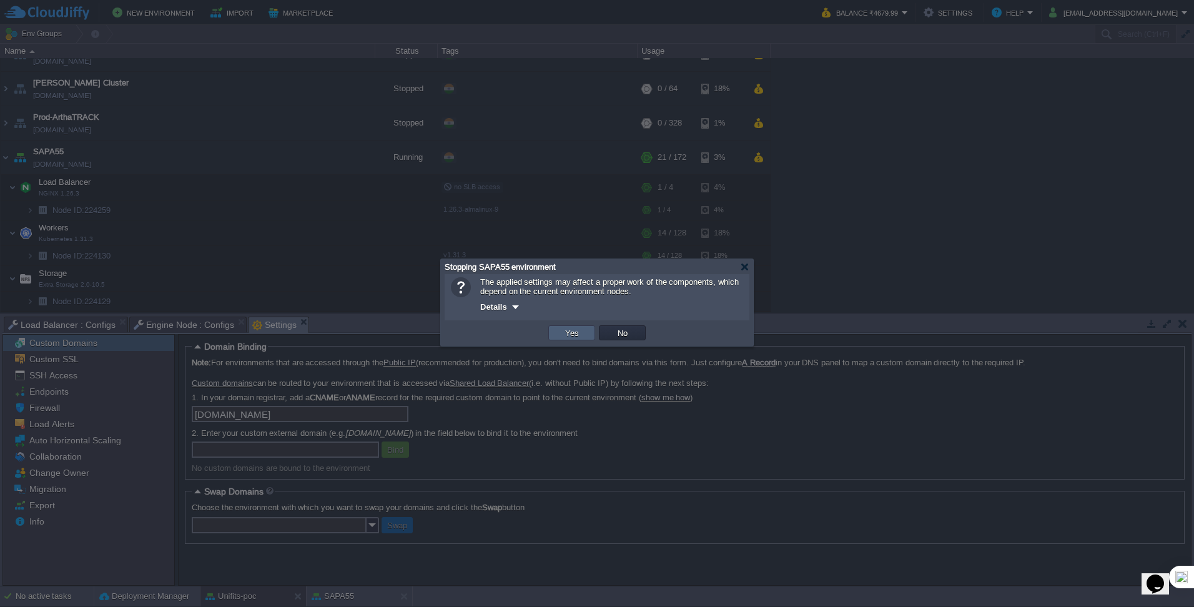
click at [577, 339] on button "Yes" at bounding box center [572, 332] width 21 height 11
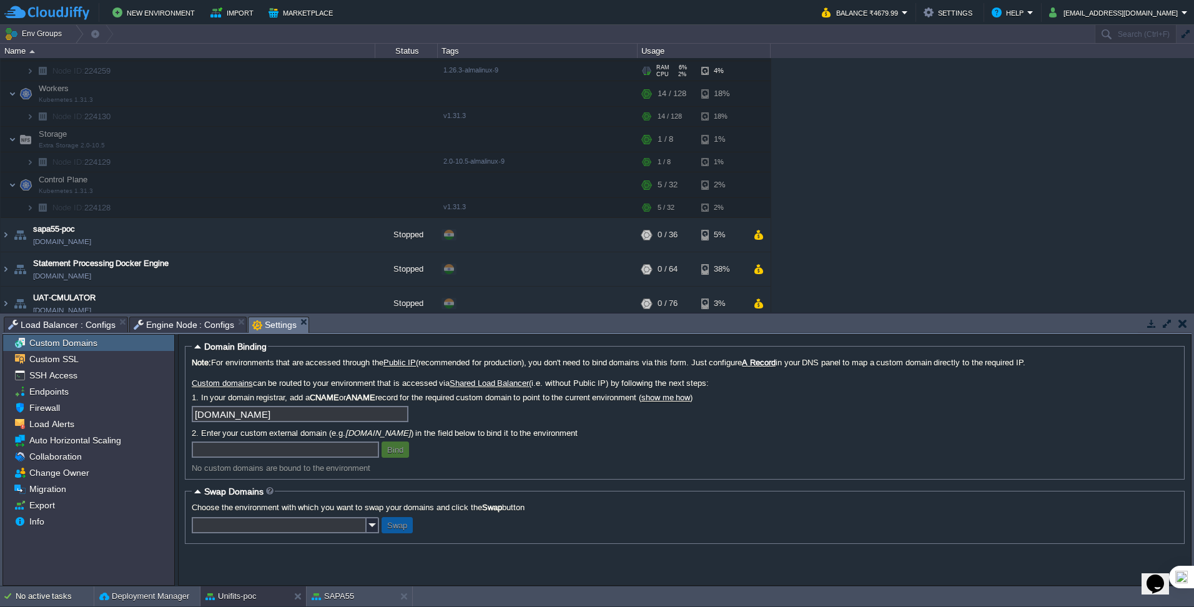
scroll to position [648, 0]
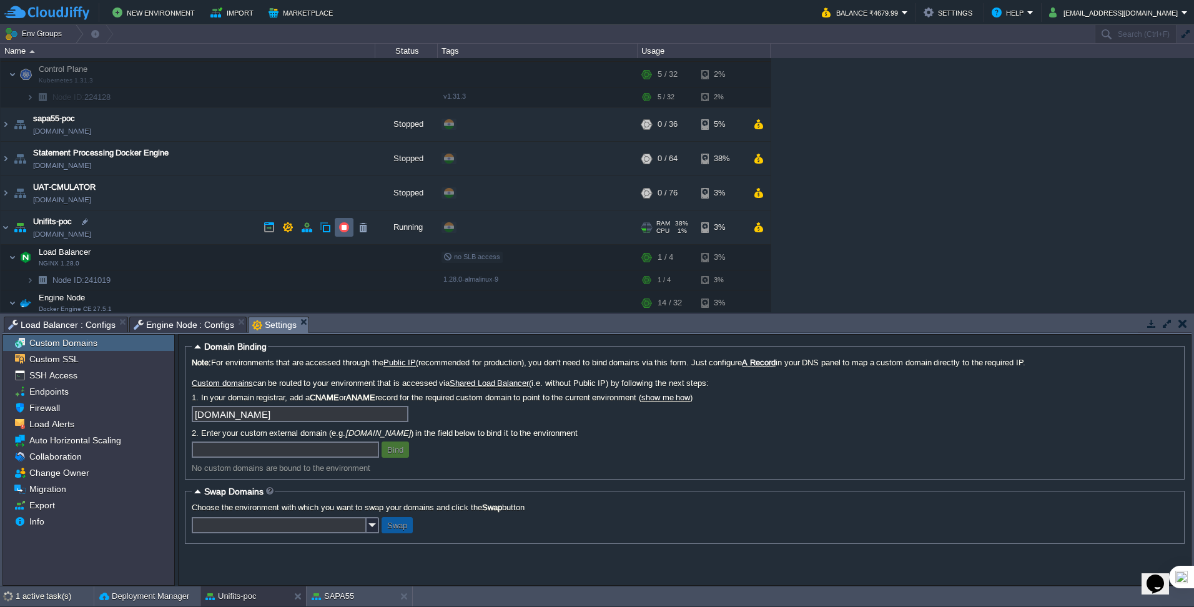
click at [342, 224] on button "button" at bounding box center [344, 227] width 11 height 11
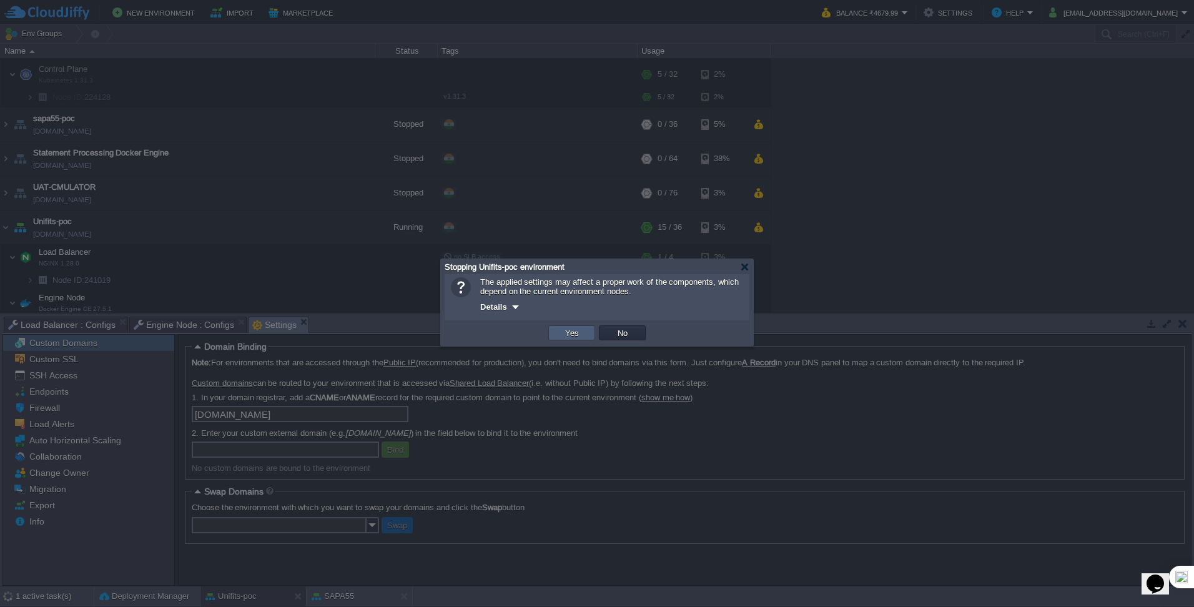
click at [591, 336] on td "Yes" at bounding box center [571, 332] width 47 height 15
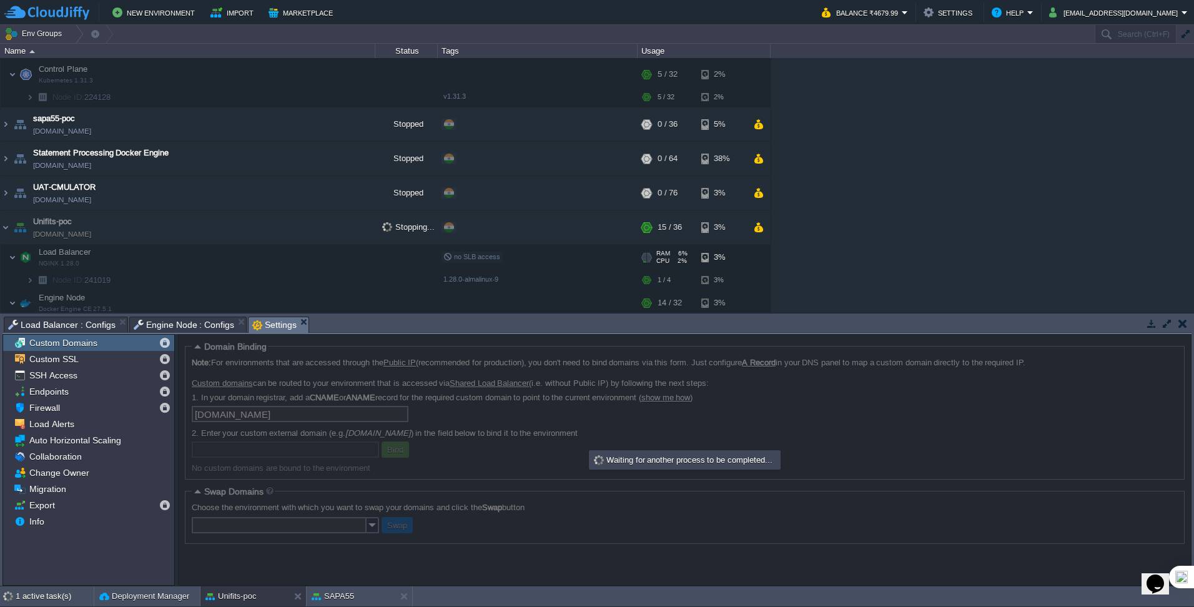
scroll to position [672, 0]
